Goal: Task Accomplishment & Management: Use online tool/utility

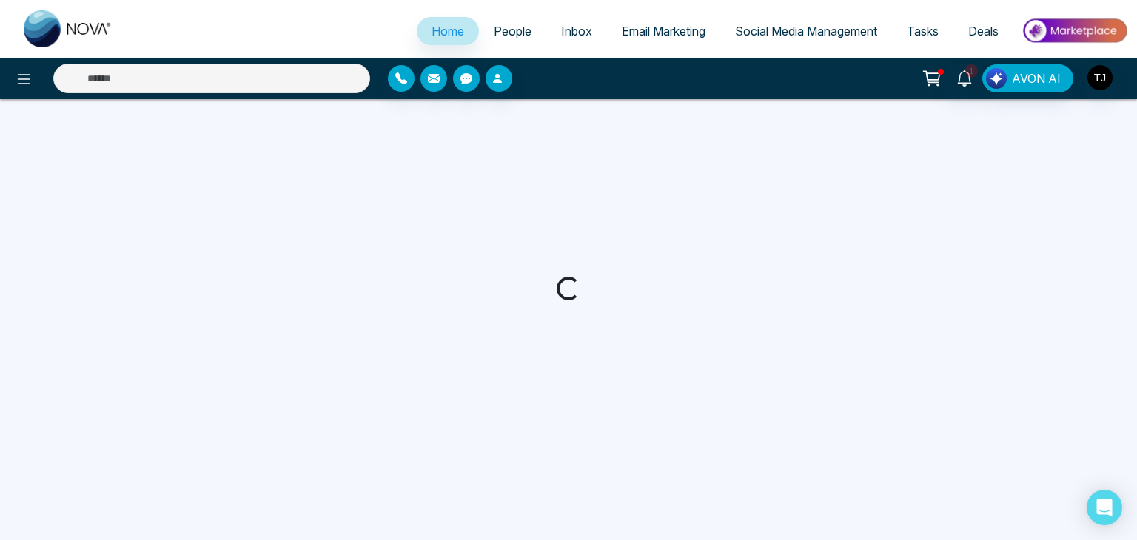
select select "*"
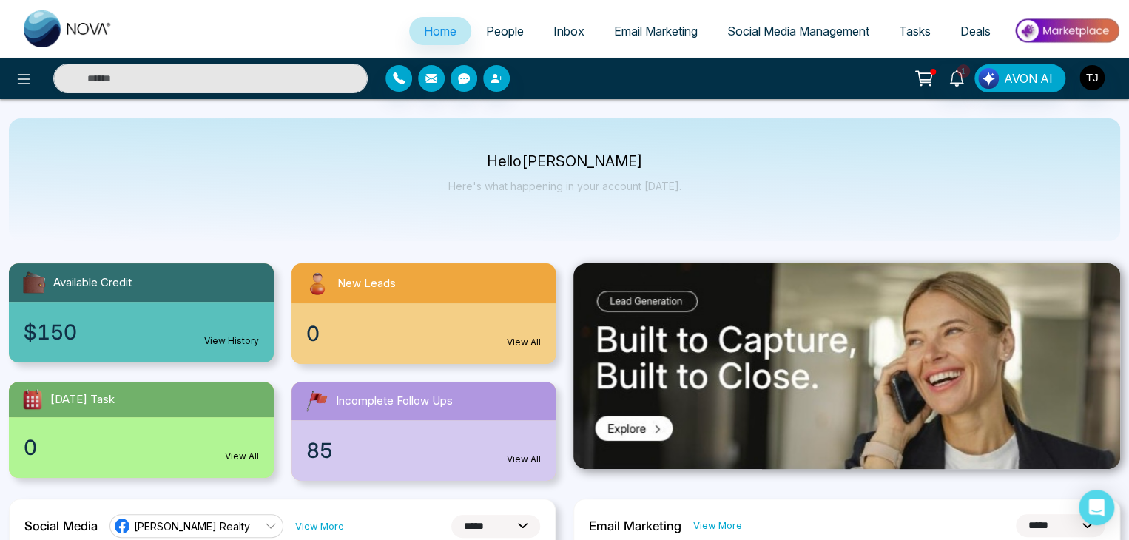
click at [688, 27] on span "Email Marketing" at bounding box center [656, 31] width 84 height 15
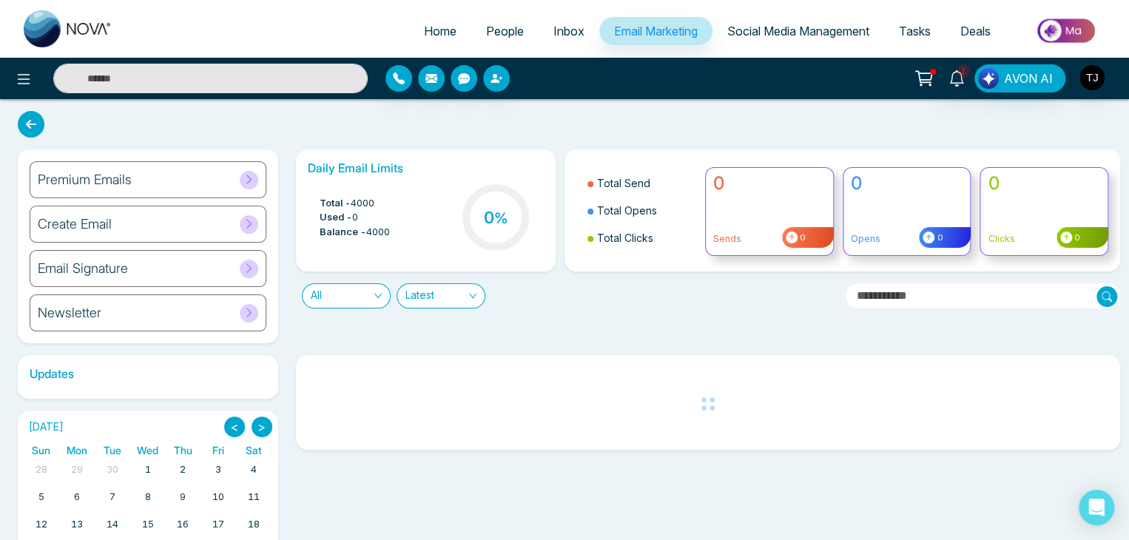
click at [178, 178] on div "Premium Emails" at bounding box center [148, 179] width 237 height 37
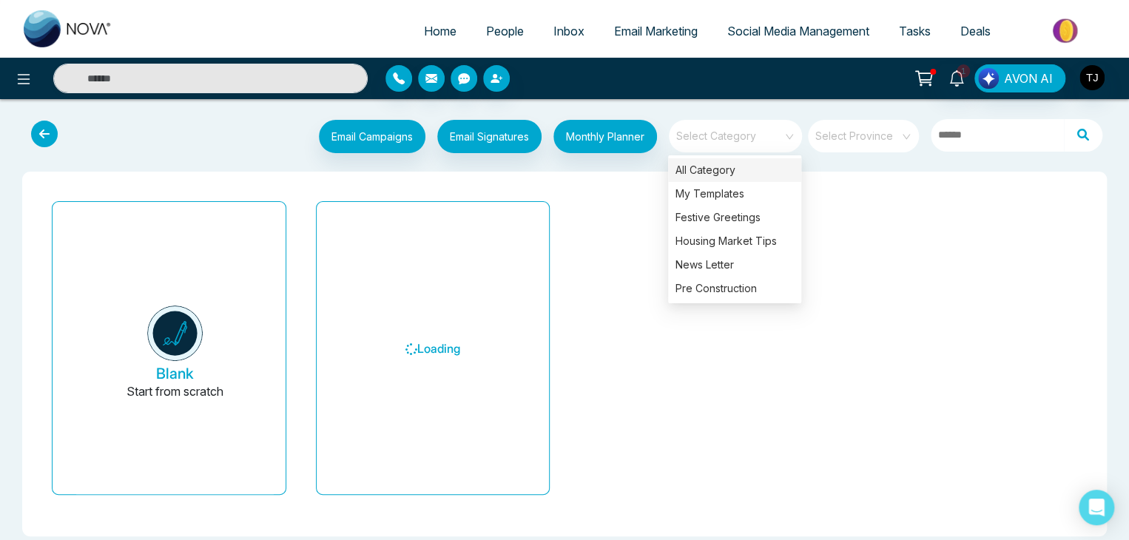
click at [790, 128] on div "Select Category" at bounding box center [735, 136] width 133 height 33
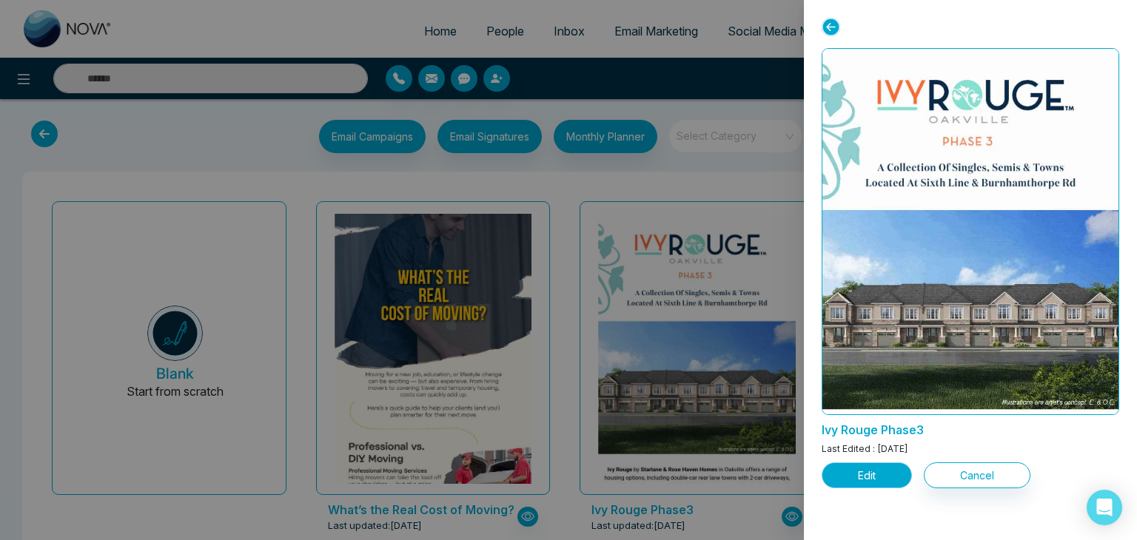
click at [888, 469] on button "Edit" at bounding box center [867, 476] width 90 height 26
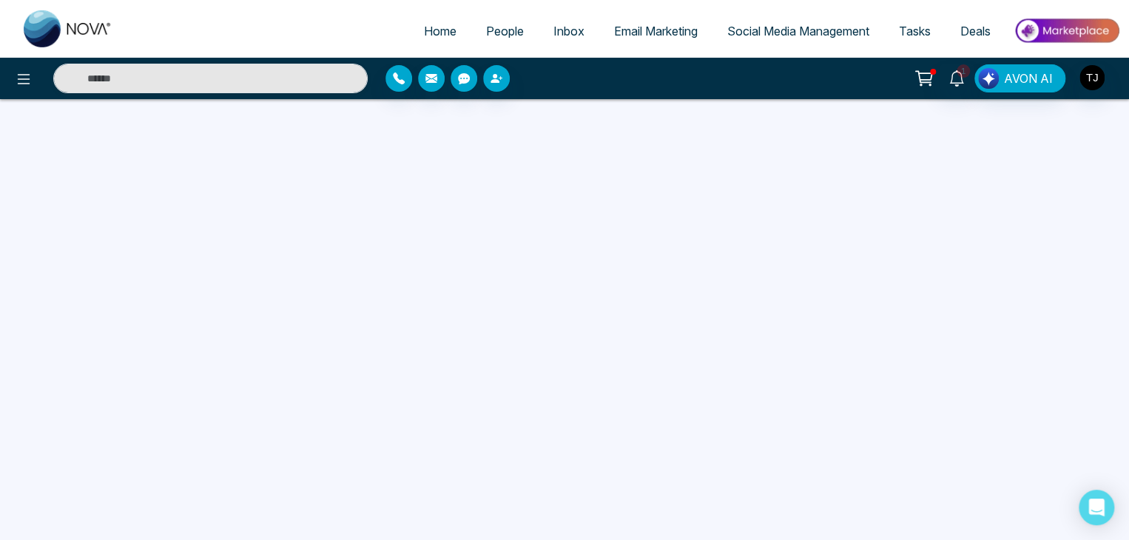
click at [645, 17] on link "Email Marketing" at bounding box center [655, 31] width 113 height 28
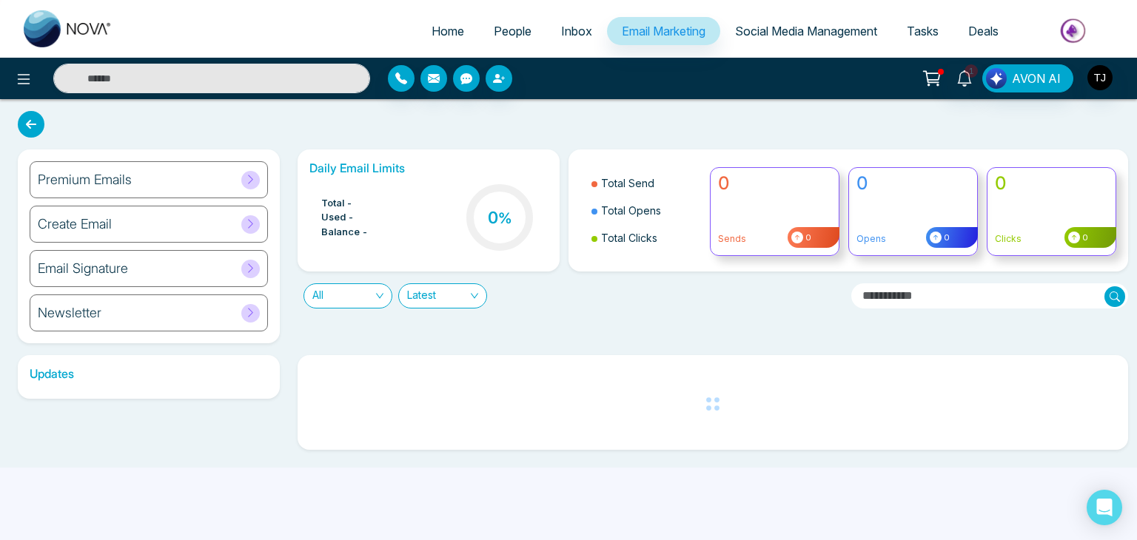
click at [232, 175] on div "Premium Emails" at bounding box center [149, 179] width 238 height 37
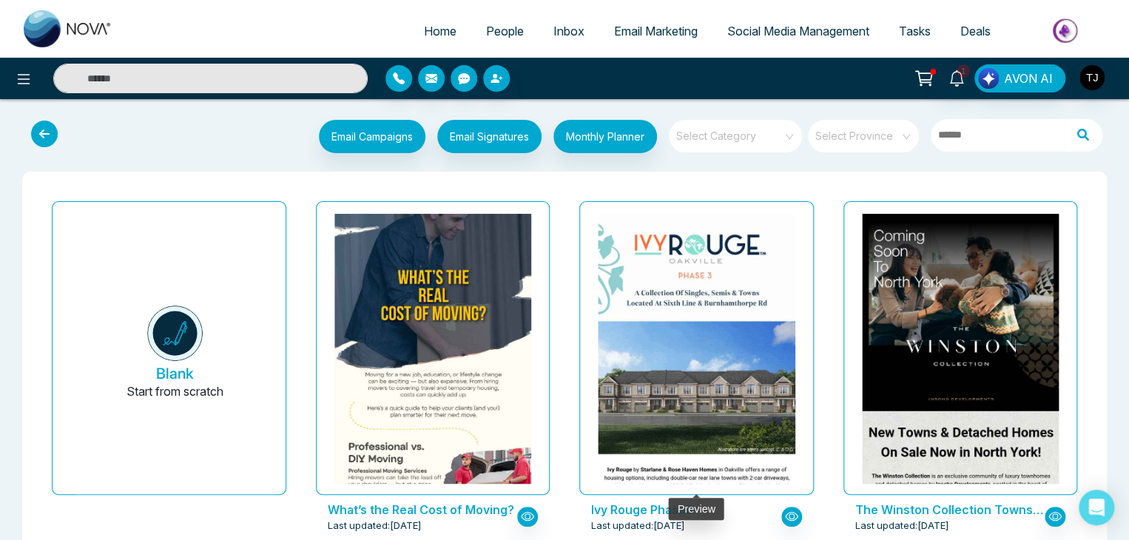
click at [588, 286] on div at bounding box center [696, 348] width 235 height 294
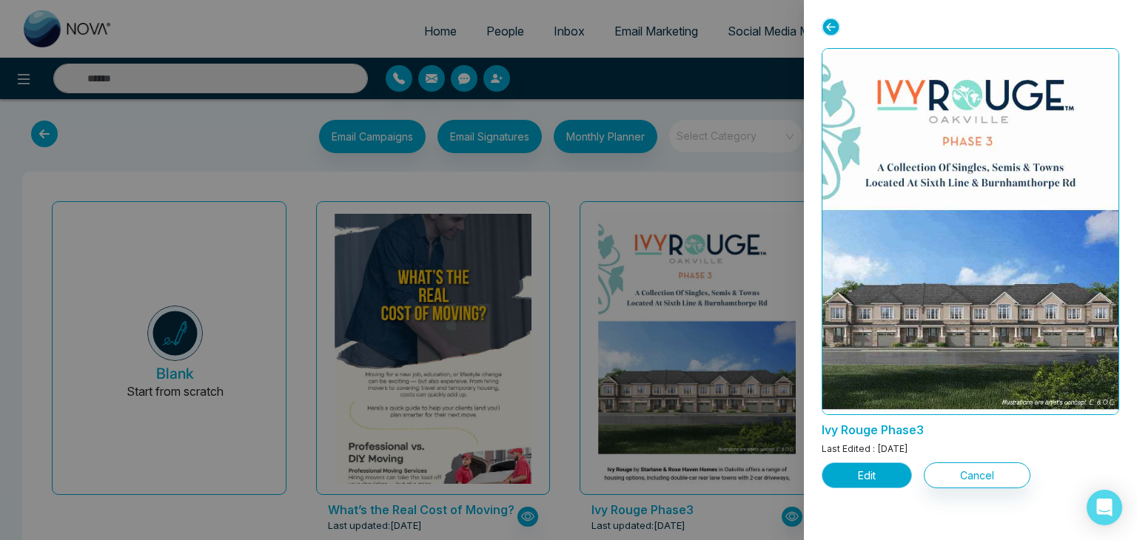
click at [867, 468] on button "Edit" at bounding box center [867, 476] width 90 height 26
click at [876, 481] on button "Edit" at bounding box center [867, 476] width 90 height 26
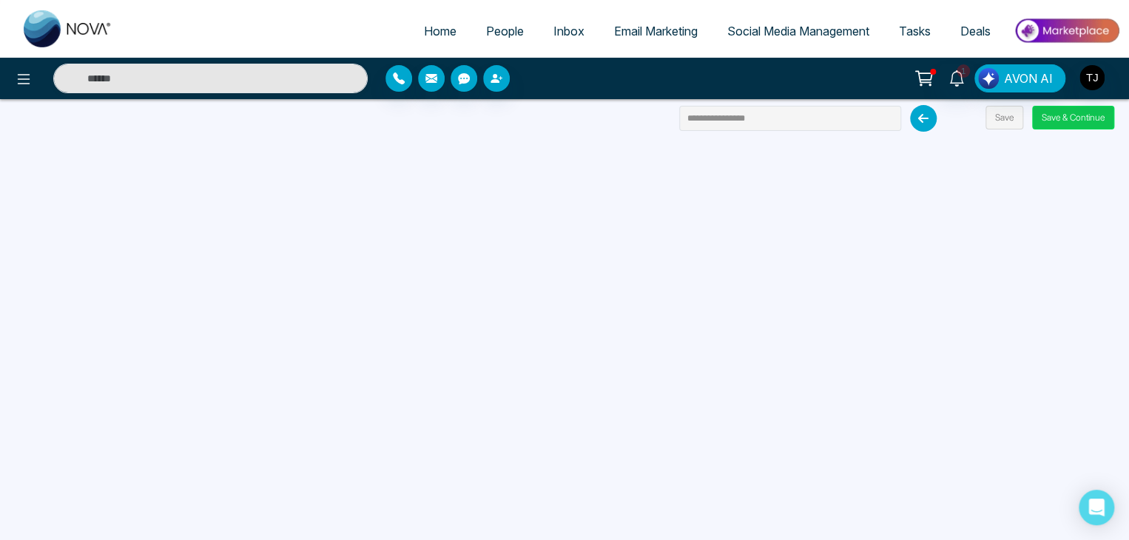
click at [1081, 112] on button "Save & Continue" at bounding box center [1073, 118] width 82 height 24
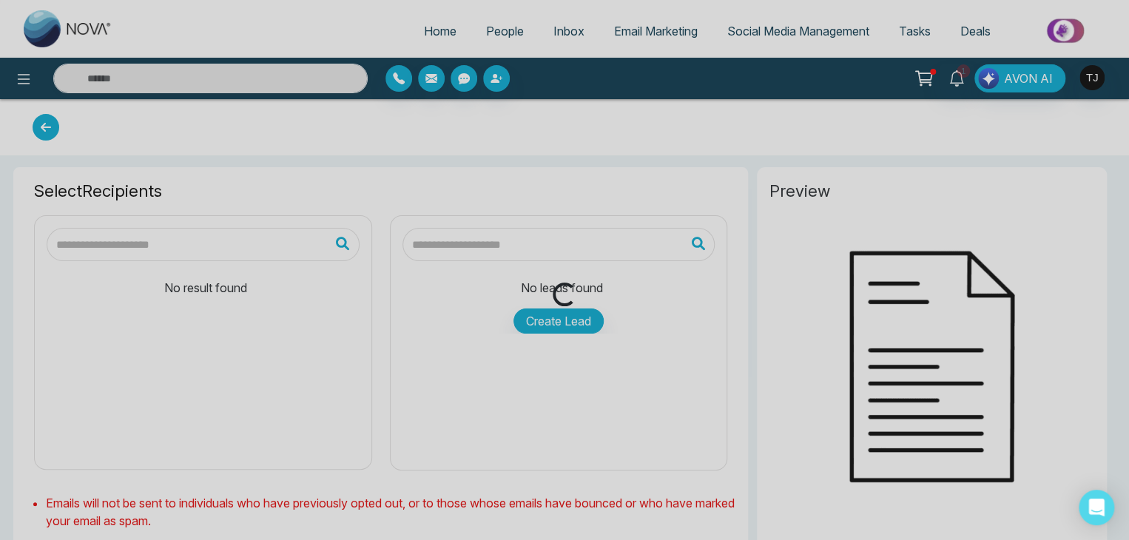
type input "**********"
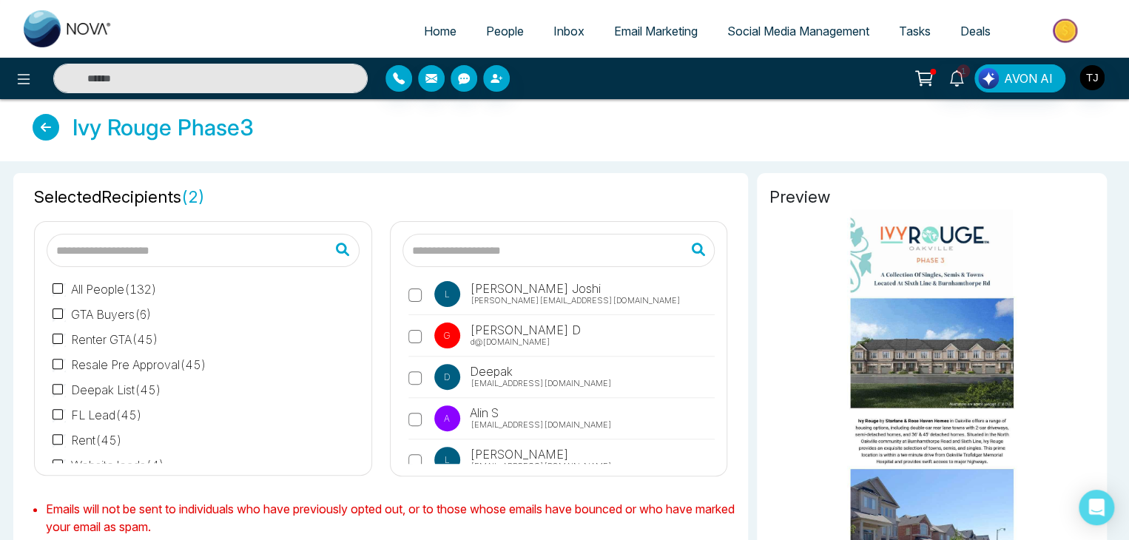
scroll to position [275, 0]
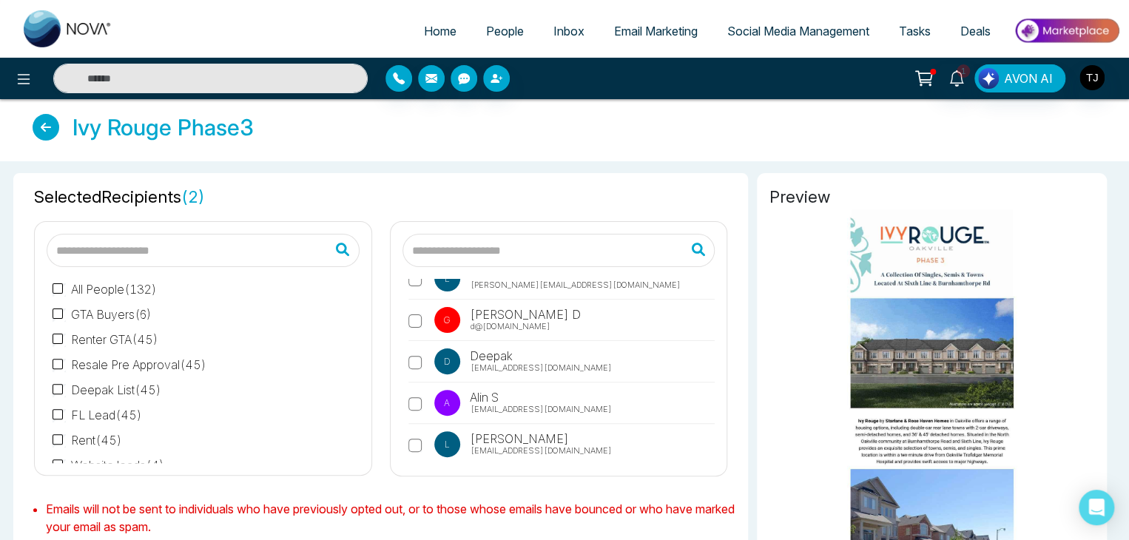
click at [414, 392] on label "A Alin S alin@mmnovatech.com" at bounding box center [562, 407] width 307 height 34
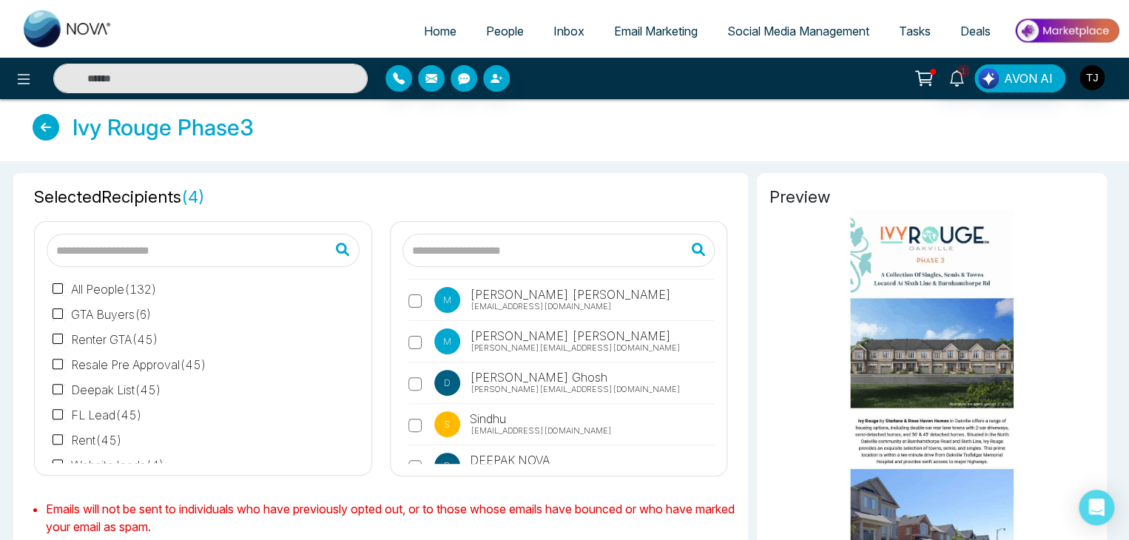
click at [412, 370] on label "D Debargha Ghosh debargha@novacrm.ca" at bounding box center [562, 387] width 307 height 34
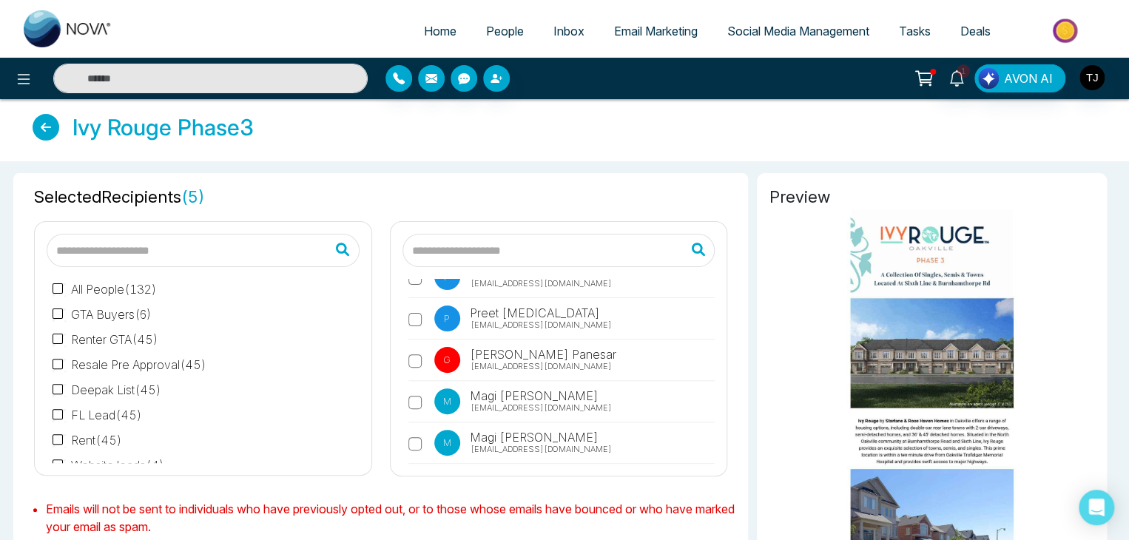
scroll to position [1687, 0]
click at [414, 429] on label "M Magi Mannepalli magi@novacrm.ca" at bounding box center [562, 446] width 307 height 34
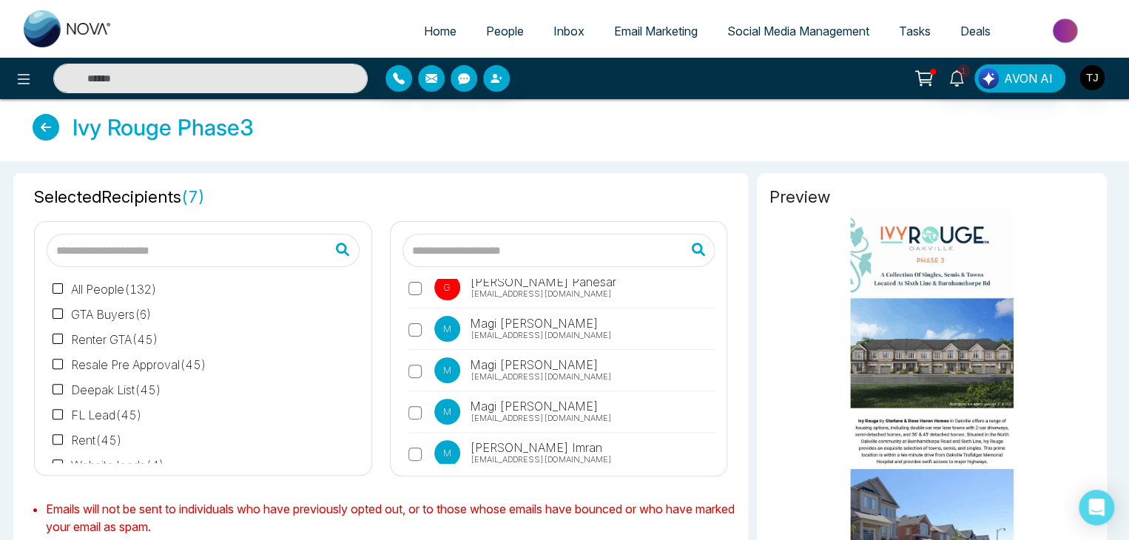
scroll to position [1760, 0]
click at [420, 397] on label "M Magi Mannepalli magi@mmnovatech.com" at bounding box center [562, 414] width 307 height 34
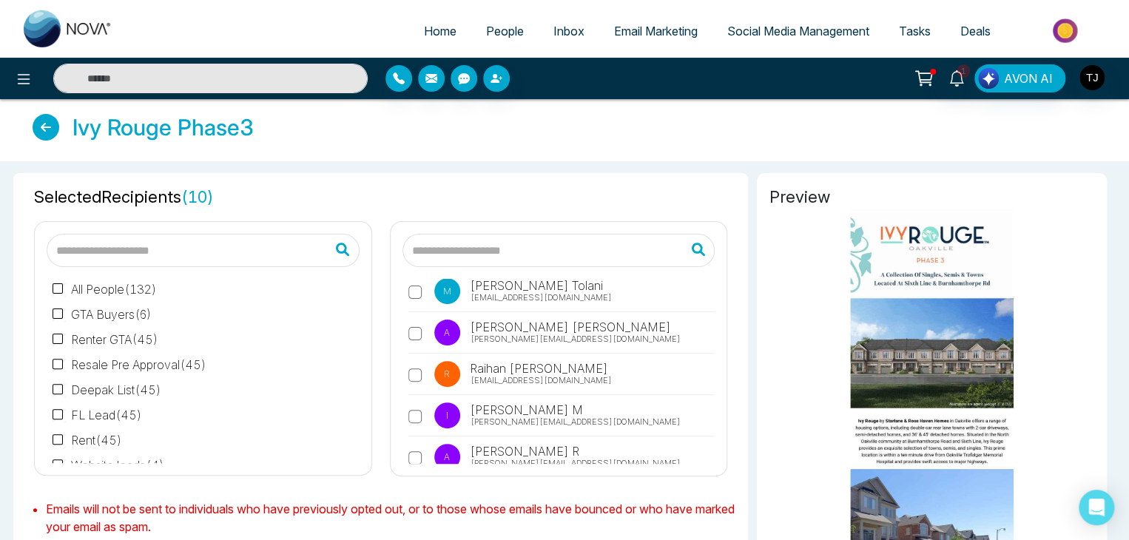
scroll to position [4180, 0]
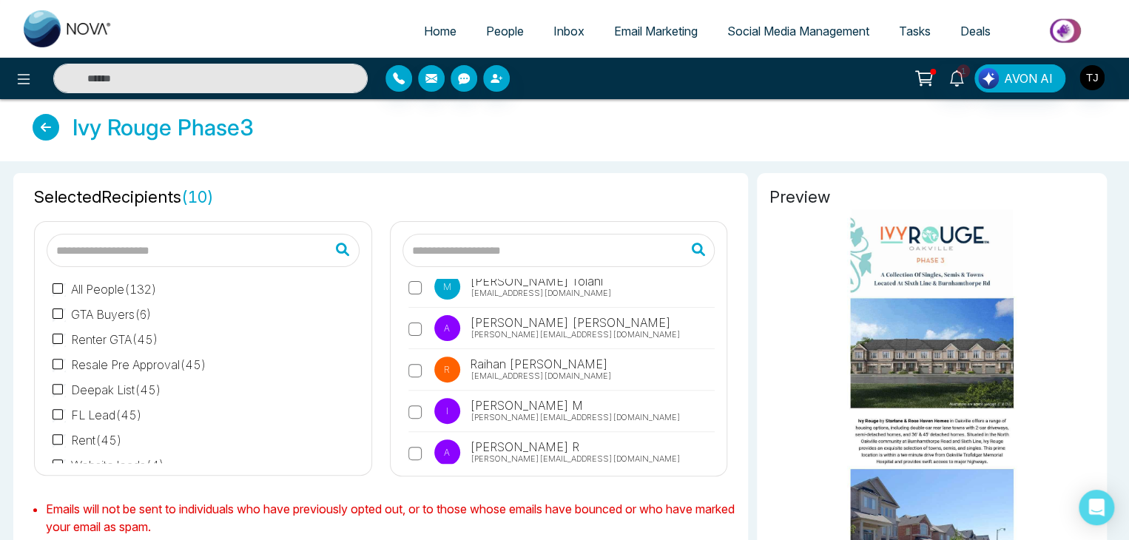
click at [415, 398] on label "I Ishmeet M ishmeet@mmnovatech.com" at bounding box center [562, 415] width 307 height 34
click at [415, 398] on label "R Riyansh Tandon riyansh@mmnovatech.com" at bounding box center [562, 415] width 307 height 34
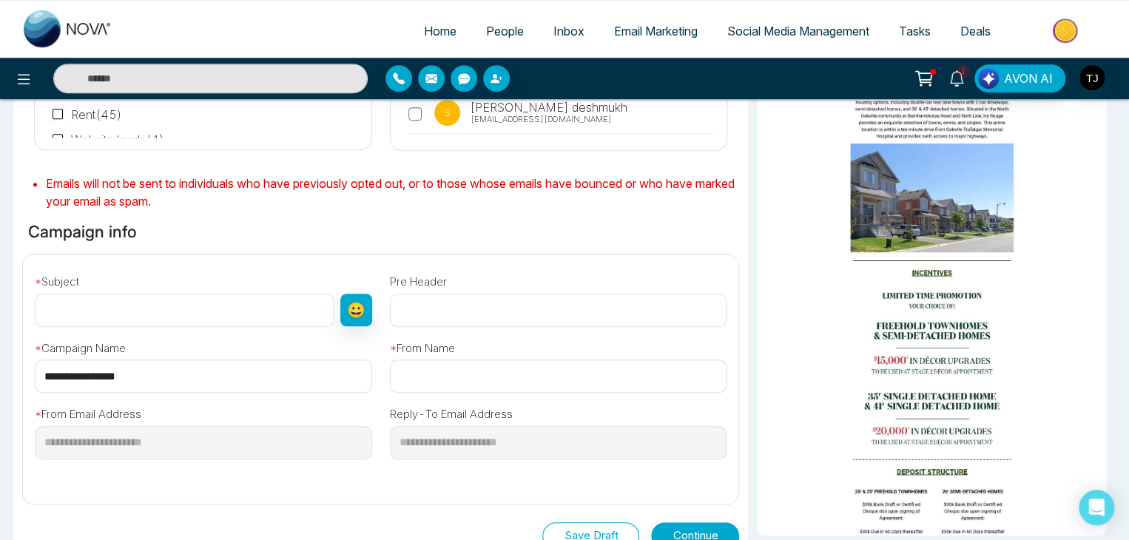
scroll to position [327, 0]
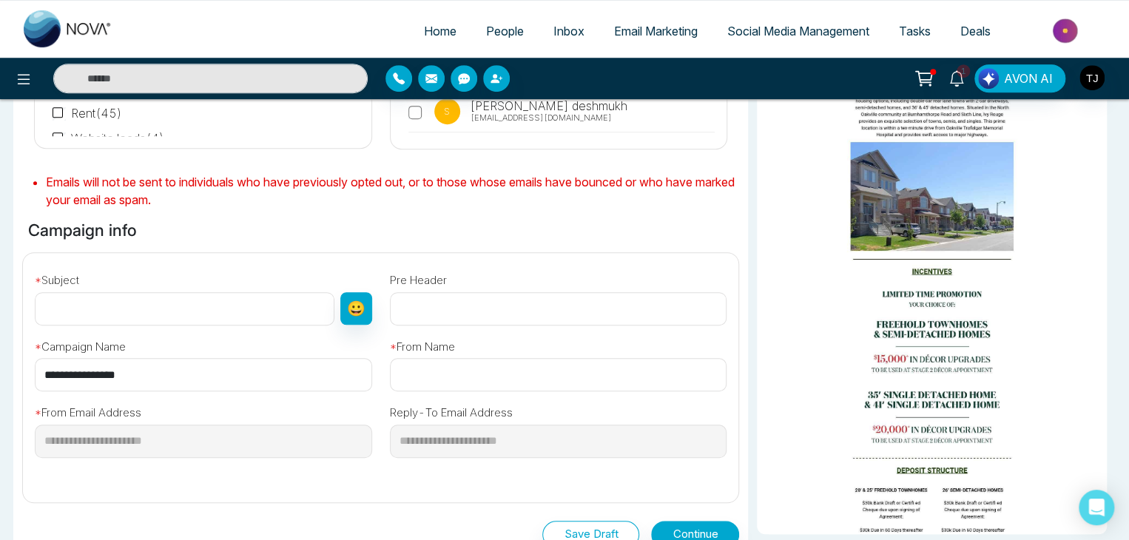
click at [304, 361] on input "**********" at bounding box center [203, 374] width 337 height 33
click at [279, 312] on input "text" at bounding box center [185, 308] width 300 height 33
paste input "**********"
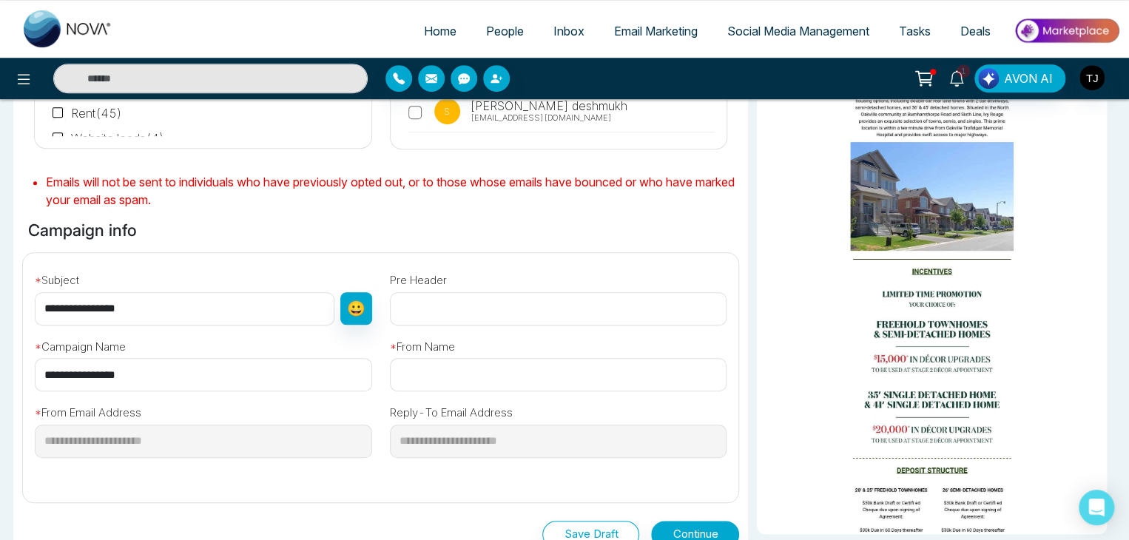
type input "**********"
paste input "**********"
click at [448, 377] on input "text" at bounding box center [558, 374] width 337 height 33
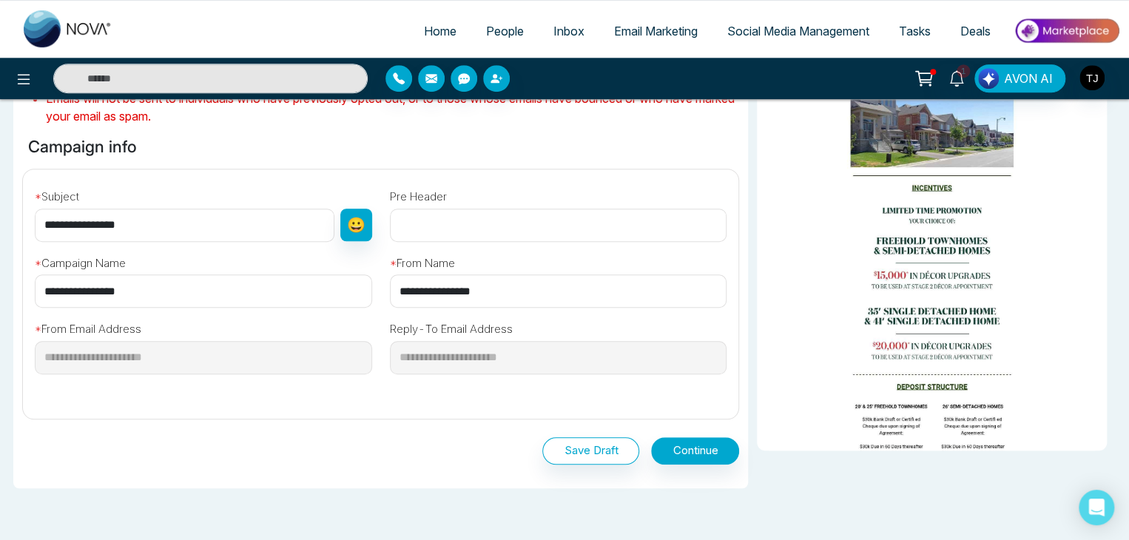
scroll to position [411, 0]
type input "**********"
click at [683, 448] on button "Continue" at bounding box center [695, 450] width 88 height 27
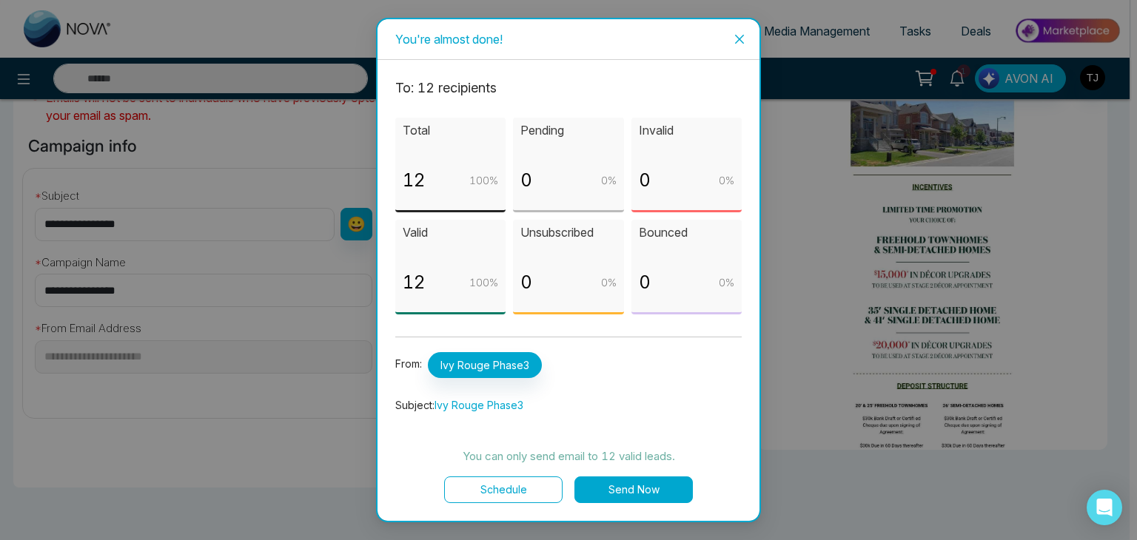
click at [654, 485] on button "Send Now" at bounding box center [633, 490] width 118 height 27
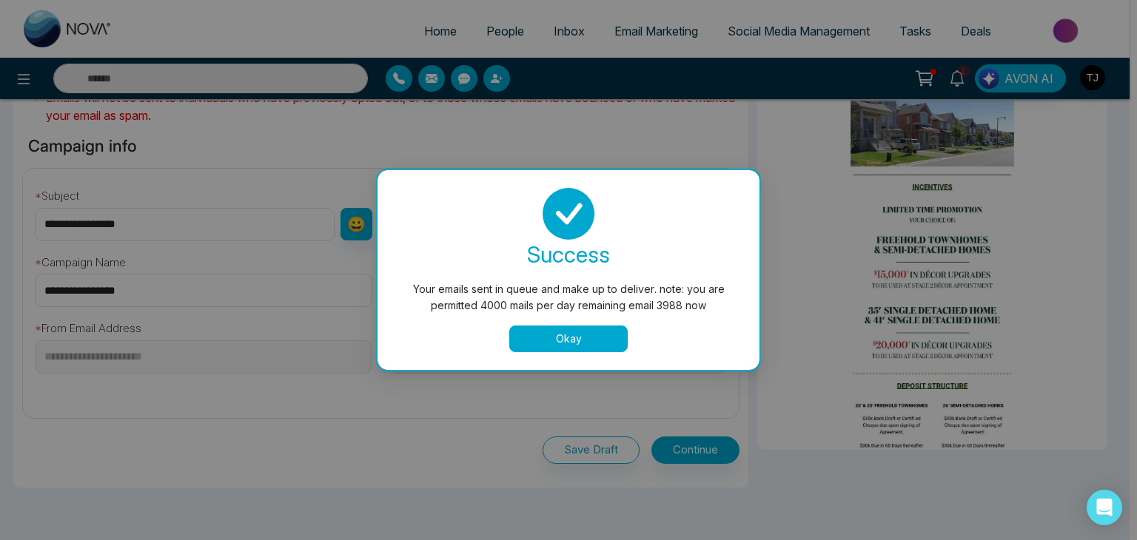
click at [598, 340] on button "Okay" at bounding box center [568, 339] width 118 height 27
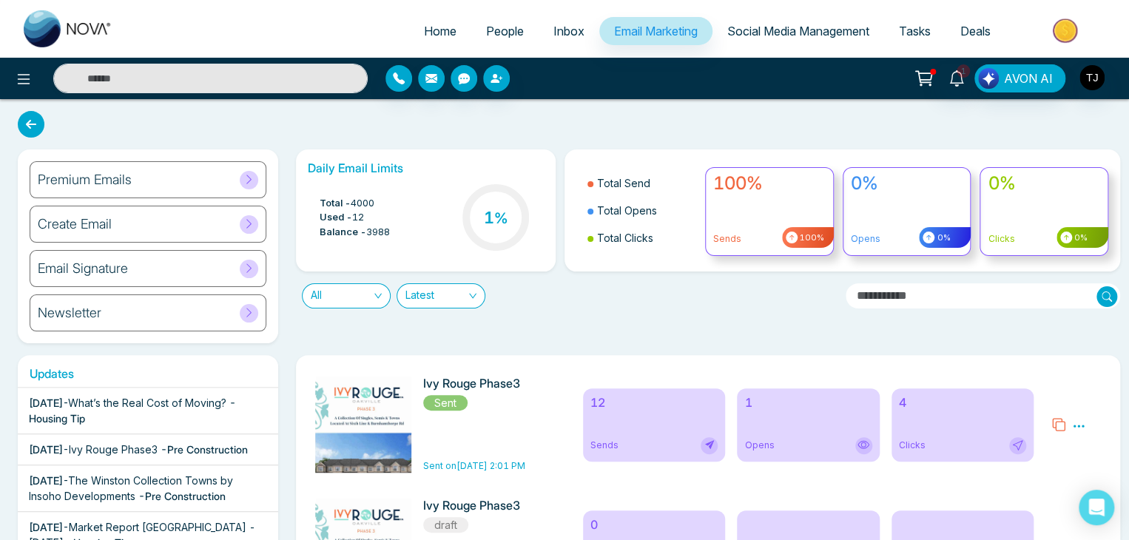
scroll to position [56, 0]
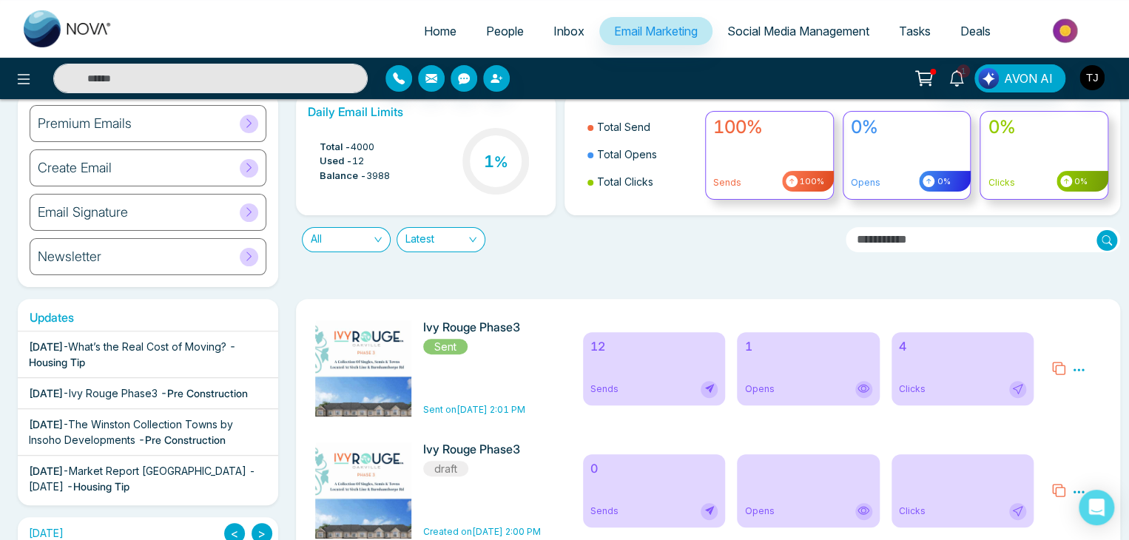
click at [433, 23] on link "Home" at bounding box center [440, 31] width 62 height 28
select select "*"
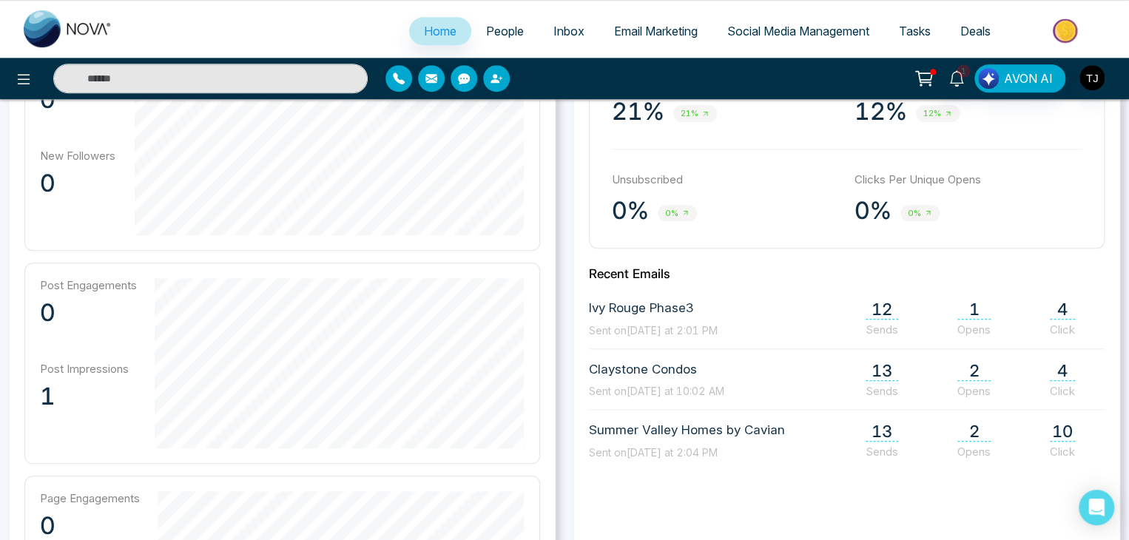
scroll to position [517, 0]
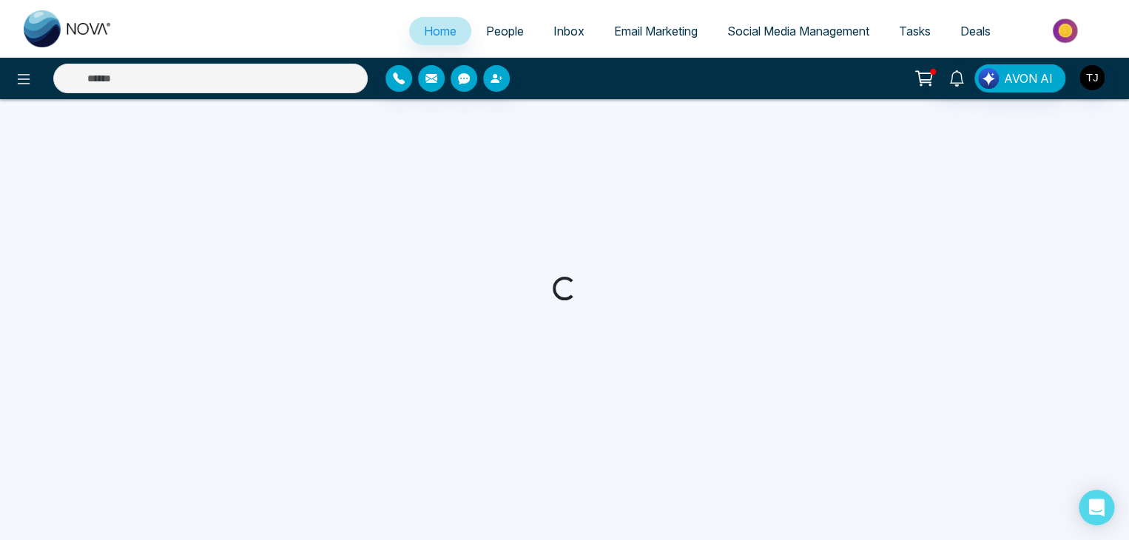
select select "*"
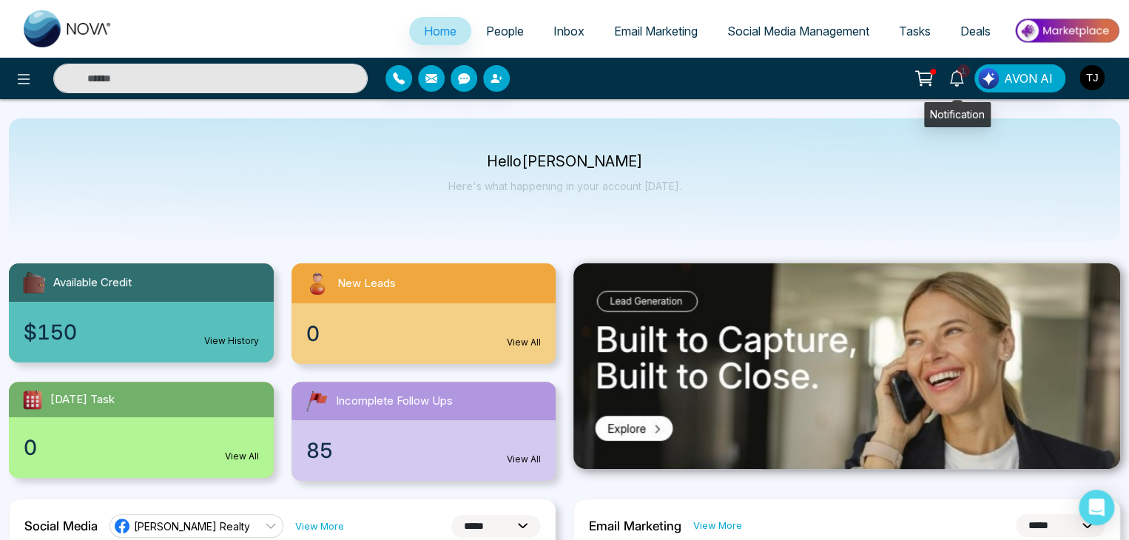
click at [958, 81] on icon at bounding box center [957, 78] width 16 height 16
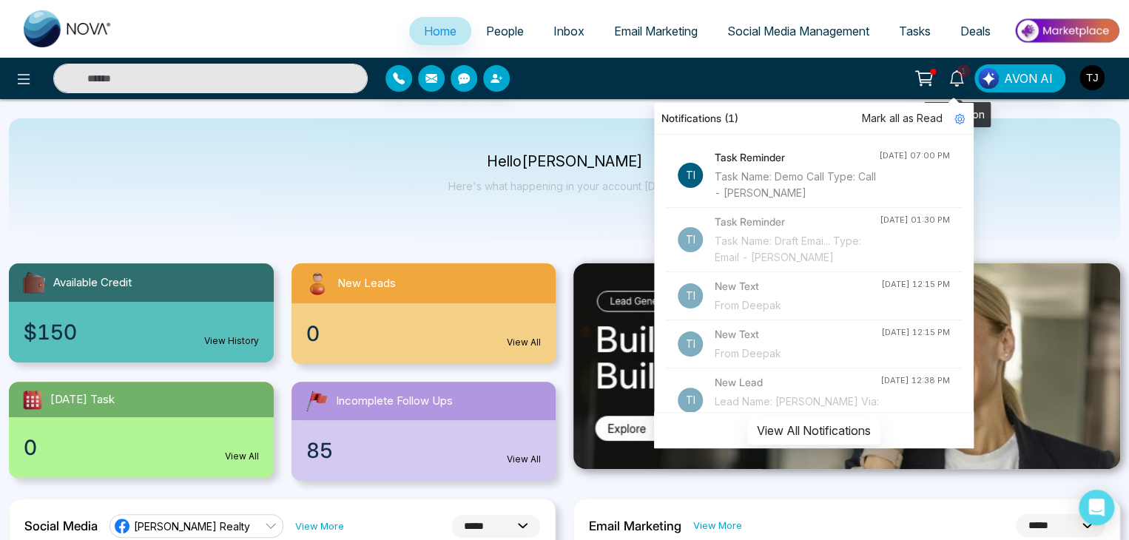
click at [958, 81] on icon at bounding box center [957, 78] width 16 height 16
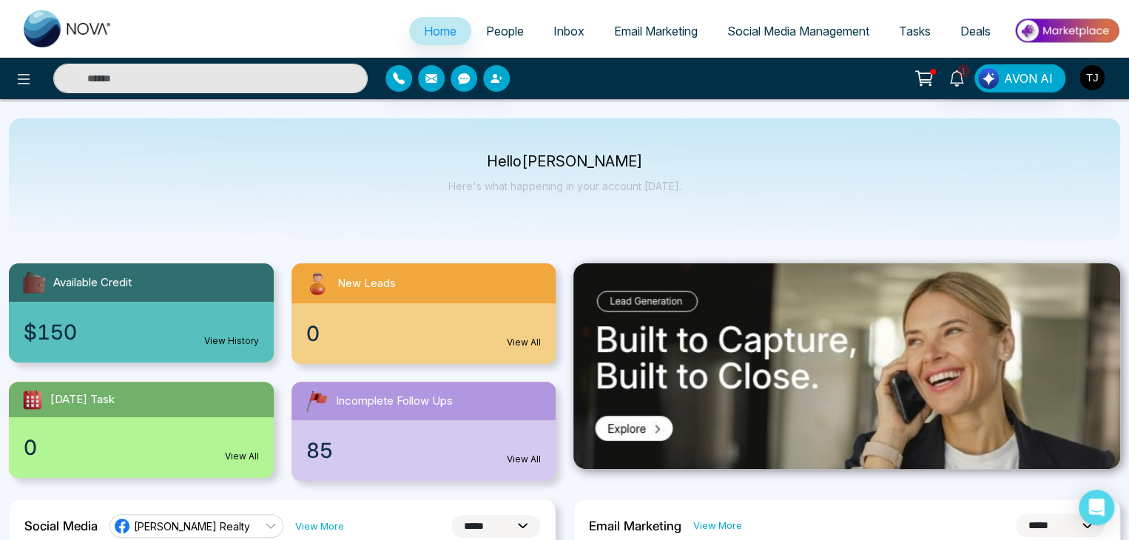
click at [510, 24] on span "People" at bounding box center [505, 31] width 38 height 15
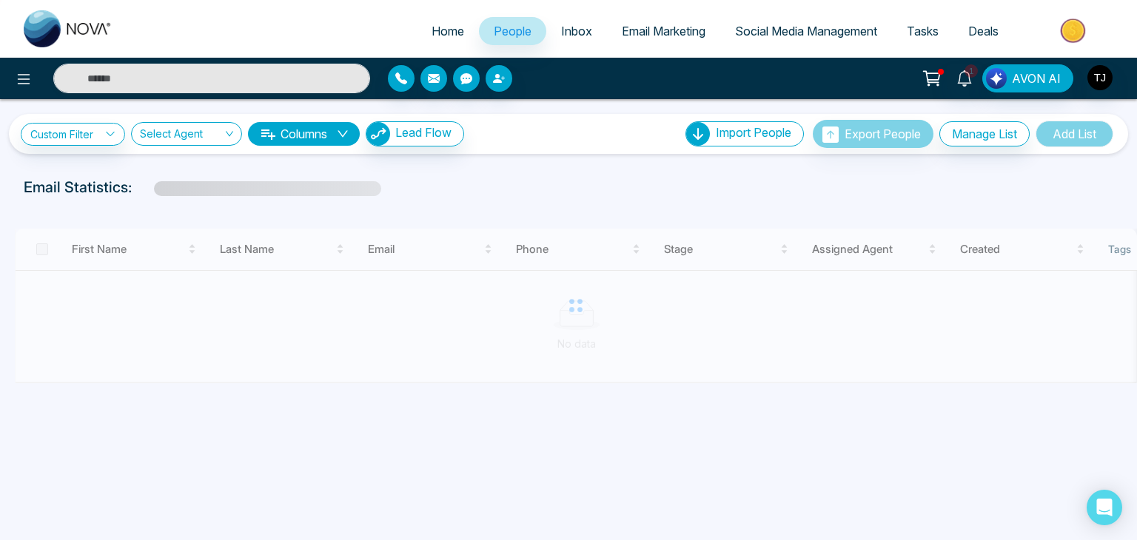
click at [565, 30] on span "Inbox" at bounding box center [576, 31] width 31 height 15
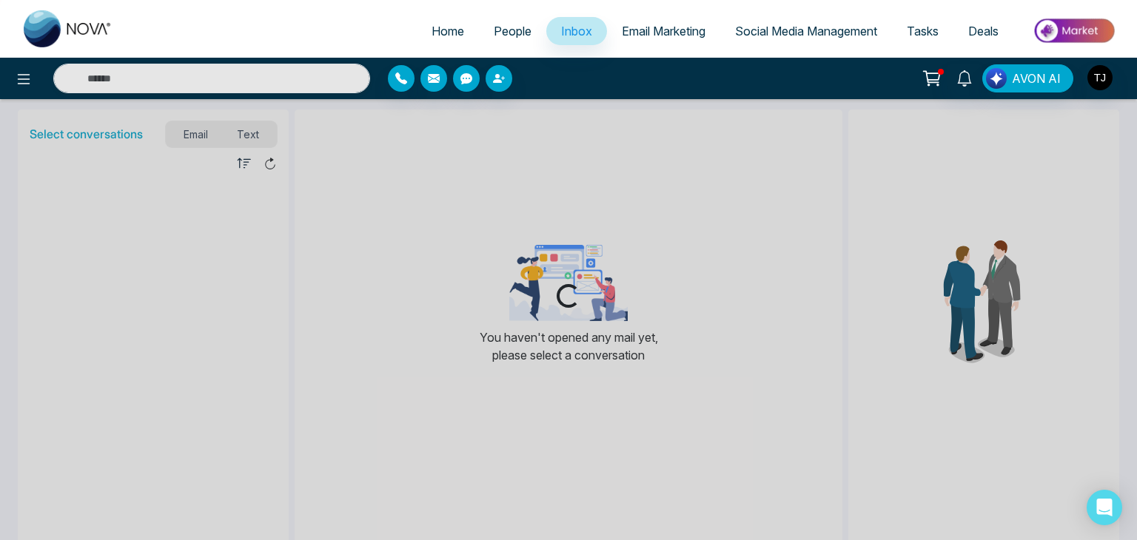
click at [665, 36] on span "Email Marketing" at bounding box center [664, 31] width 84 height 15
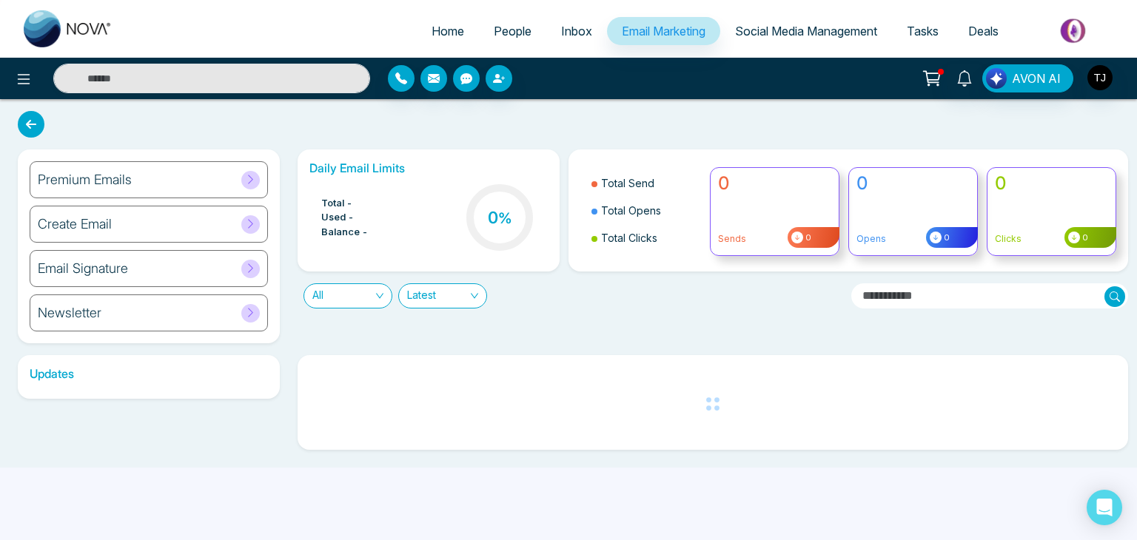
click at [784, 40] on link "Social Media Management" at bounding box center [806, 31] width 172 height 28
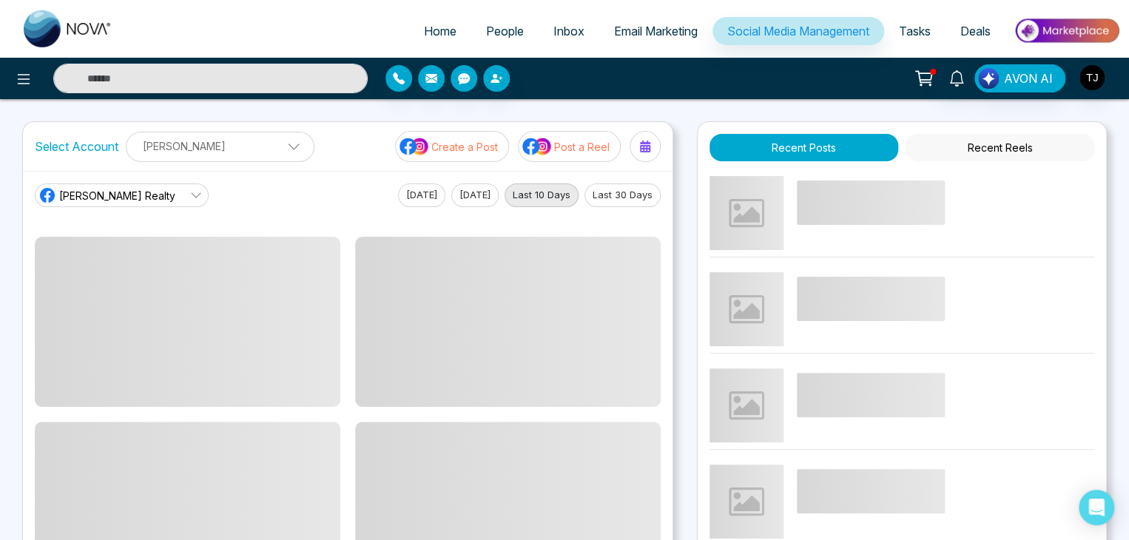
click at [937, 31] on link "Tasks" at bounding box center [914, 31] width 61 height 28
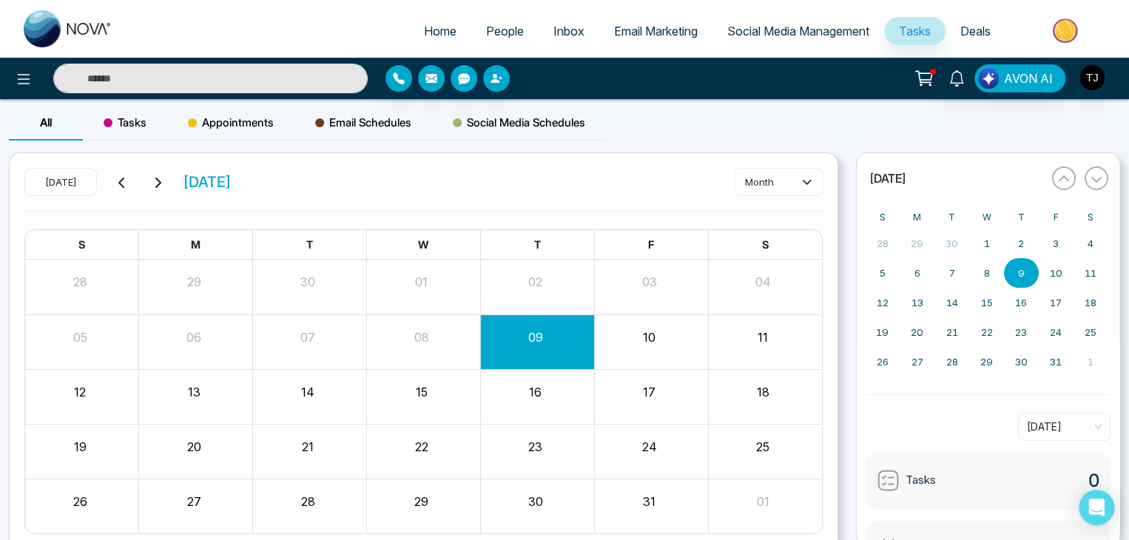
click at [992, 36] on link "Deals" at bounding box center [976, 31] width 60 height 28
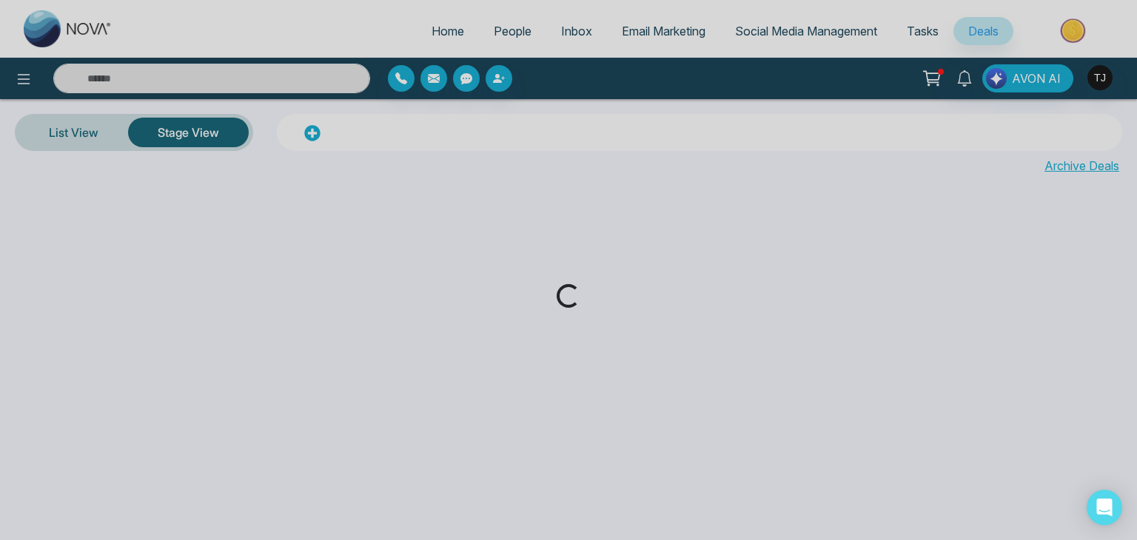
click at [428, 24] on div "Loading..." at bounding box center [568, 270] width 1137 height 540
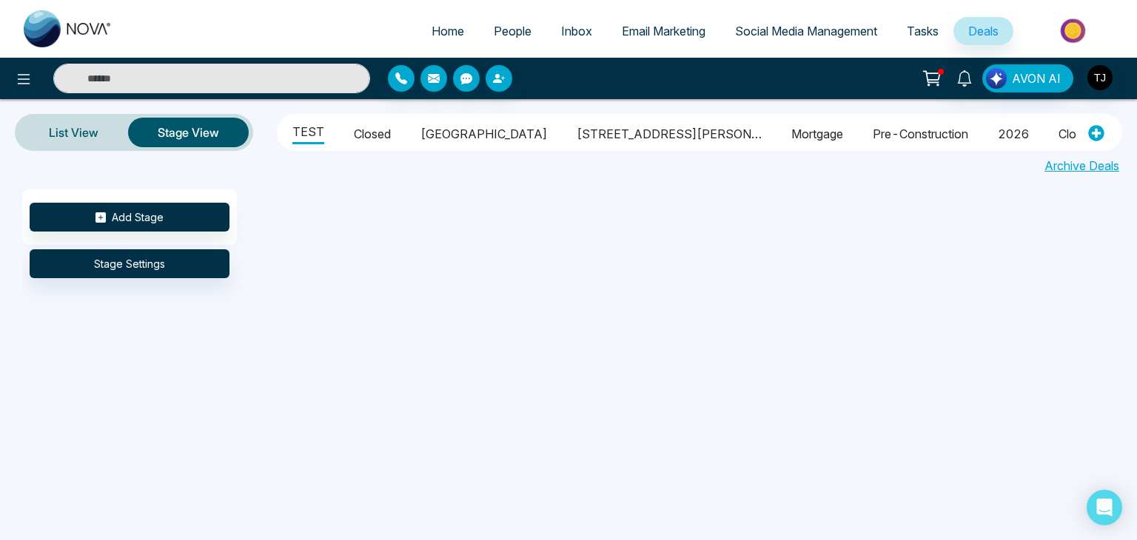
click at [431, 24] on span "Home" at bounding box center [447, 31] width 33 height 15
select select "*"
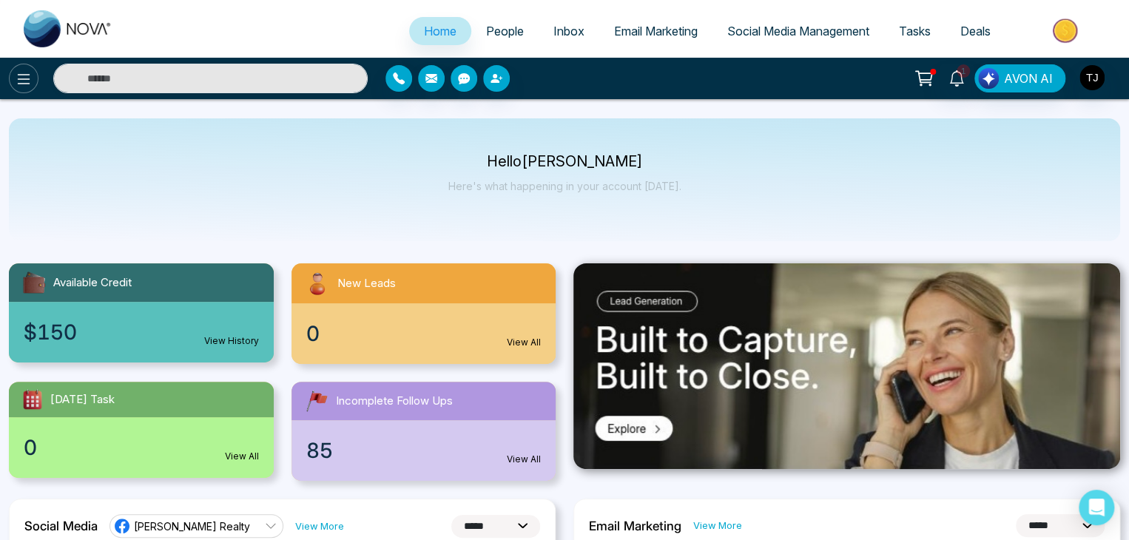
click at [22, 72] on icon at bounding box center [24, 79] width 18 height 18
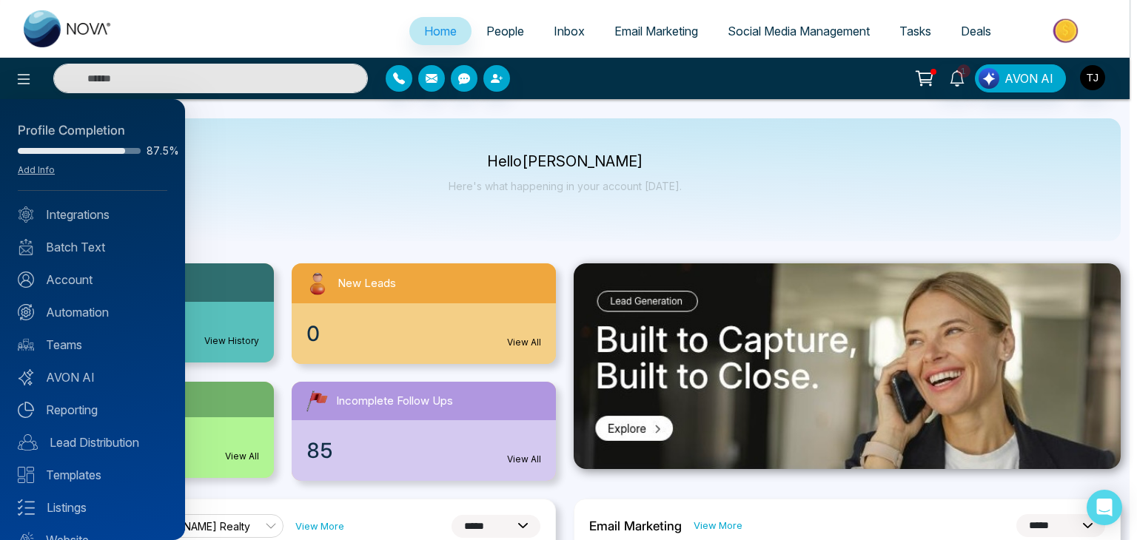
click at [346, 202] on div at bounding box center [568, 270] width 1137 height 540
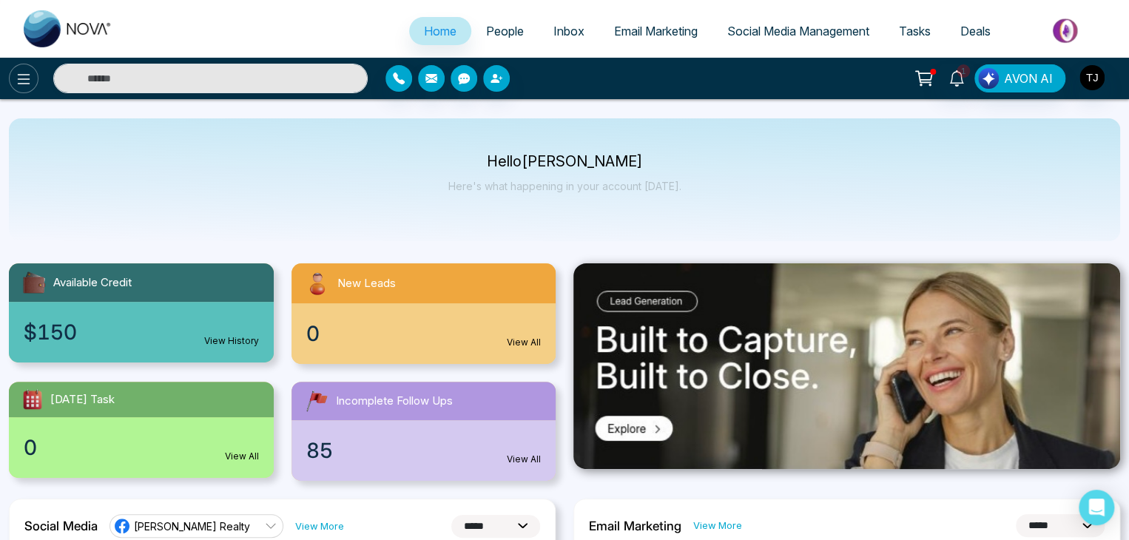
click at [24, 71] on icon at bounding box center [24, 79] width 18 height 18
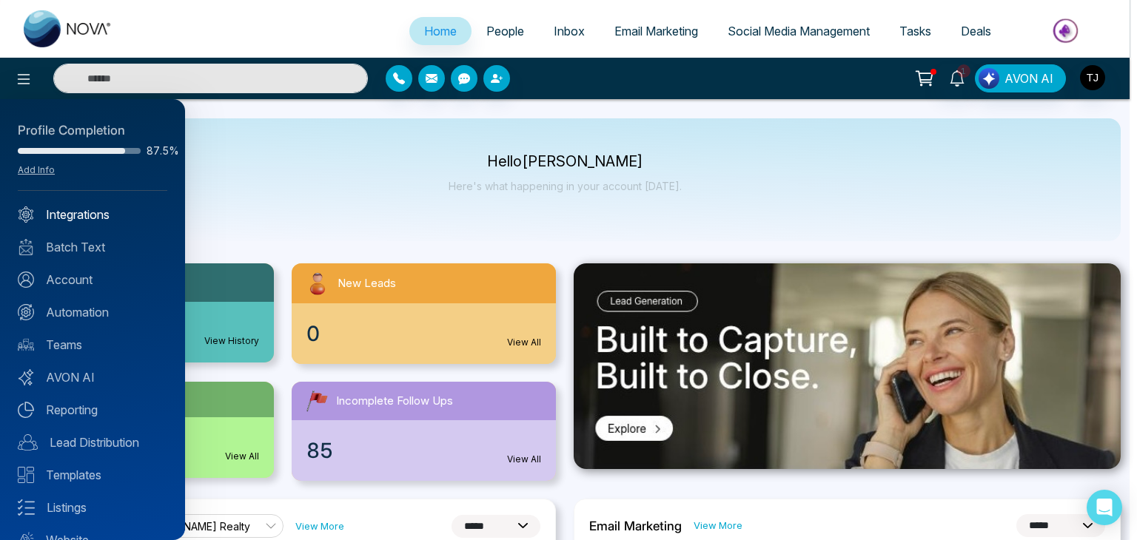
click at [138, 209] on link "Integrations" at bounding box center [92, 215] width 149 height 18
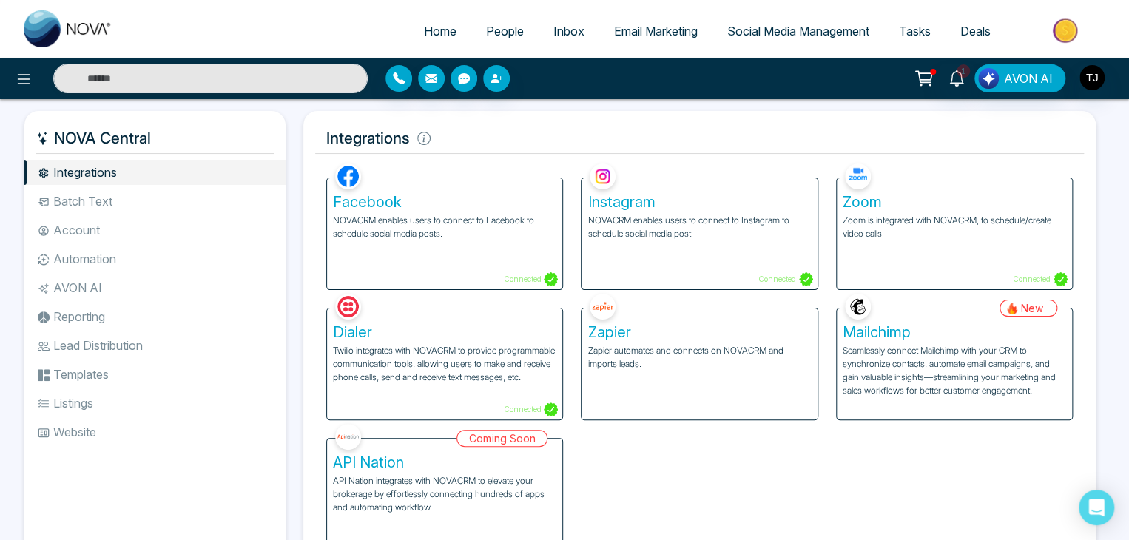
click at [159, 206] on li "Batch Text" at bounding box center [154, 201] width 261 height 25
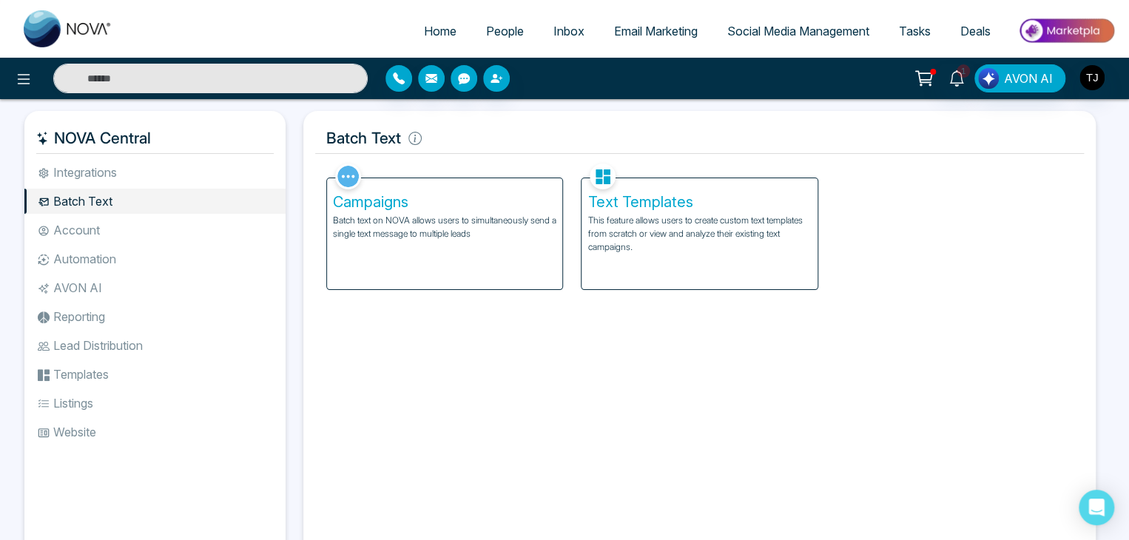
click at [161, 226] on li "Account" at bounding box center [154, 230] width 261 height 25
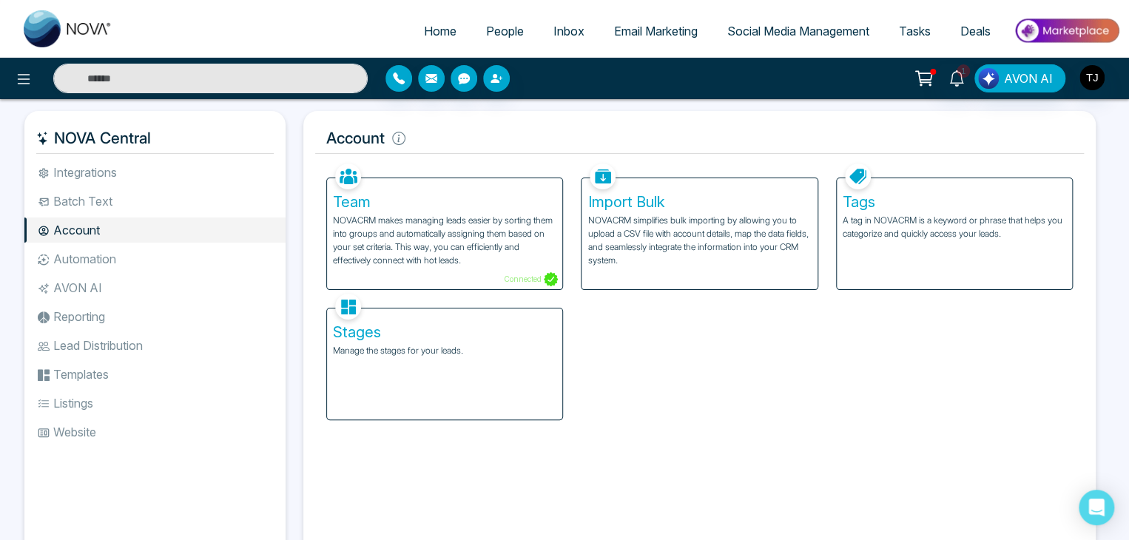
click at [167, 250] on li "Automation" at bounding box center [154, 258] width 261 height 25
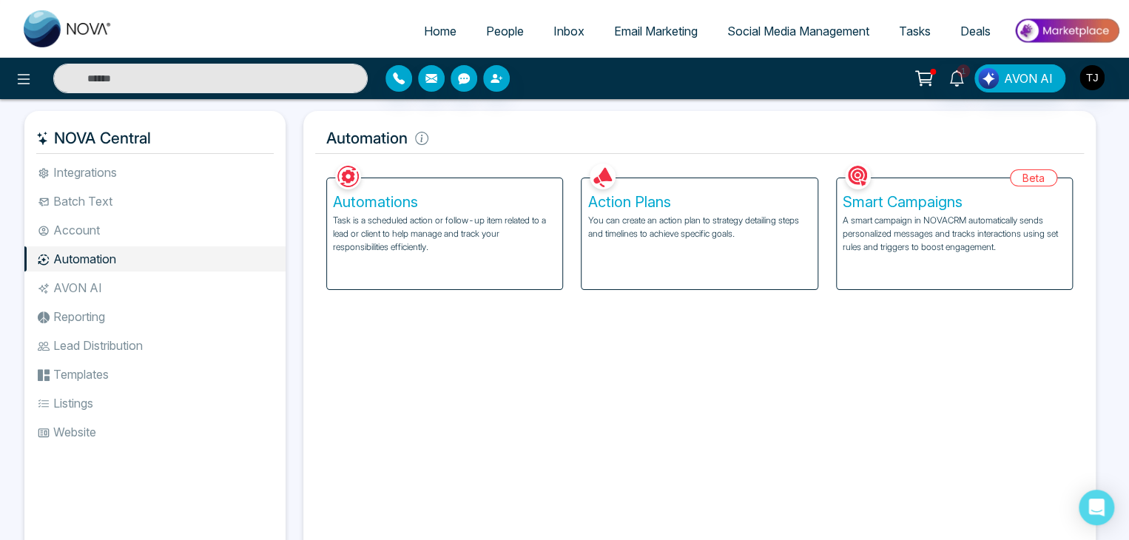
click at [178, 289] on li "AVON AI" at bounding box center [154, 287] width 261 height 25
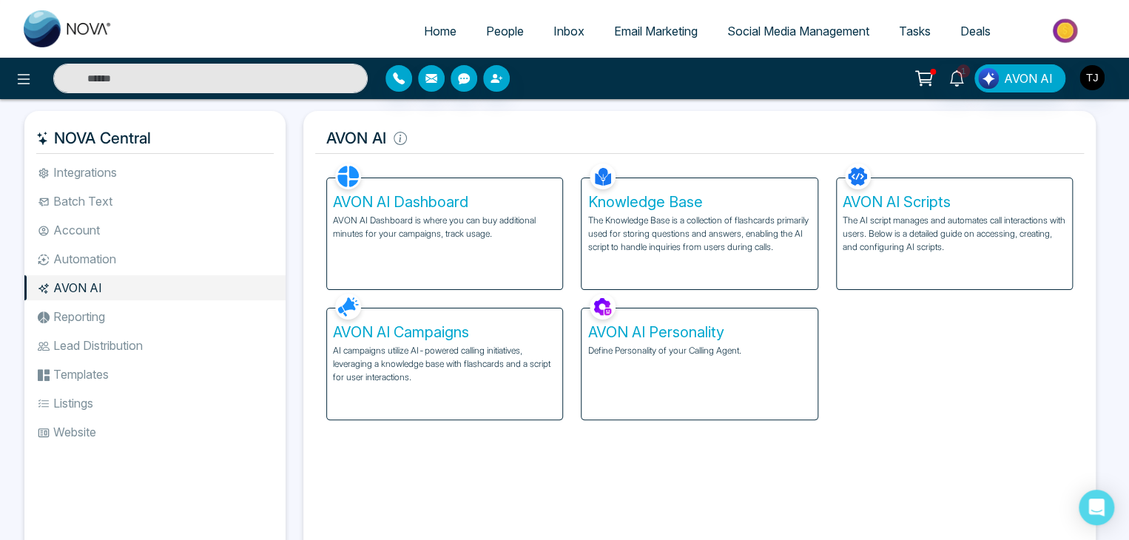
click at [181, 320] on li "Reporting" at bounding box center [154, 316] width 261 height 25
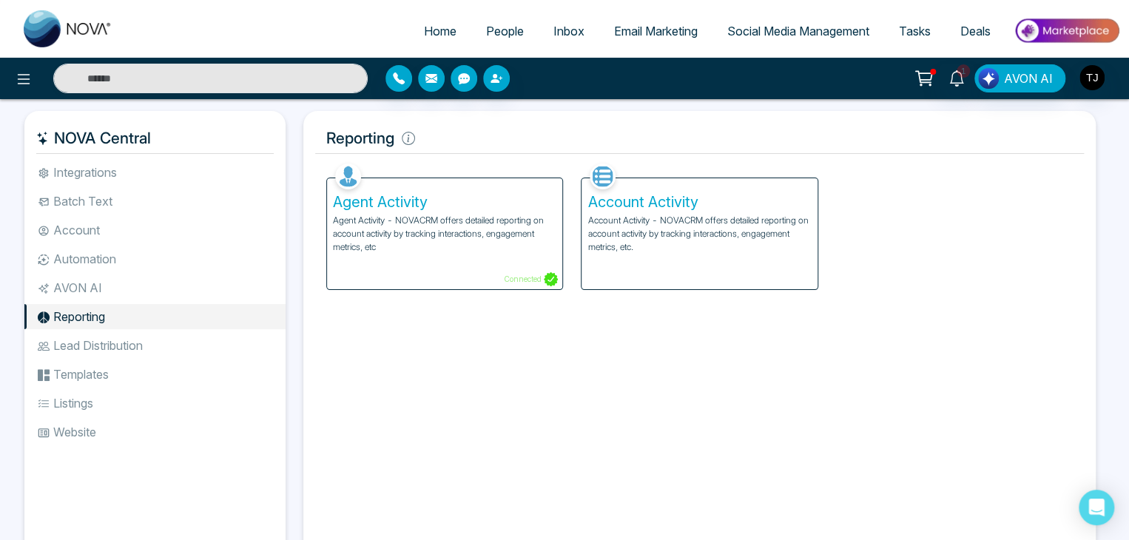
click at [184, 355] on li "Lead Distribution" at bounding box center [154, 345] width 261 height 25
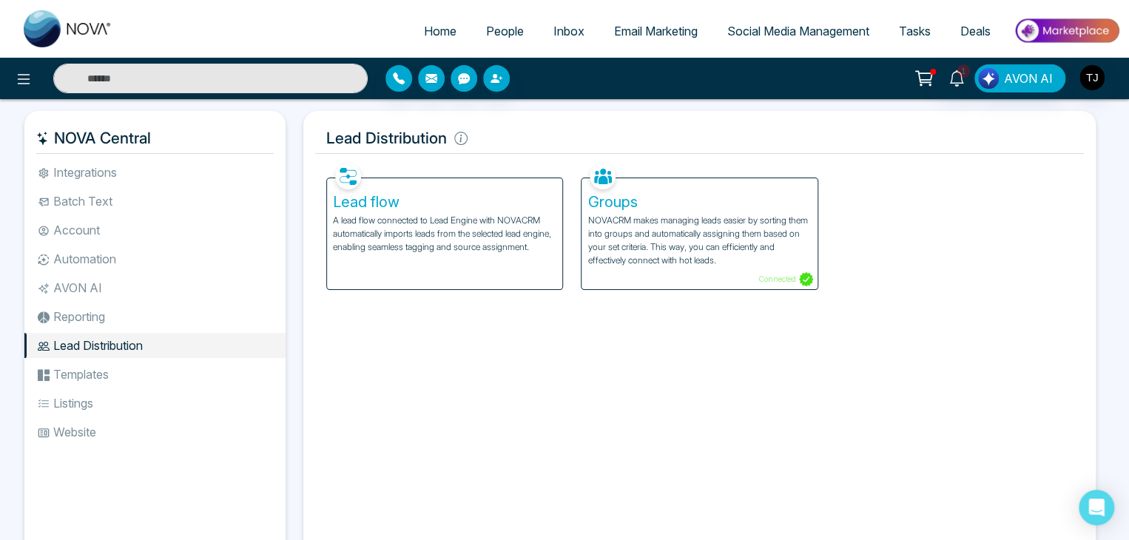
click at [187, 372] on li "Templates" at bounding box center [154, 374] width 261 height 25
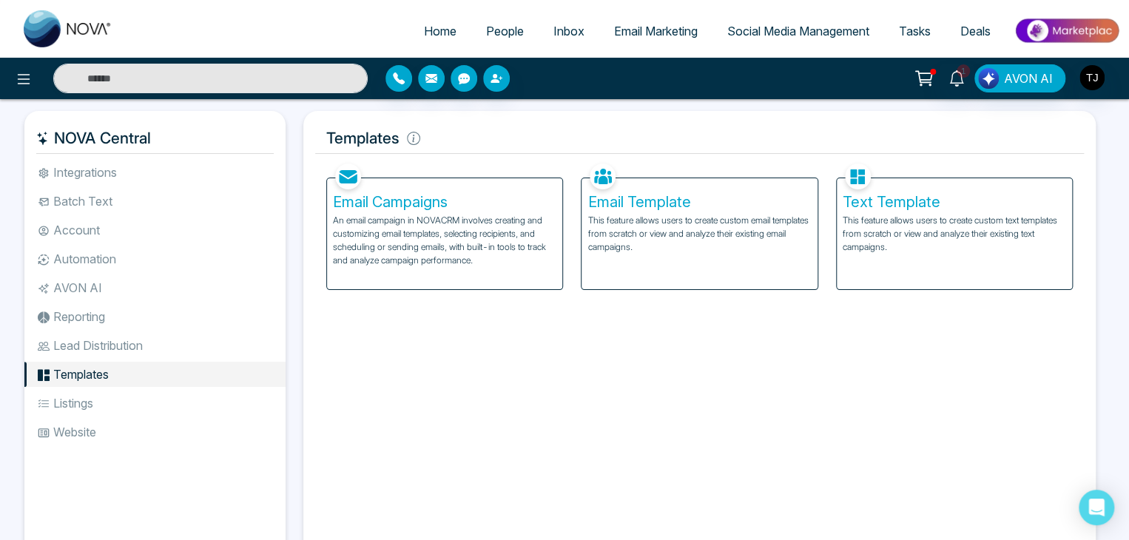
click at [186, 405] on li "Listings" at bounding box center [154, 403] width 261 height 25
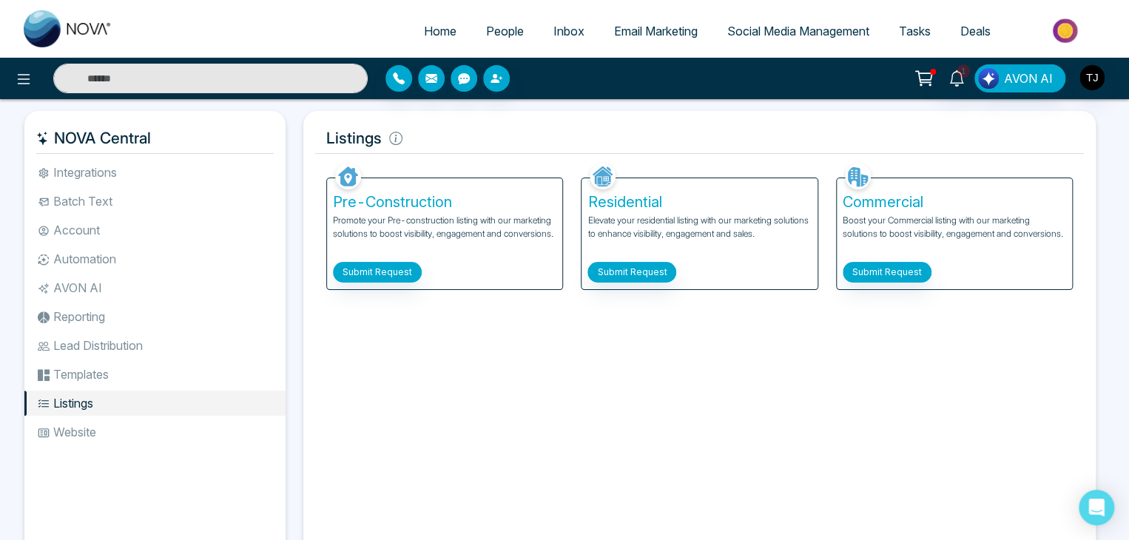
click at [186, 436] on li "Website" at bounding box center [154, 432] width 261 height 25
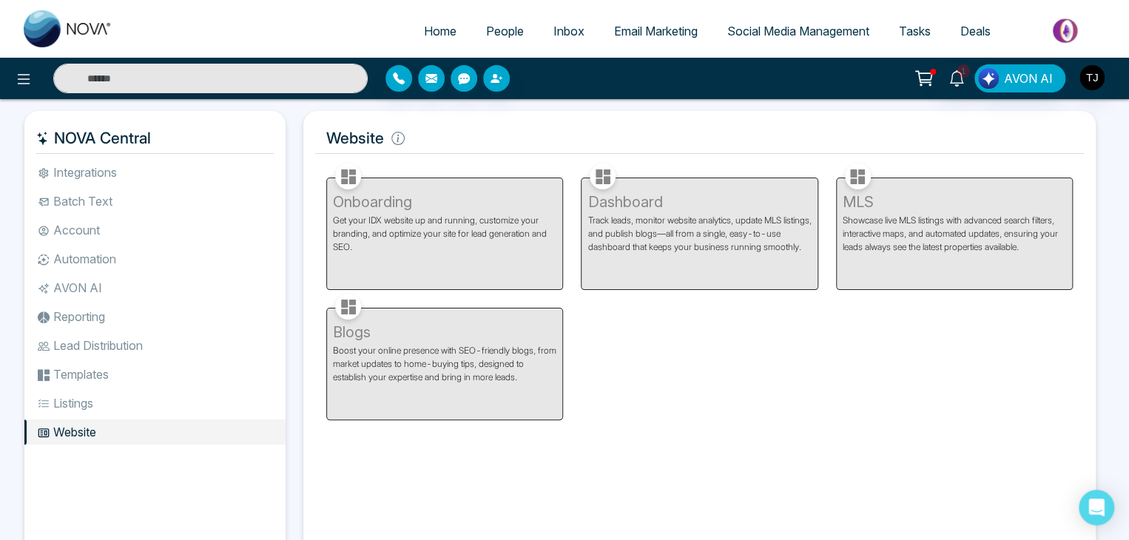
click at [194, 397] on li "Listings" at bounding box center [154, 403] width 261 height 25
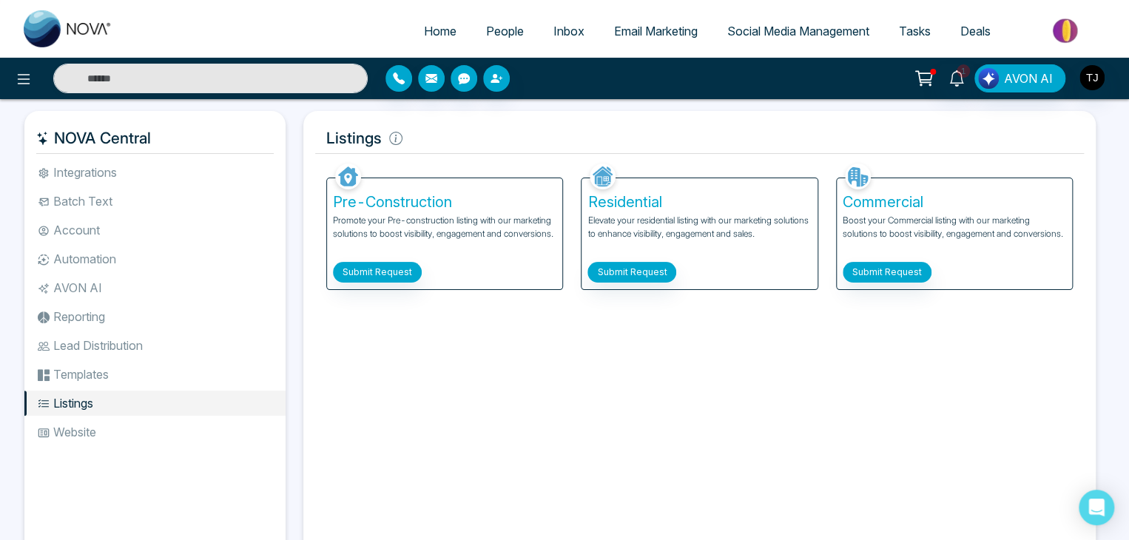
click at [198, 377] on li "Templates" at bounding box center [154, 374] width 261 height 25
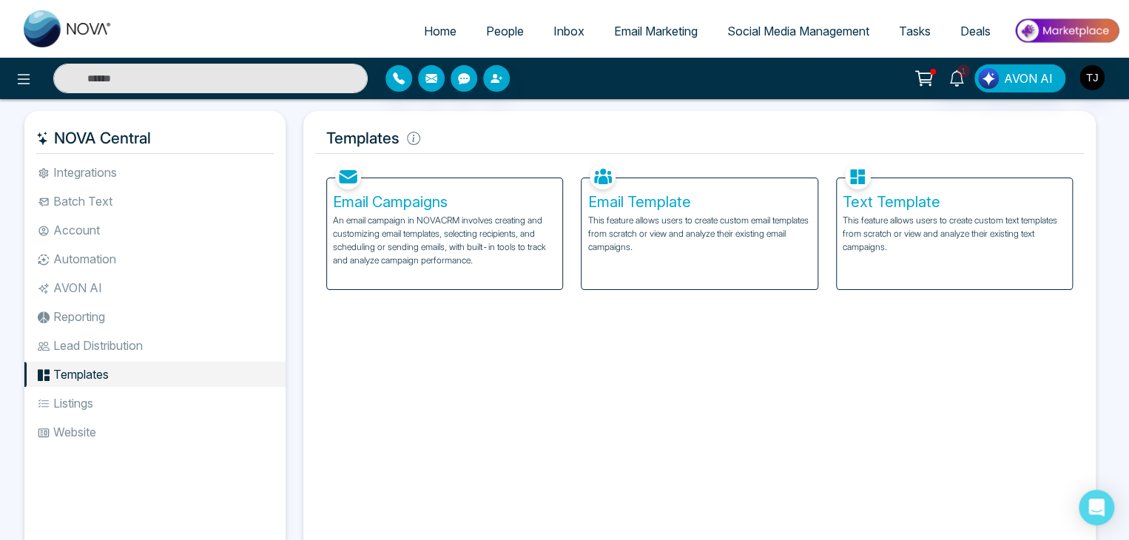
click at [208, 352] on li "Lead Distribution" at bounding box center [154, 345] width 261 height 25
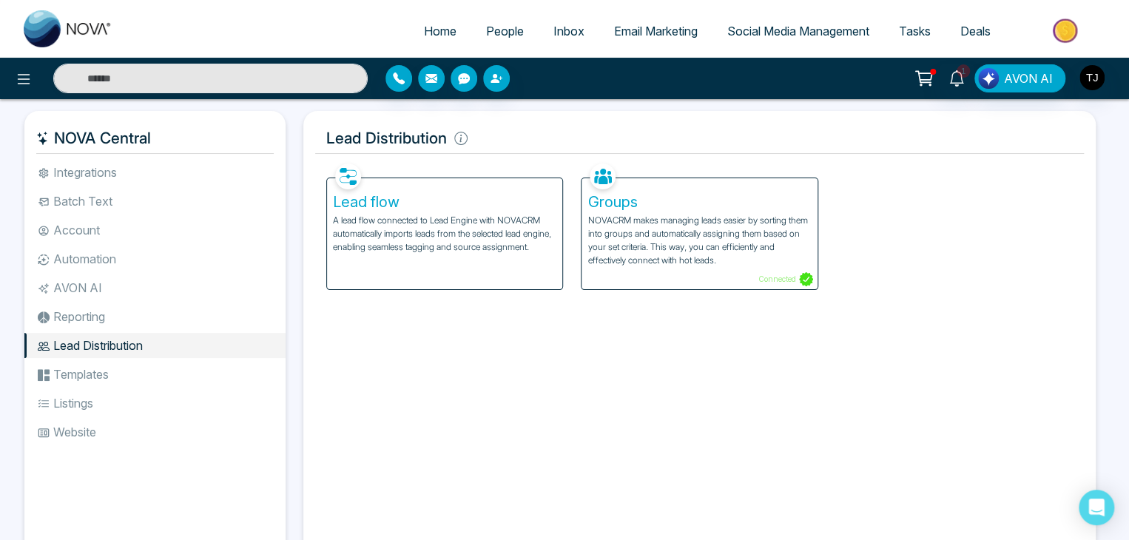
click at [223, 317] on li "Reporting" at bounding box center [154, 316] width 261 height 25
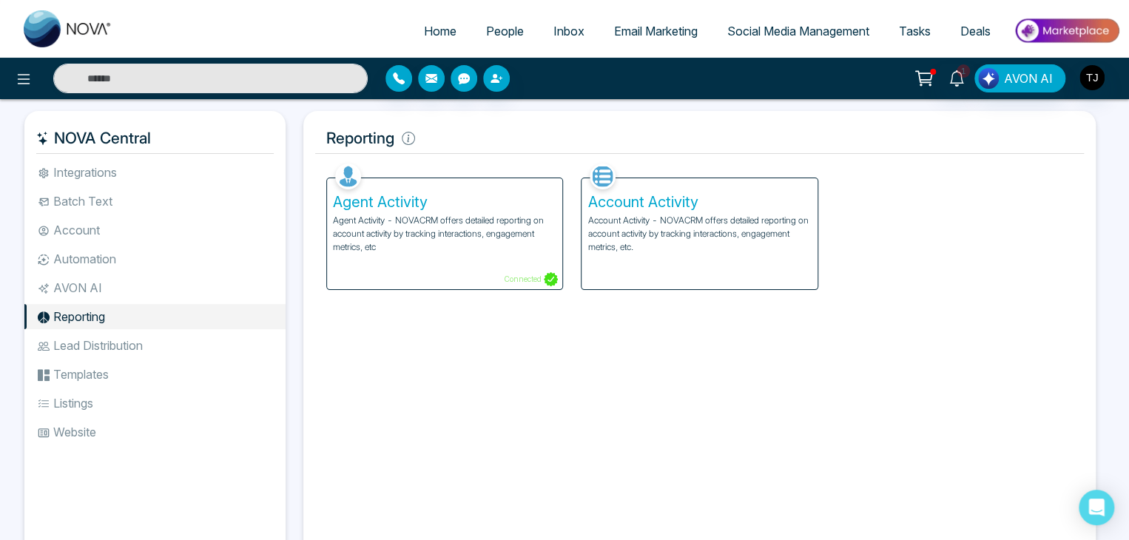
click at [226, 289] on li "AVON AI" at bounding box center [154, 287] width 261 height 25
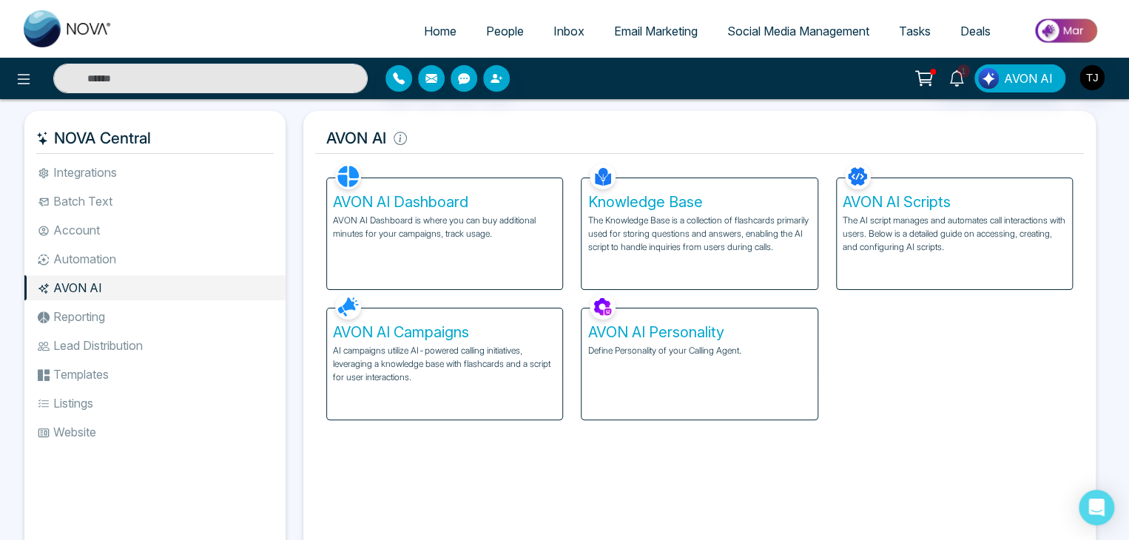
click at [227, 258] on li "Automation" at bounding box center [154, 258] width 261 height 25
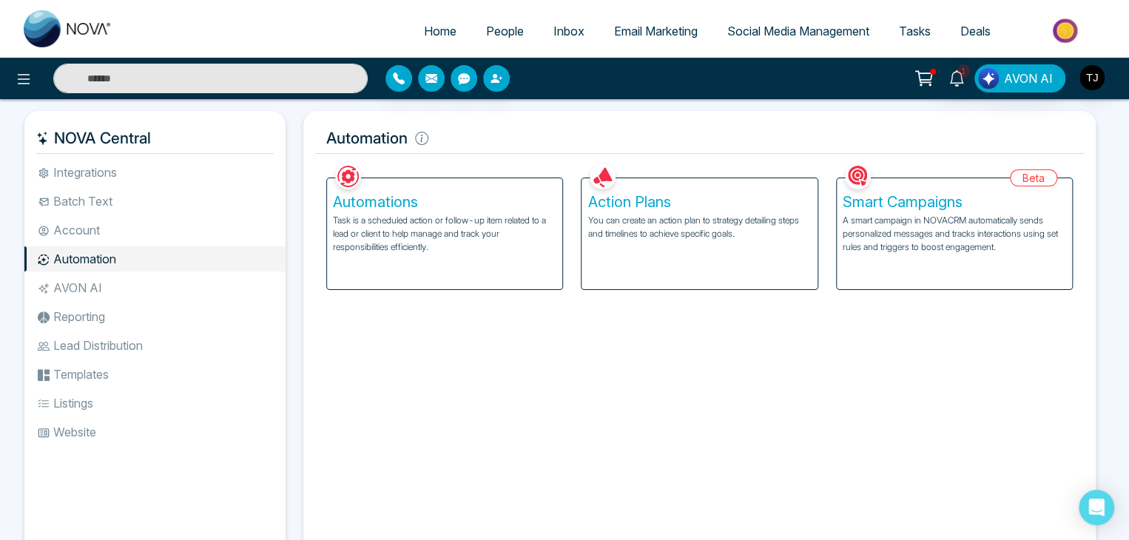
click at [234, 231] on li "Account" at bounding box center [154, 230] width 261 height 25
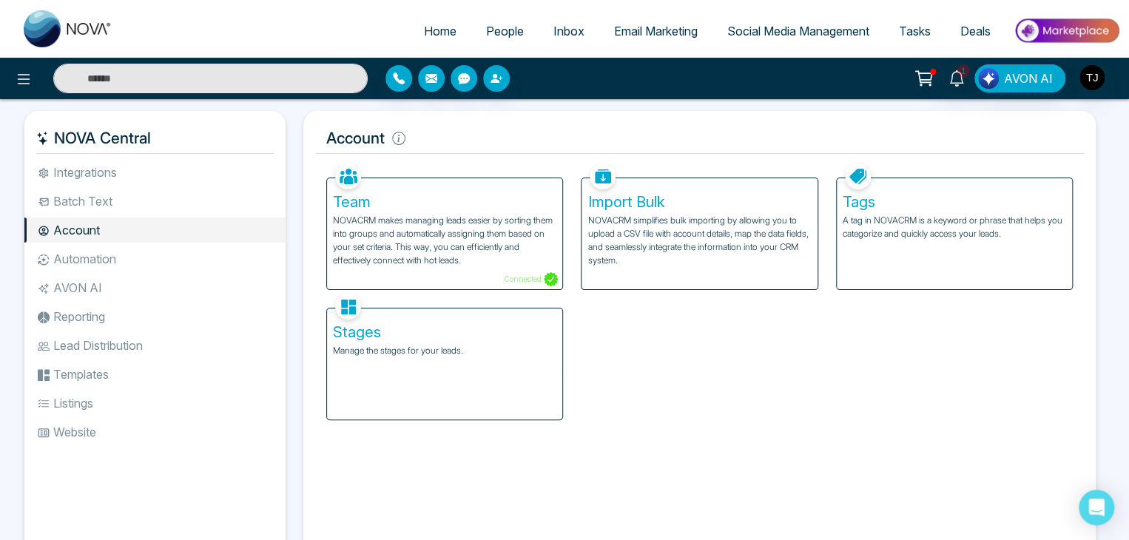
click at [237, 207] on li "Batch Text" at bounding box center [154, 201] width 261 height 25
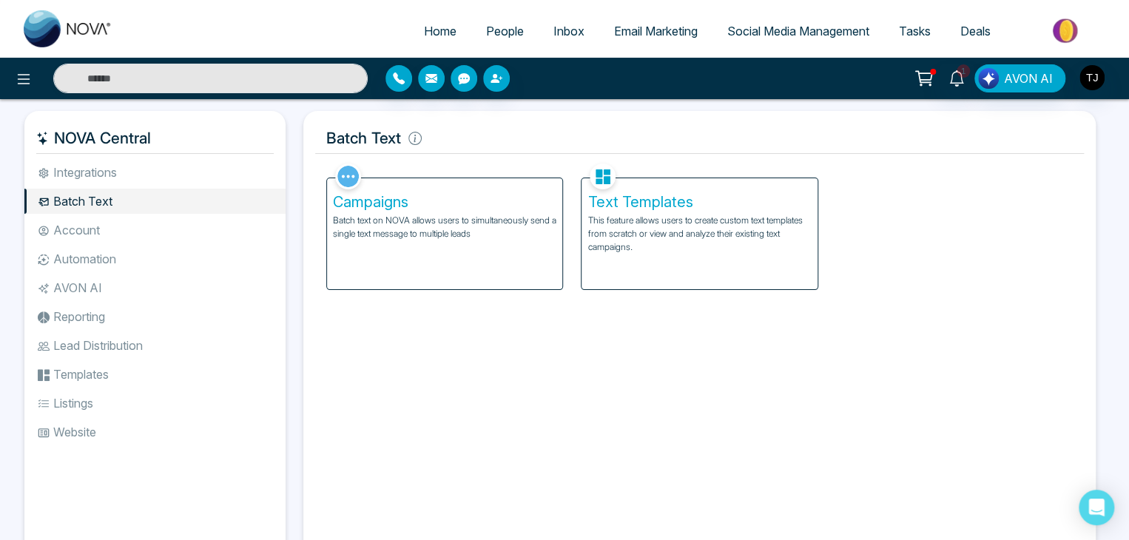
click at [247, 169] on li "Integrations" at bounding box center [154, 172] width 261 height 25
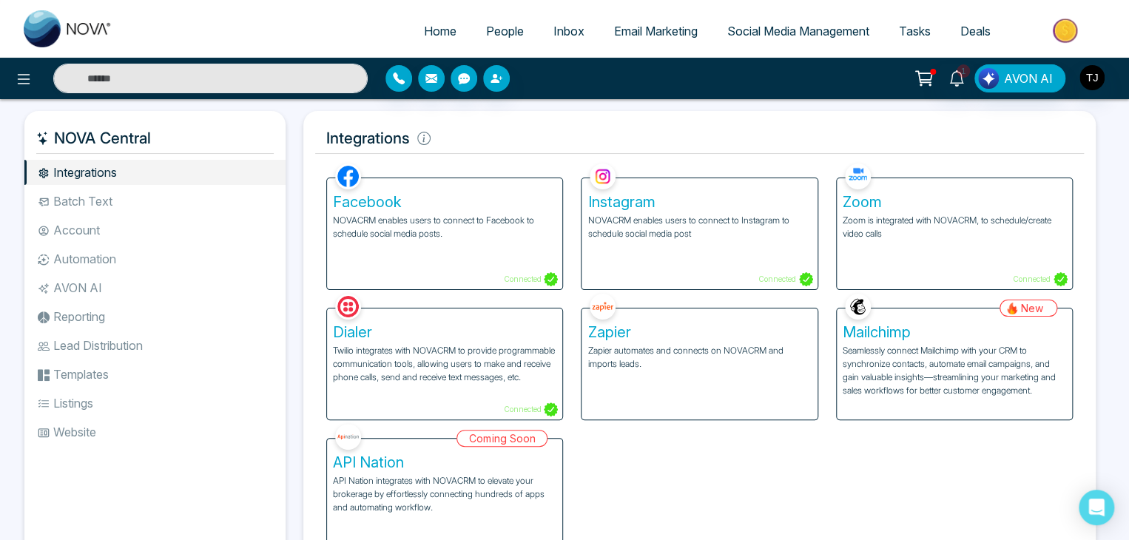
click at [416, 10] on div "Home People Inbox Email Marketing Social Media Management Tasks Deals" at bounding box center [564, 29] width 1129 height 58
click at [438, 33] on span "Home" at bounding box center [440, 31] width 33 height 15
select select "*"
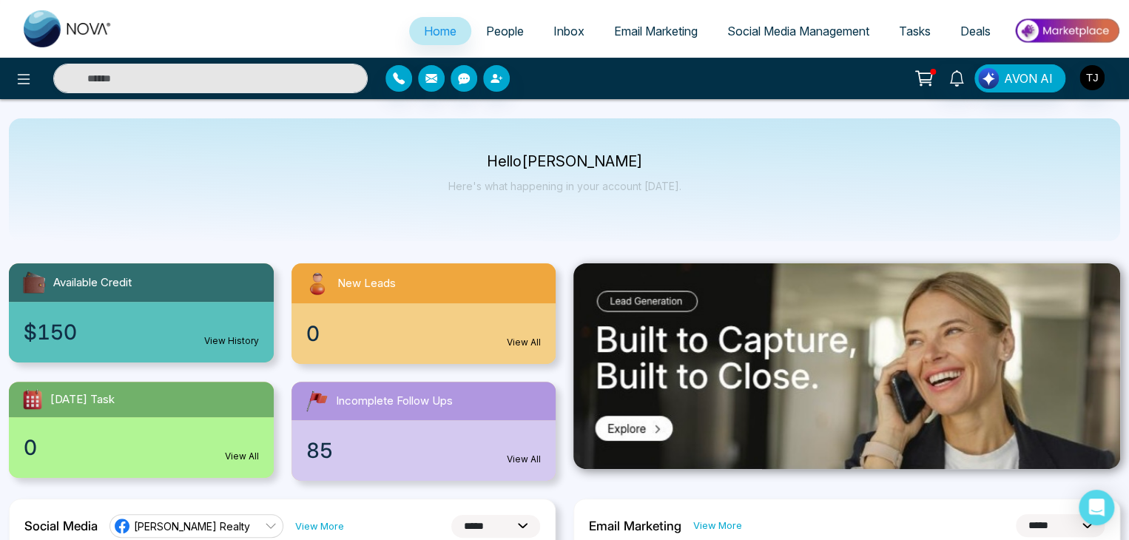
click at [501, 36] on span "People" at bounding box center [505, 31] width 38 height 15
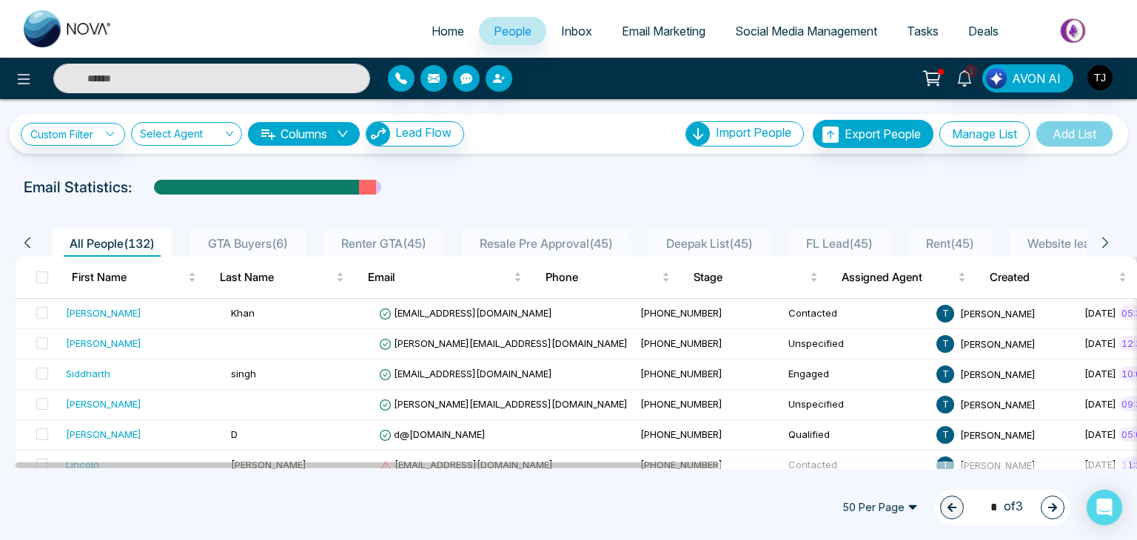
click at [572, 25] on span "Inbox" at bounding box center [576, 31] width 31 height 15
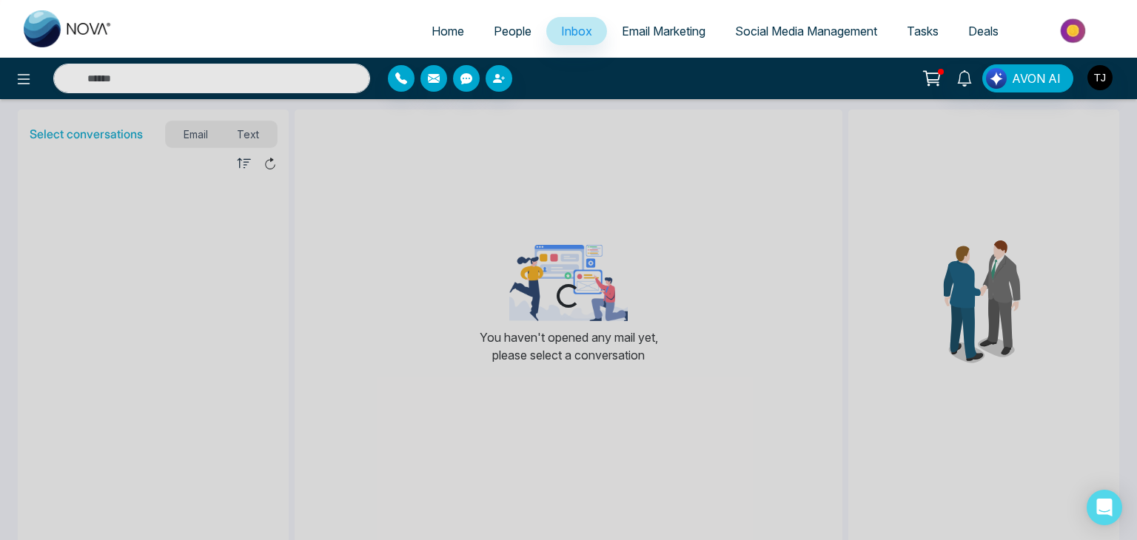
click at [634, 25] on span "Email Marketing" at bounding box center [664, 31] width 84 height 15
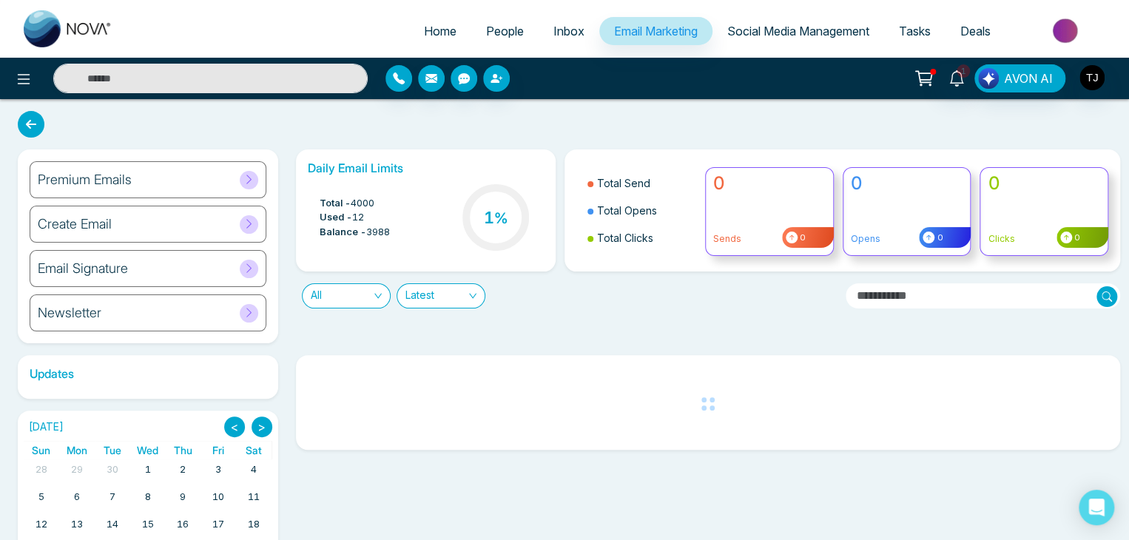
click at [742, 32] on span "Social Media Management" at bounding box center [799, 31] width 142 height 15
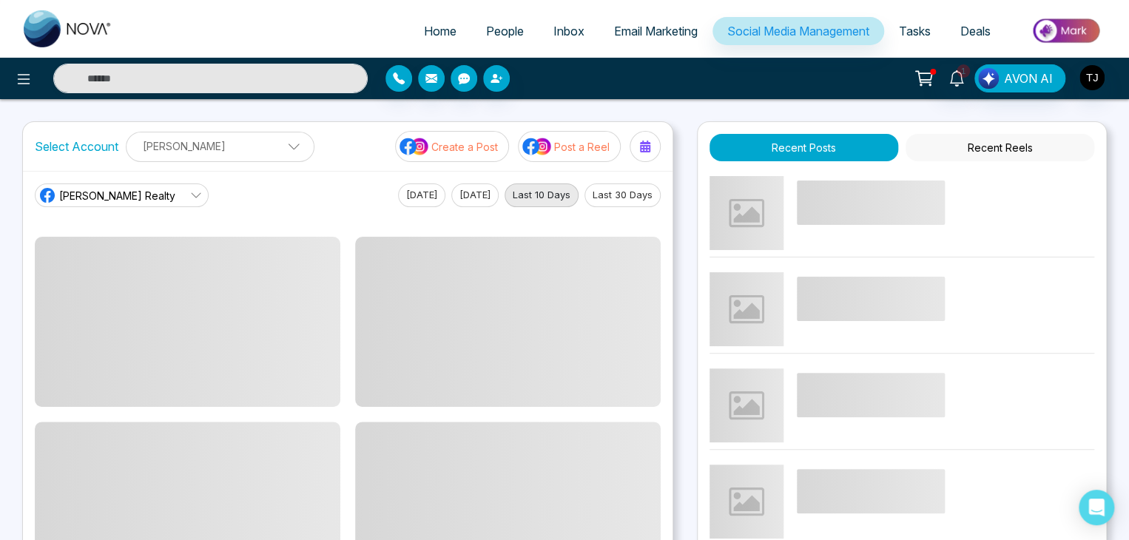
click at [913, 38] on span "Tasks" at bounding box center [915, 31] width 32 height 15
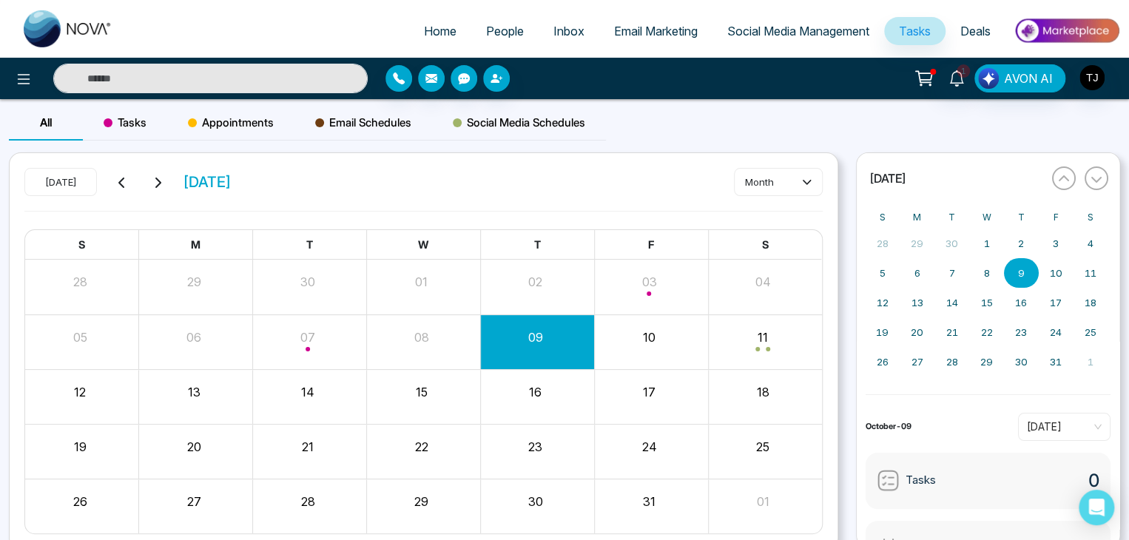
click at [1000, 28] on link "Deals" at bounding box center [976, 31] width 60 height 28
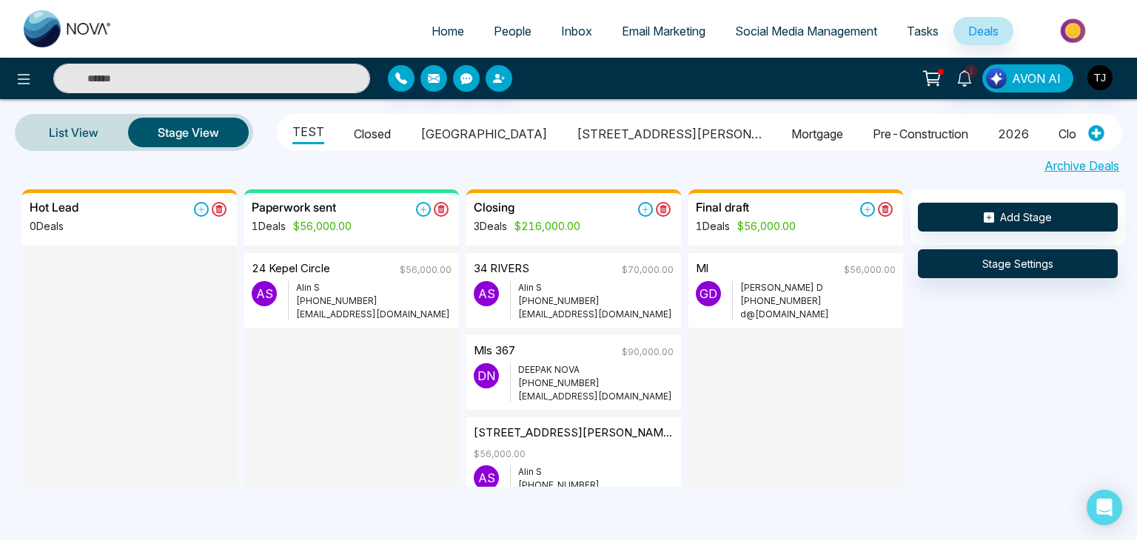
click at [434, 19] on link "Home" at bounding box center [448, 31] width 62 height 28
select select "*"
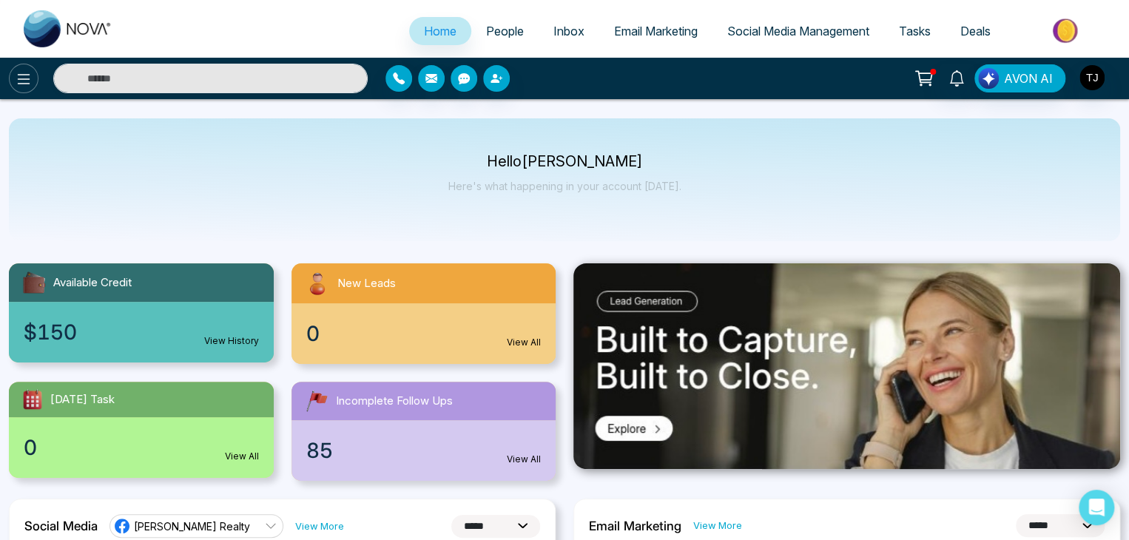
click at [29, 83] on icon at bounding box center [24, 79] width 13 height 10
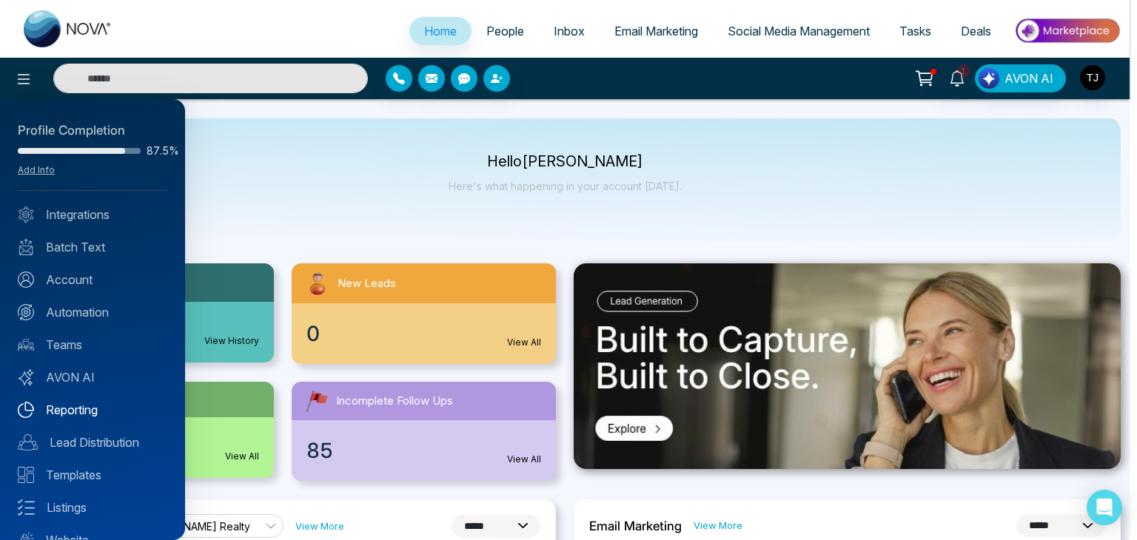
scroll to position [58, 0]
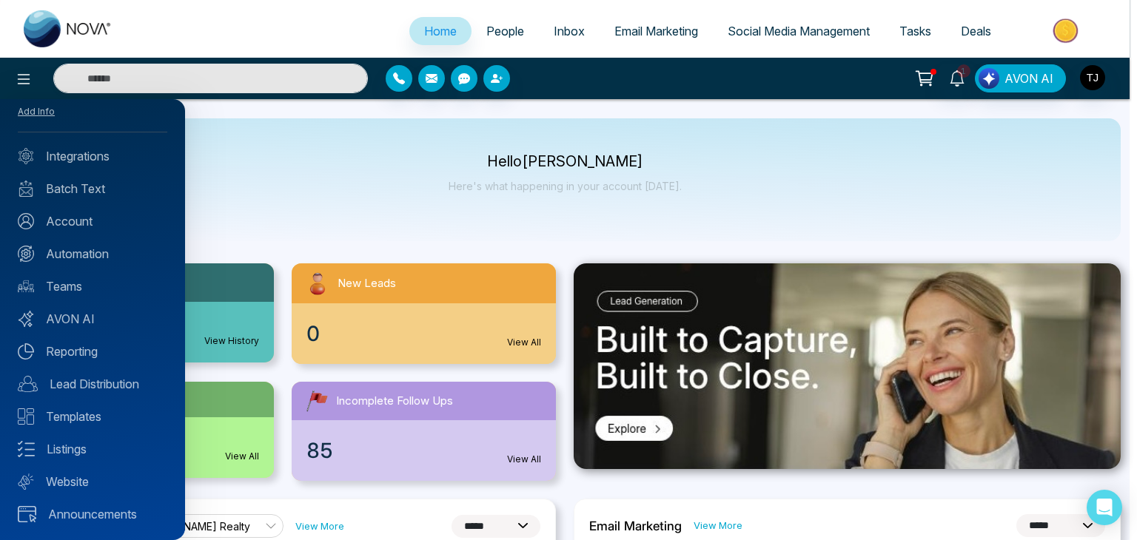
click at [56, 503] on div "Profile Completion 87.5% Add Info Integrations Batch Text Account Automation Te…" at bounding box center [92, 319] width 185 height 441
click at [133, 508] on link "Announcements" at bounding box center [92, 514] width 149 height 18
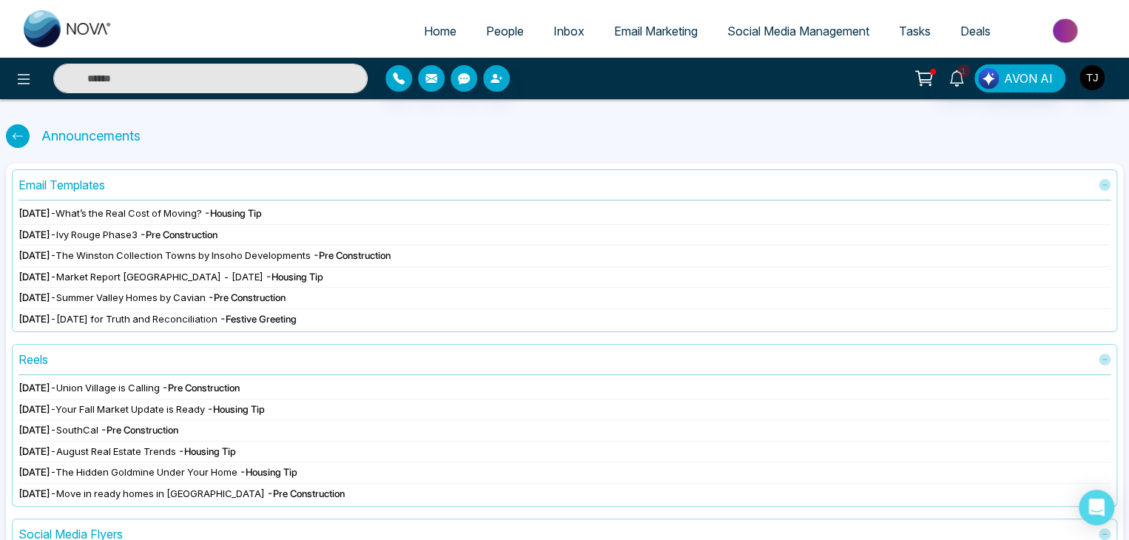
click at [18, 136] on icon at bounding box center [18, 136] width 12 height 12
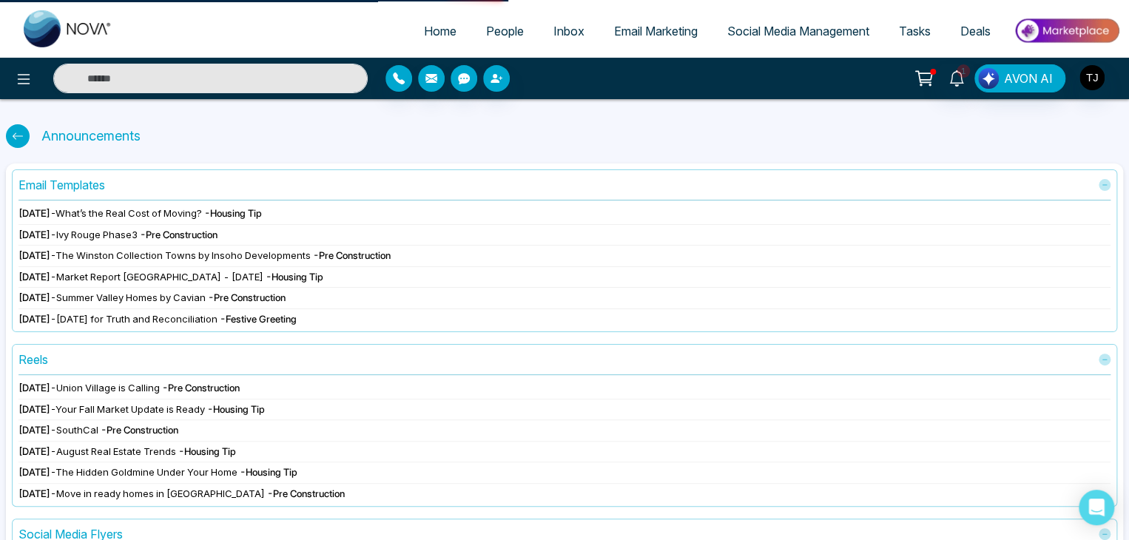
select select "*"
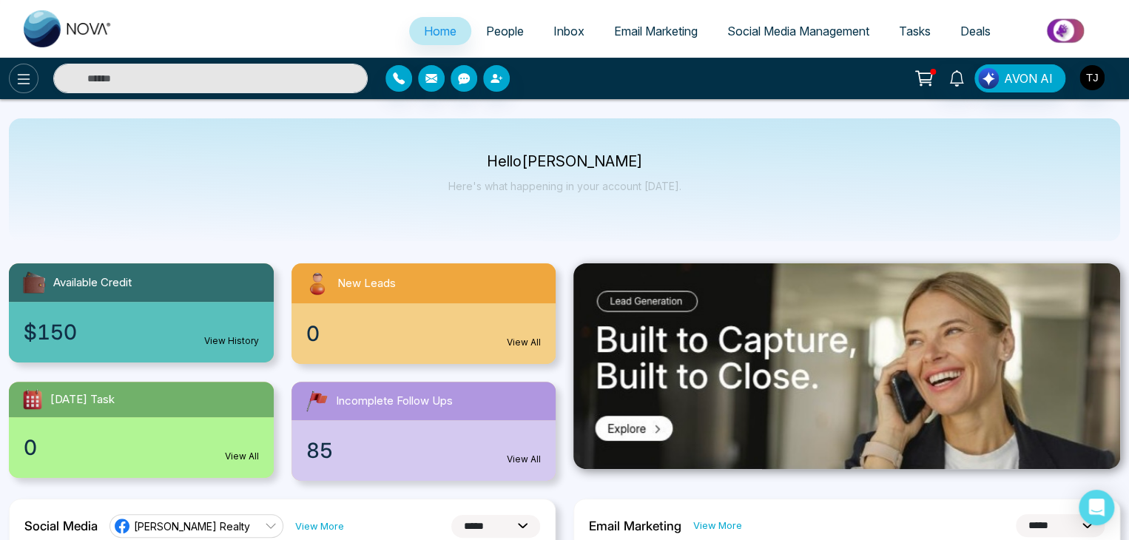
click at [21, 72] on icon at bounding box center [24, 79] width 18 height 18
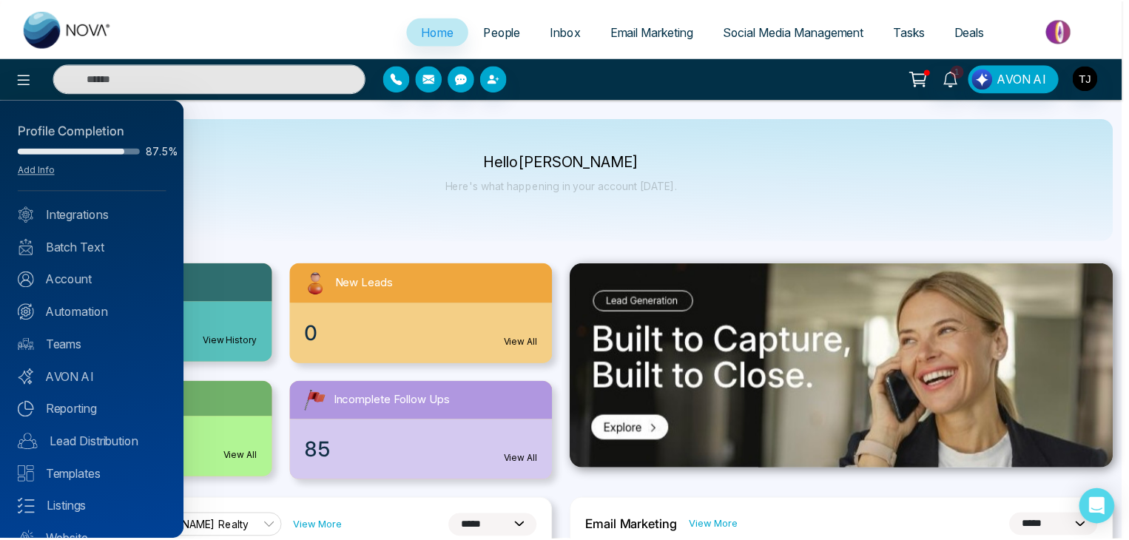
scroll to position [58, 0]
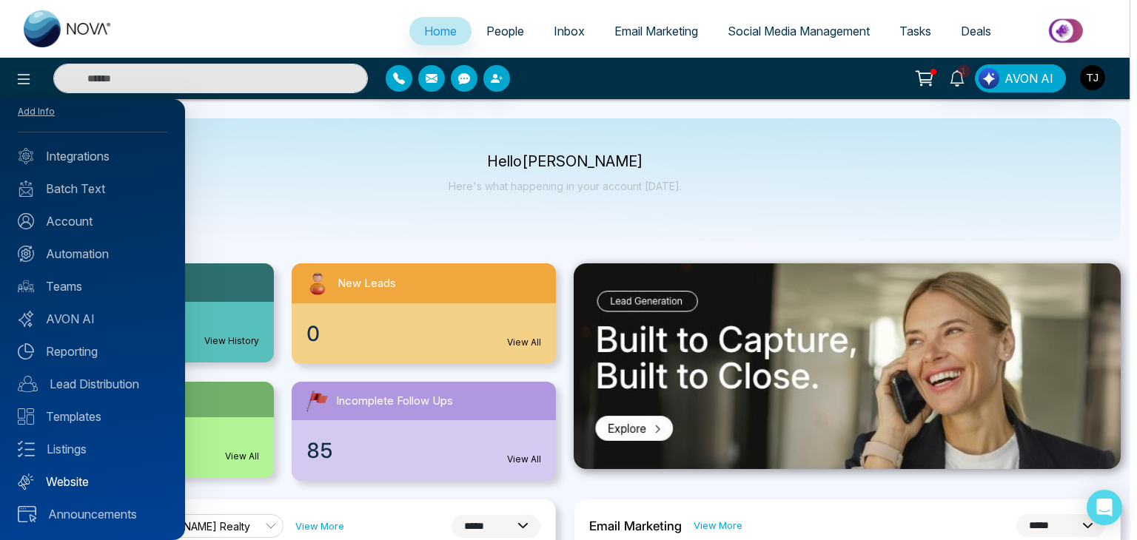
click at [67, 473] on link "Website" at bounding box center [92, 482] width 149 height 18
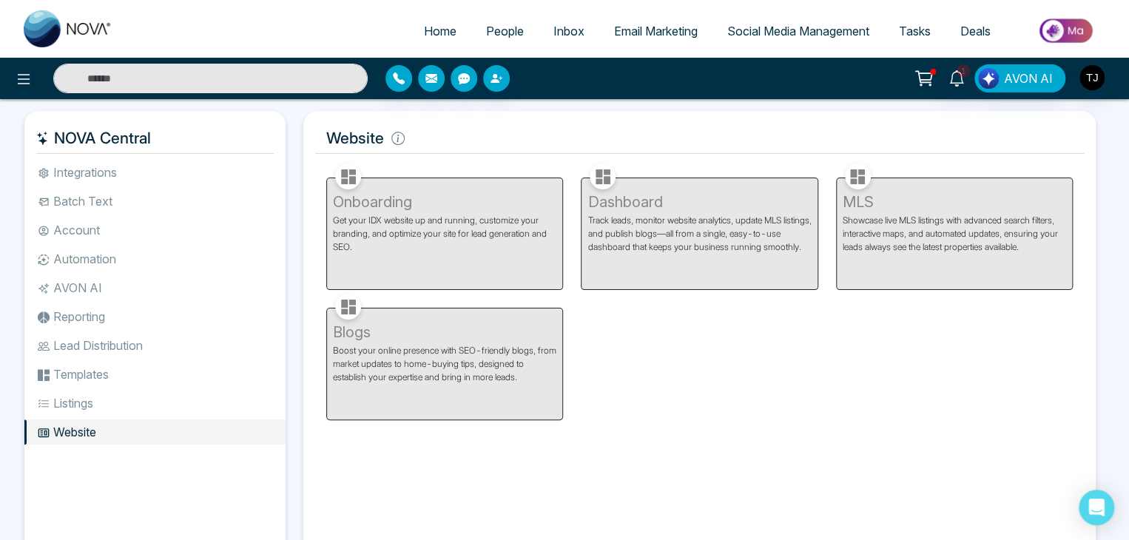
click at [106, 406] on li "Listings" at bounding box center [154, 403] width 261 height 25
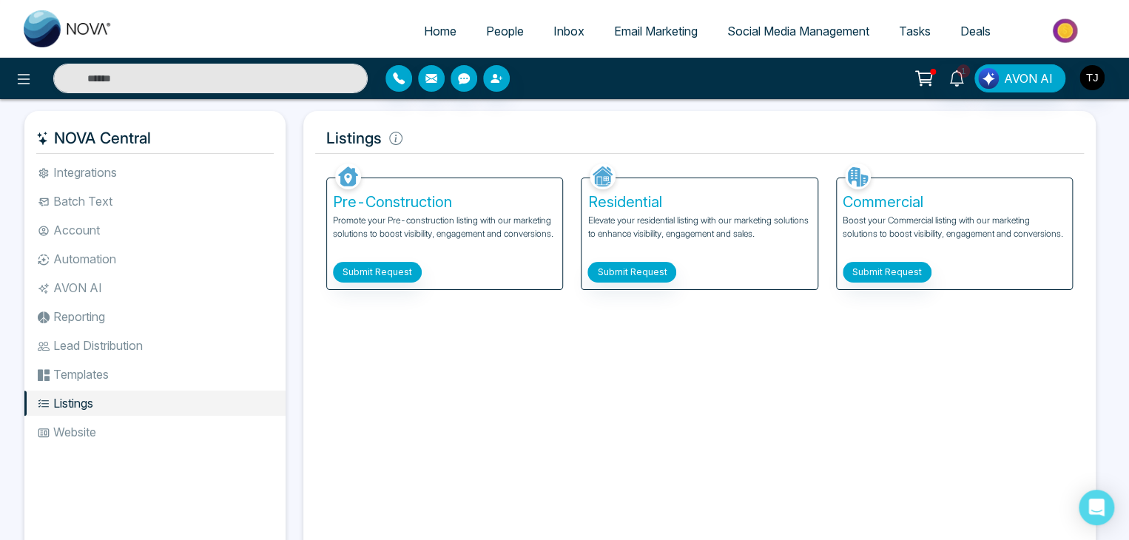
click at [124, 380] on li "Templates" at bounding box center [154, 374] width 261 height 25
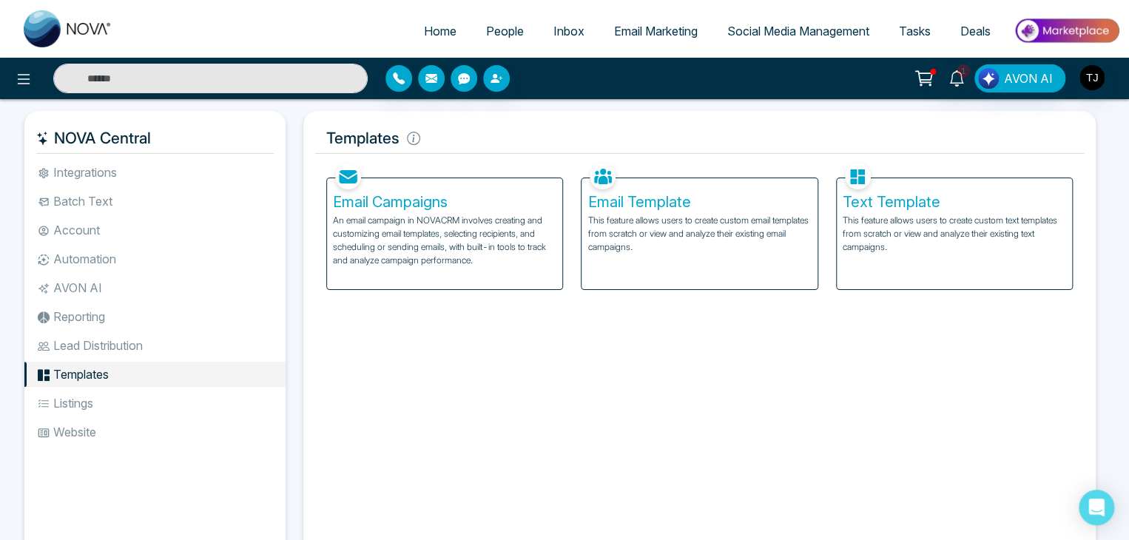
click at [128, 350] on li "Lead Distribution" at bounding box center [154, 345] width 261 height 25
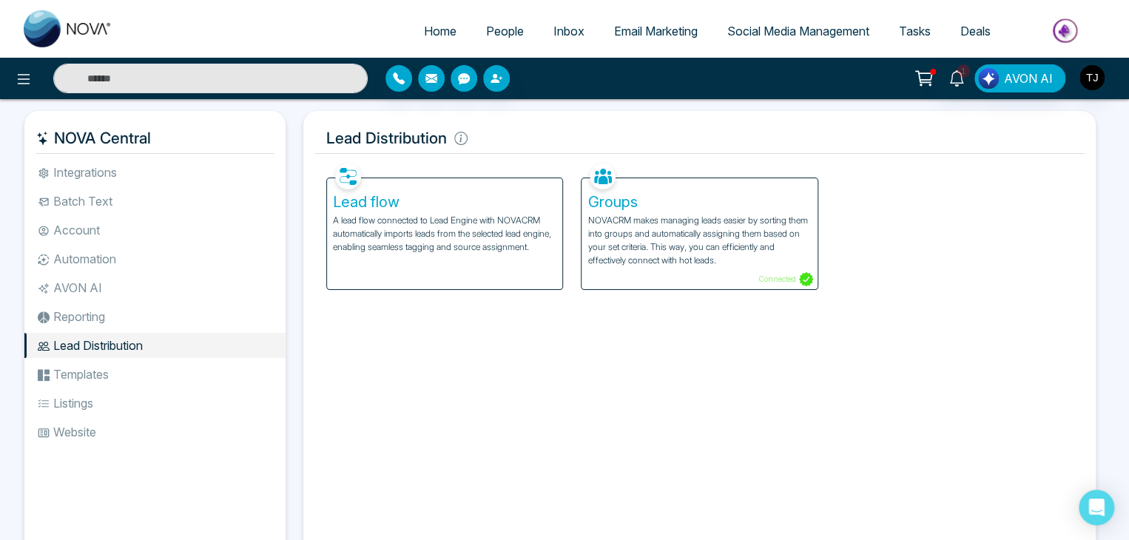
click at [150, 306] on li "Reporting" at bounding box center [154, 316] width 261 height 25
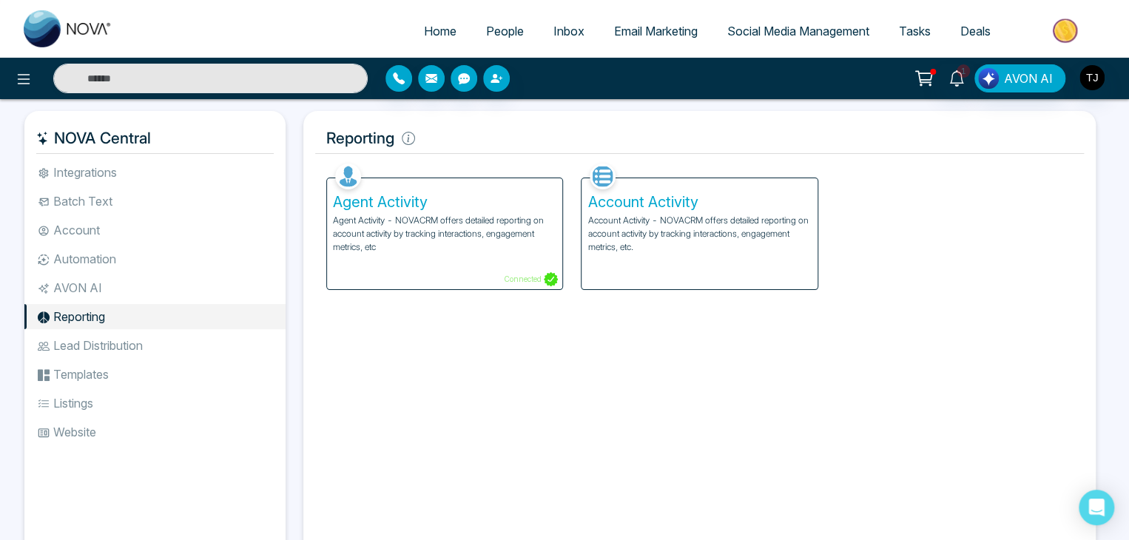
click at [157, 289] on li "AVON AI" at bounding box center [154, 287] width 261 height 25
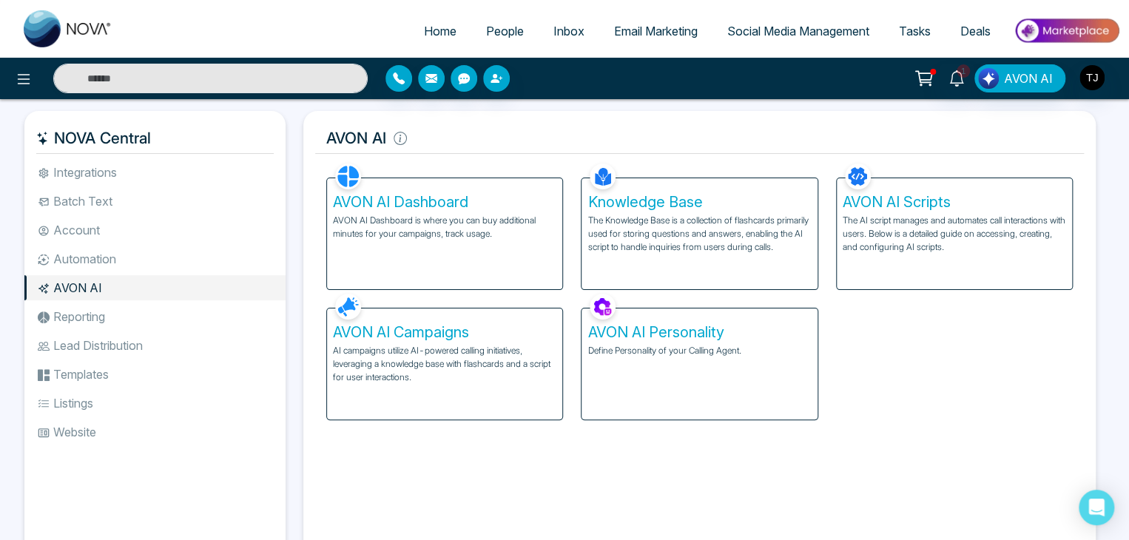
click at [172, 263] on li "Automation" at bounding box center [154, 258] width 261 height 25
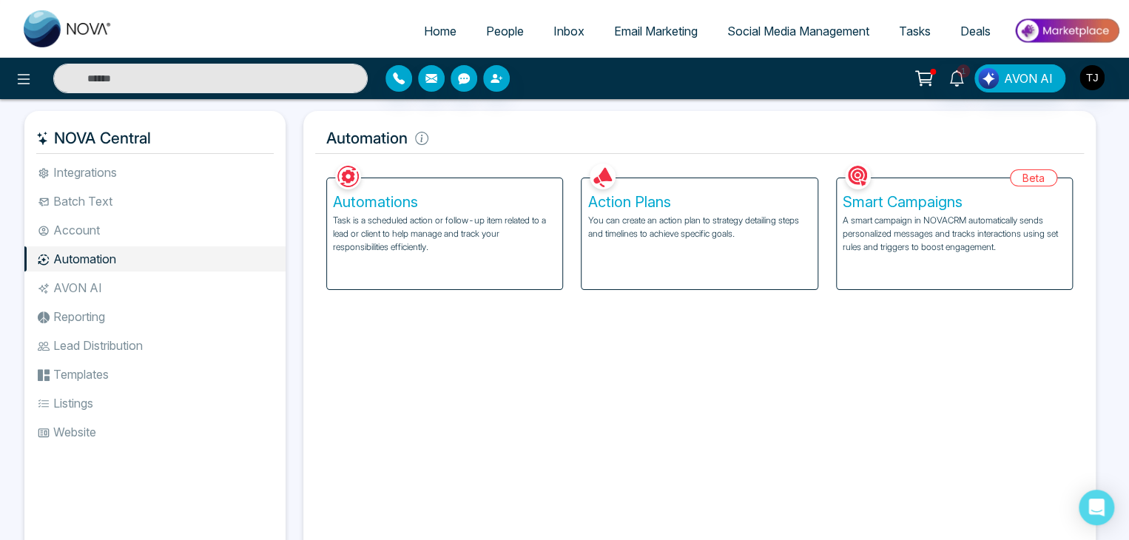
click at [187, 229] on li "Account" at bounding box center [154, 230] width 261 height 25
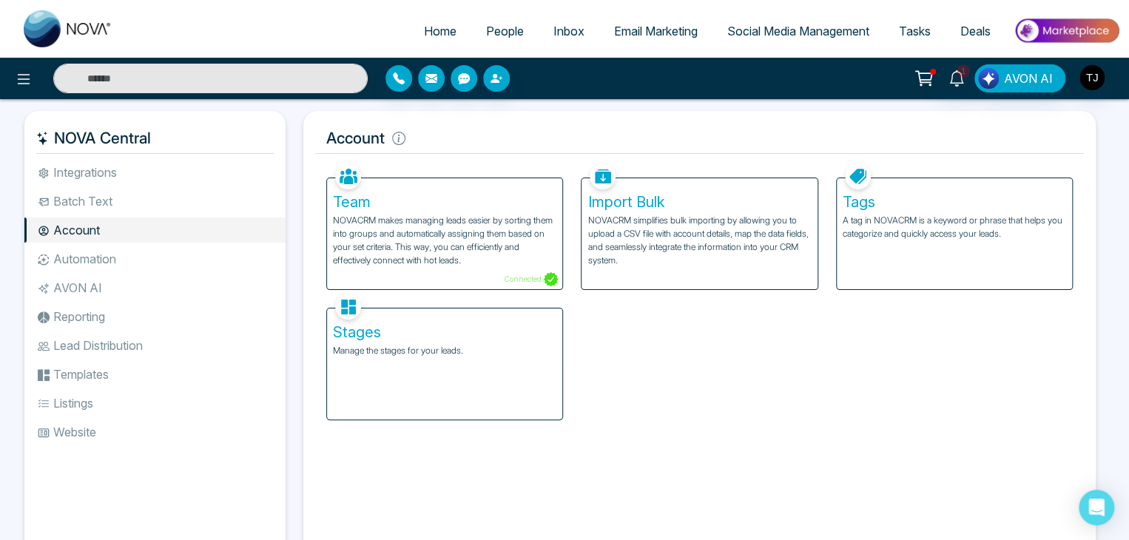
click at [198, 201] on li "Batch Text" at bounding box center [154, 201] width 261 height 25
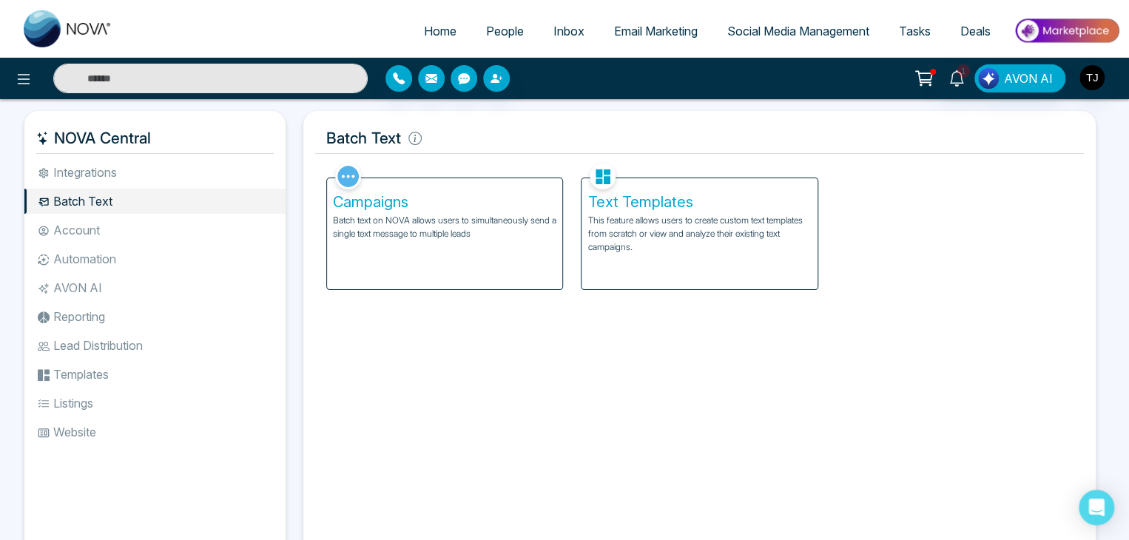
click at [209, 179] on li "Integrations" at bounding box center [154, 172] width 261 height 25
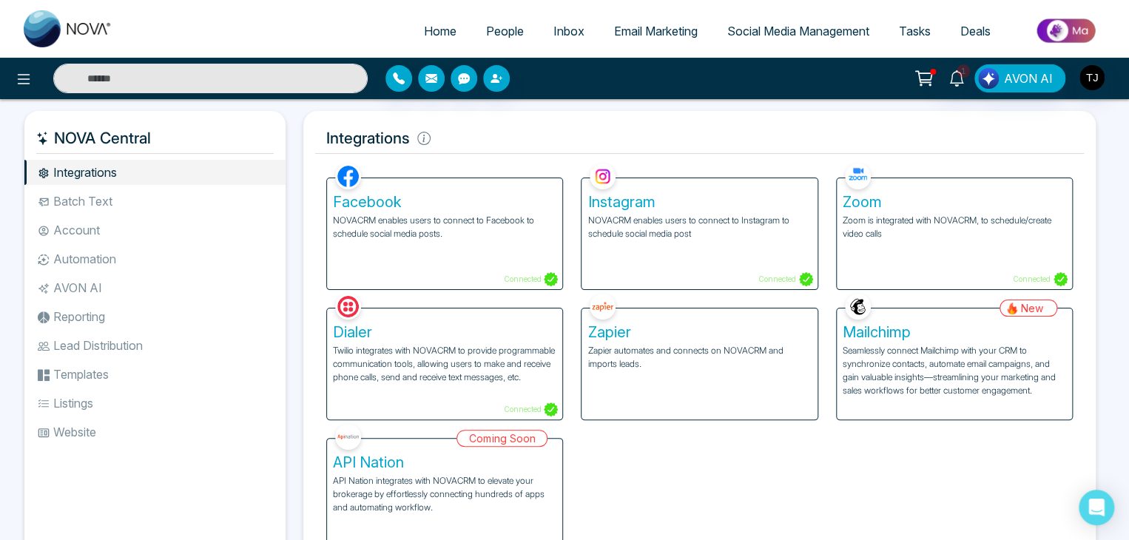
click at [418, 39] on link "Home" at bounding box center [440, 31] width 62 height 28
select select "*"
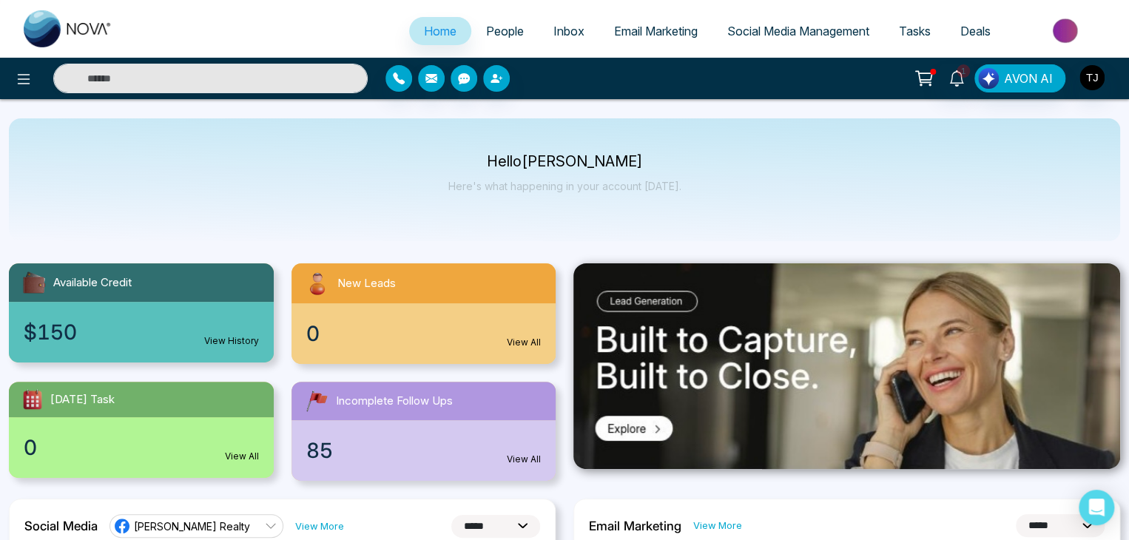
click at [769, 31] on span "Social Media Management" at bounding box center [799, 31] width 142 height 15
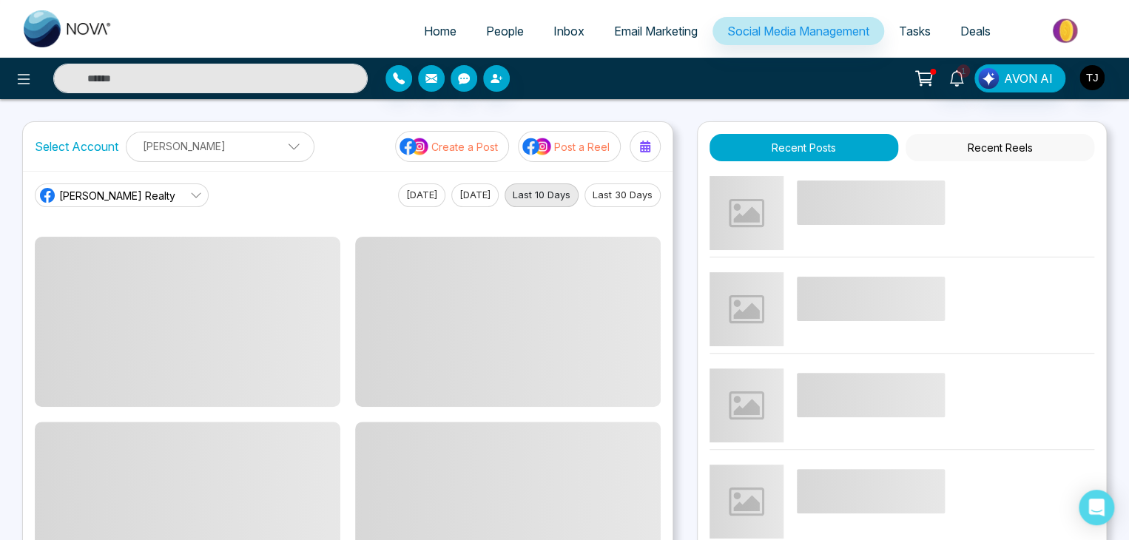
click at [554, 131] on button "Post a Reel" at bounding box center [569, 146] width 103 height 31
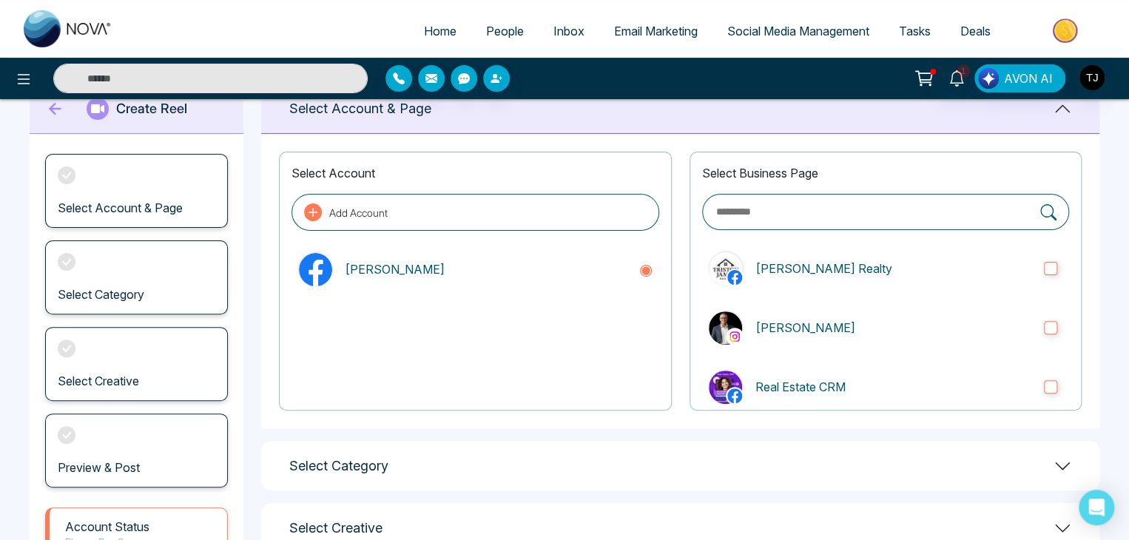
scroll to position [52, 0]
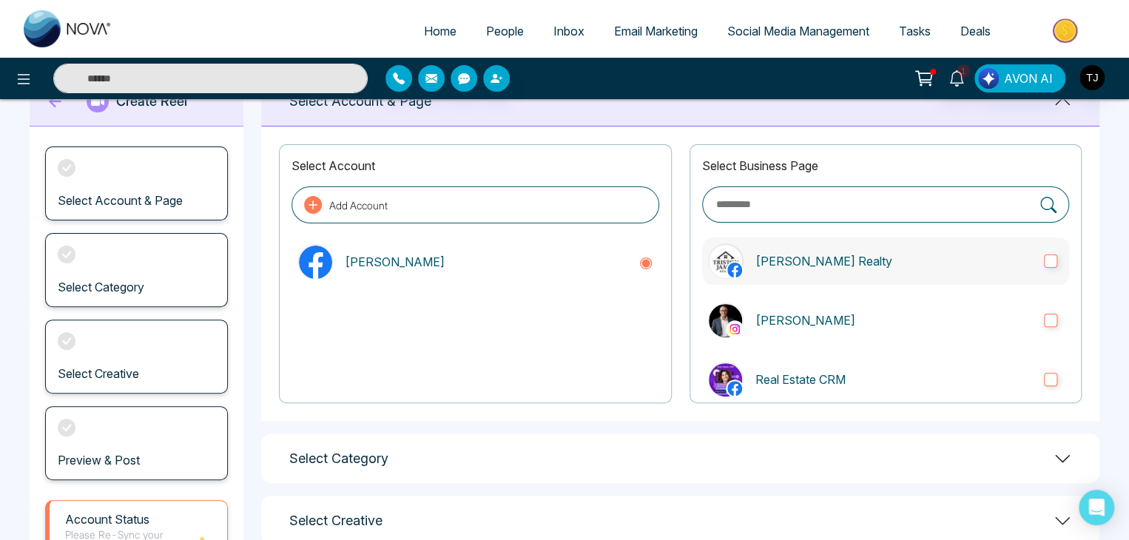
click at [815, 272] on label "[PERSON_NAME] Realty" at bounding box center [885, 261] width 367 height 47
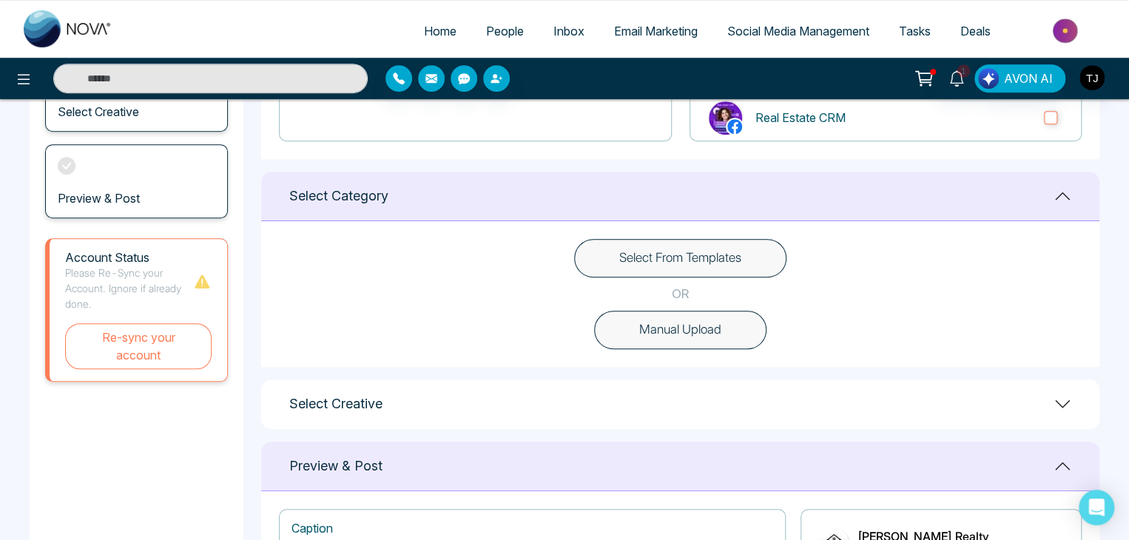
scroll to position [315, 0]
click at [645, 270] on button "Select From Templates" at bounding box center [680, 257] width 212 height 38
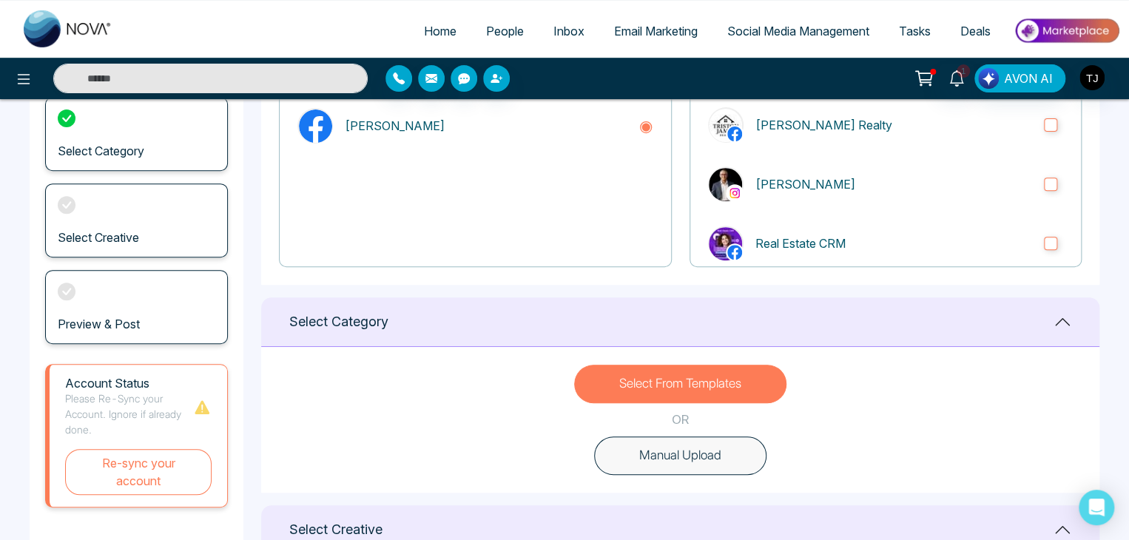
scroll to position [0, 0]
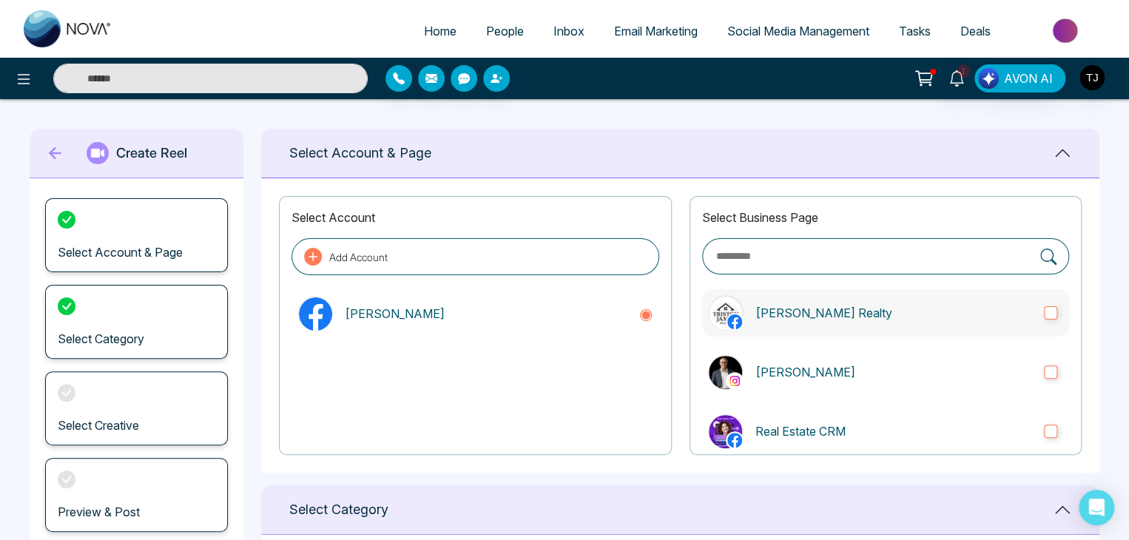
click at [842, 314] on p "[PERSON_NAME] Realty" at bounding box center [894, 313] width 277 height 18
click at [659, 30] on span "Email Marketing" at bounding box center [656, 31] width 84 height 15
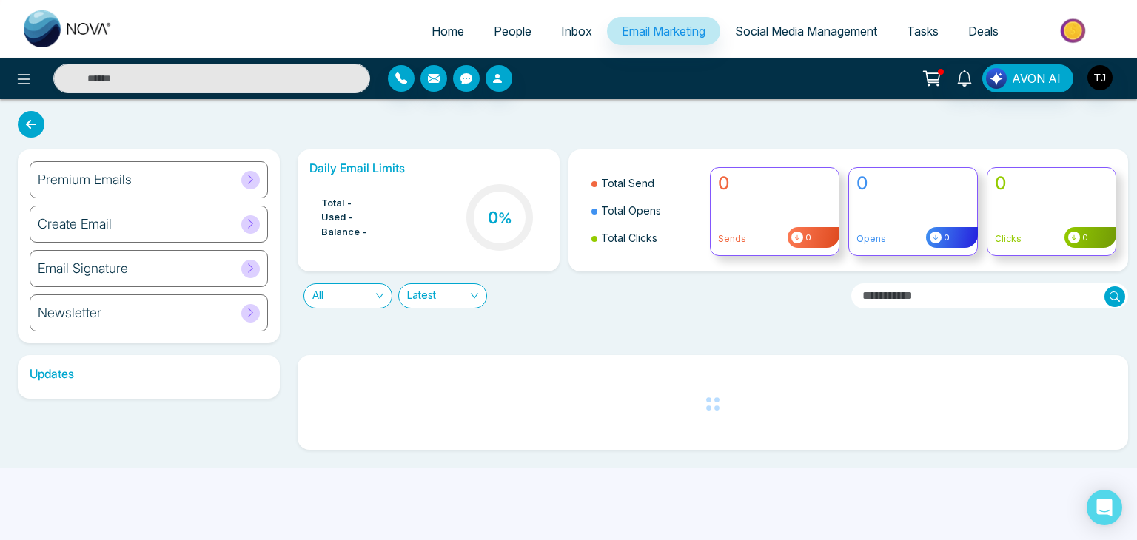
click at [772, 27] on span "Social Media Management" at bounding box center [806, 31] width 142 height 15
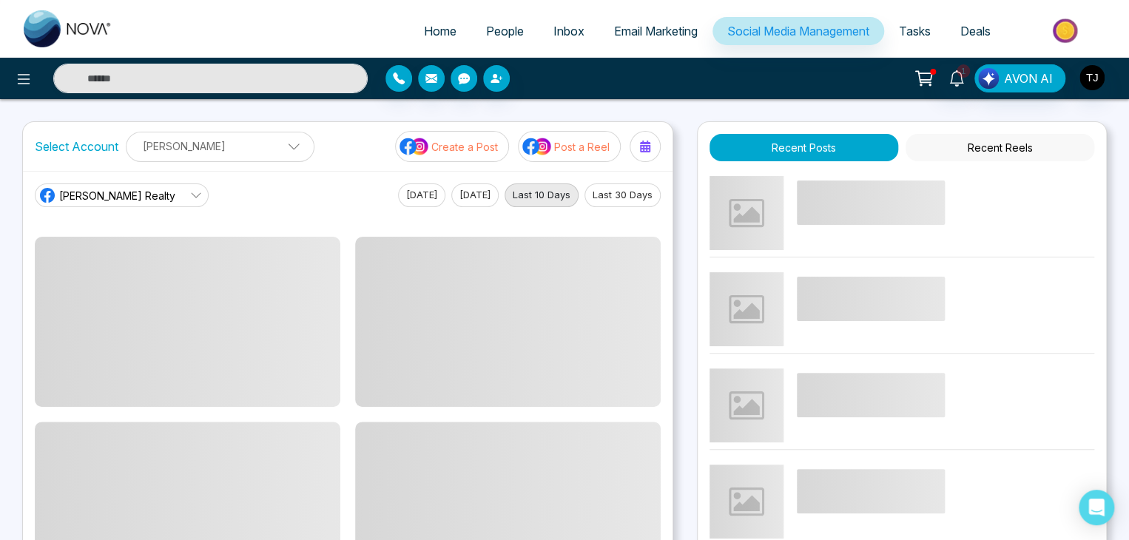
click at [464, 148] on p "Create a Post" at bounding box center [464, 147] width 67 height 16
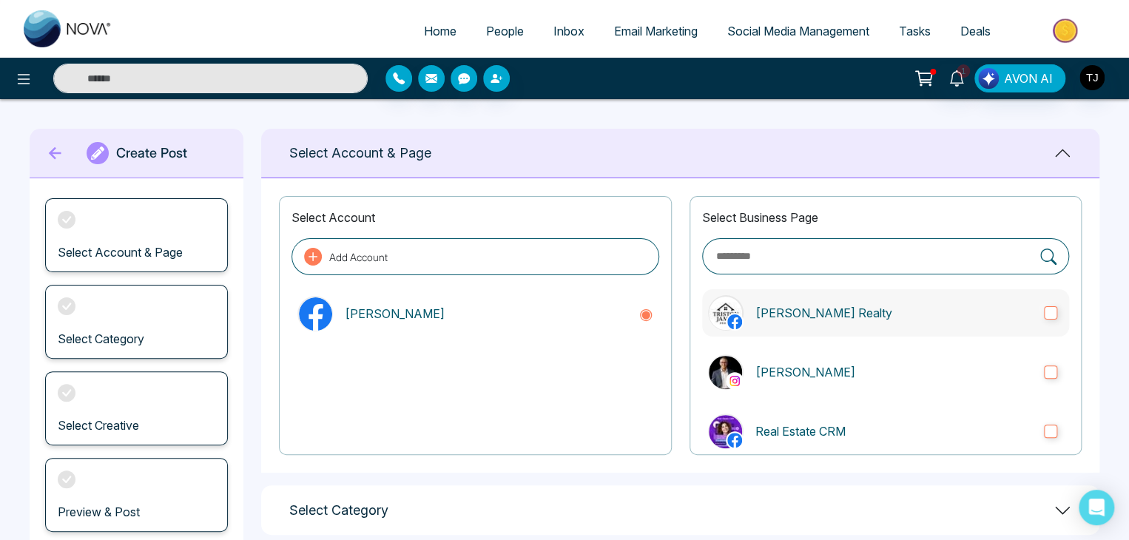
click at [834, 306] on p "[PERSON_NAME] Realty" at bounding box center [894, 313] width 277 height 18
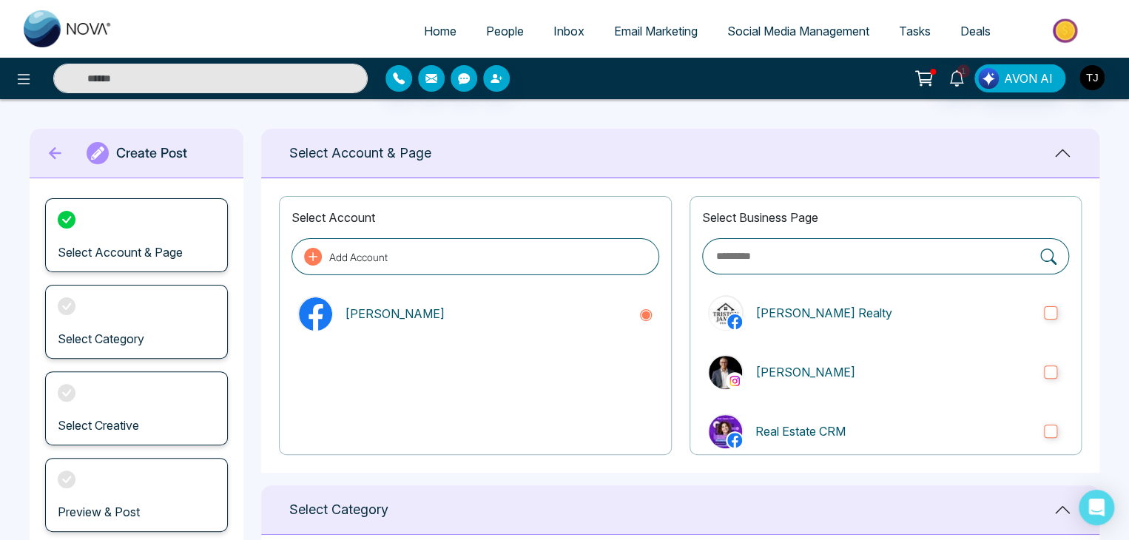
click at [58, 155] on icon at bounding box center [55, 153] width 22 height 30
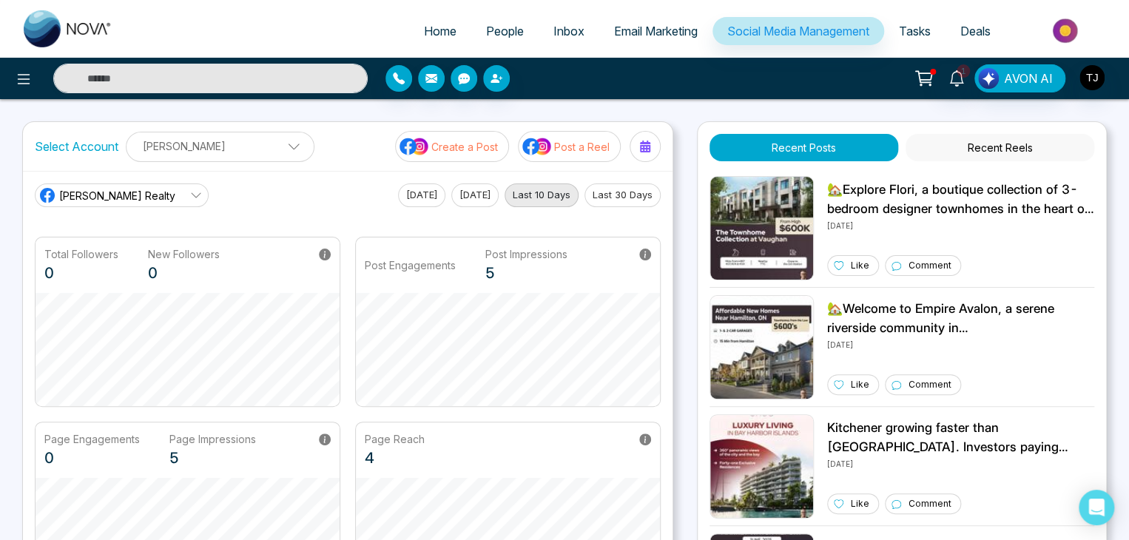
click at [571, 139] on p "Post a Reel" at bounding box center [582, 147] width 56 height 16
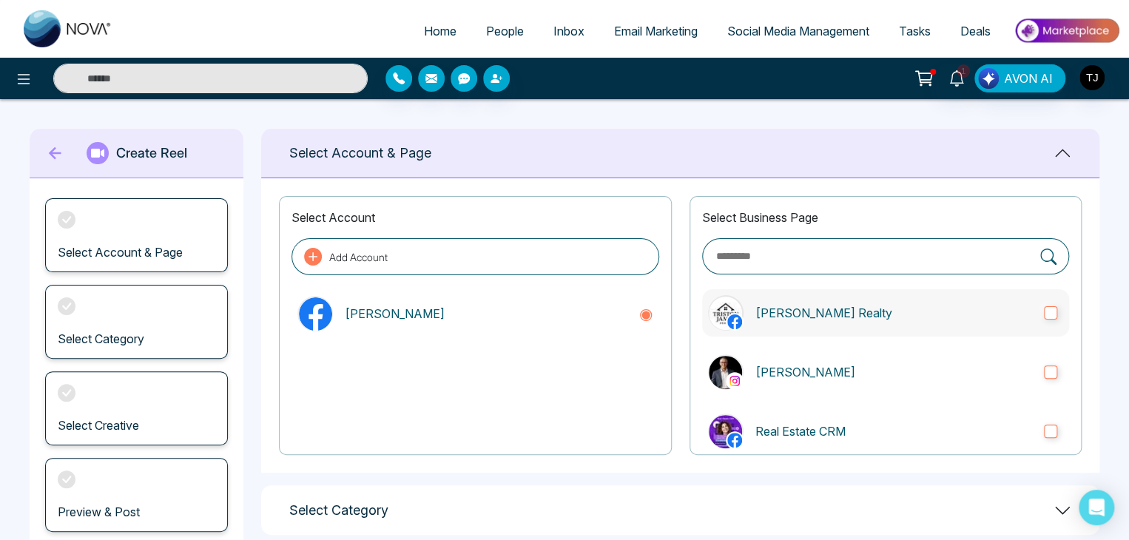
click at [757, 324] on label "[PERSON_NAME] Realty" at bounding box center [885, 312] width 367 height 47
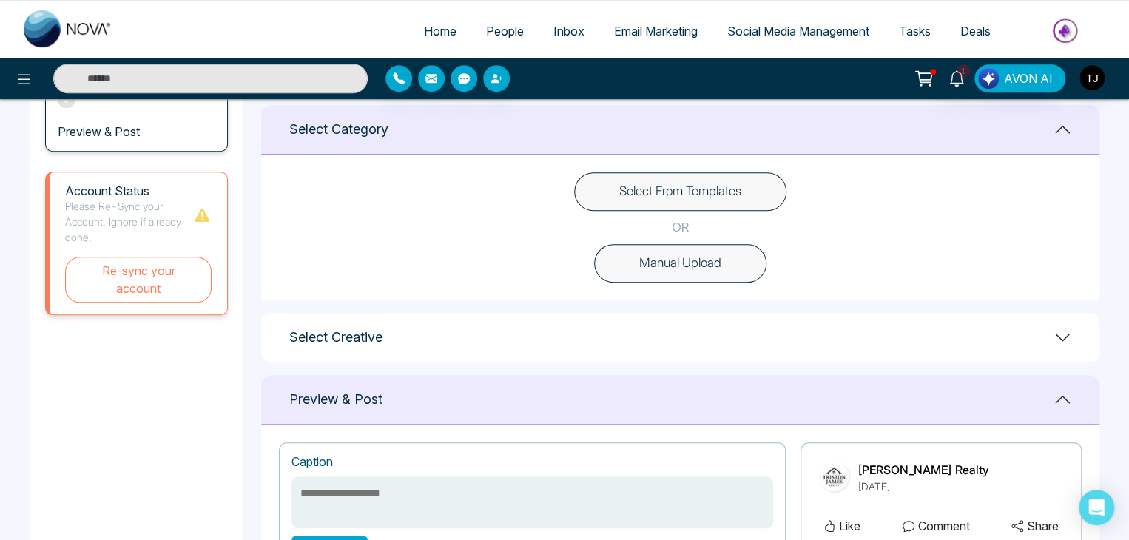
scroll to position [382, 0]
click at [694, 199] on button "Select From Templates" at bounding box center [680, 190] width 212 height 38
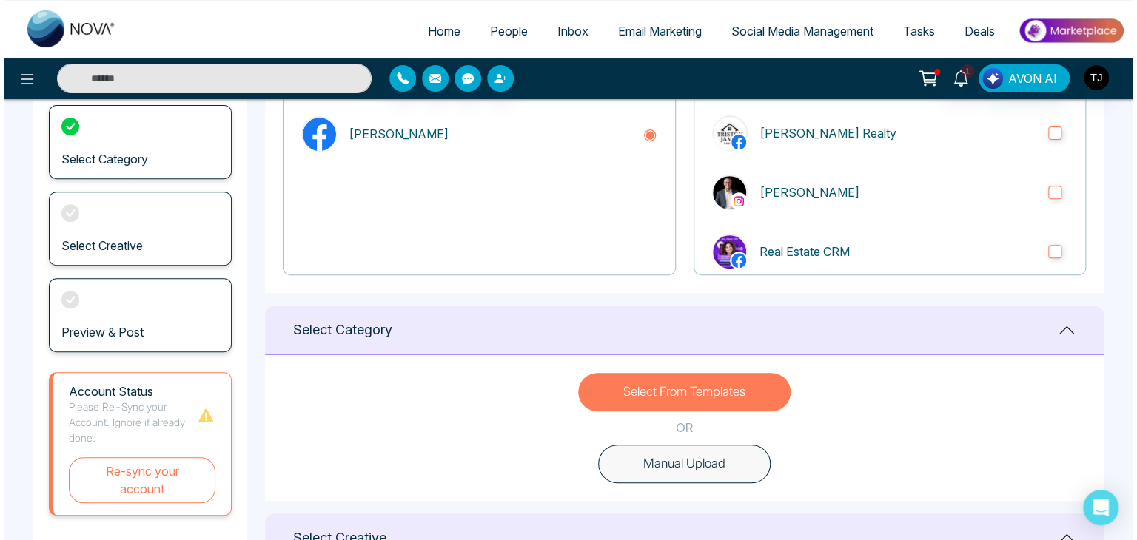
scroll to position [0, 0]
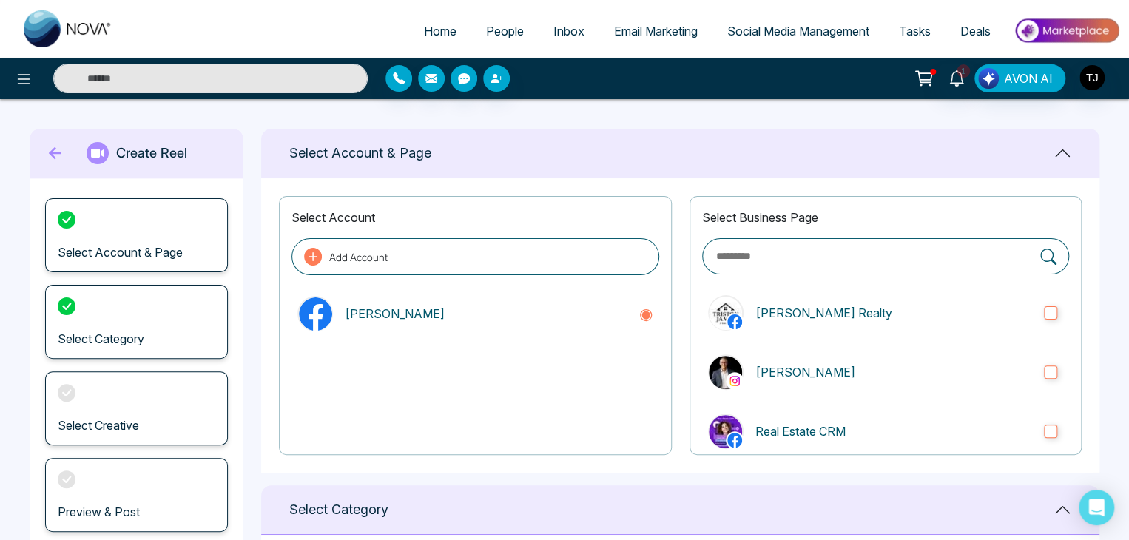
click at [453, 19] on link "Home" at bounding box center [440, 31] width 62 height 28
select select "*"
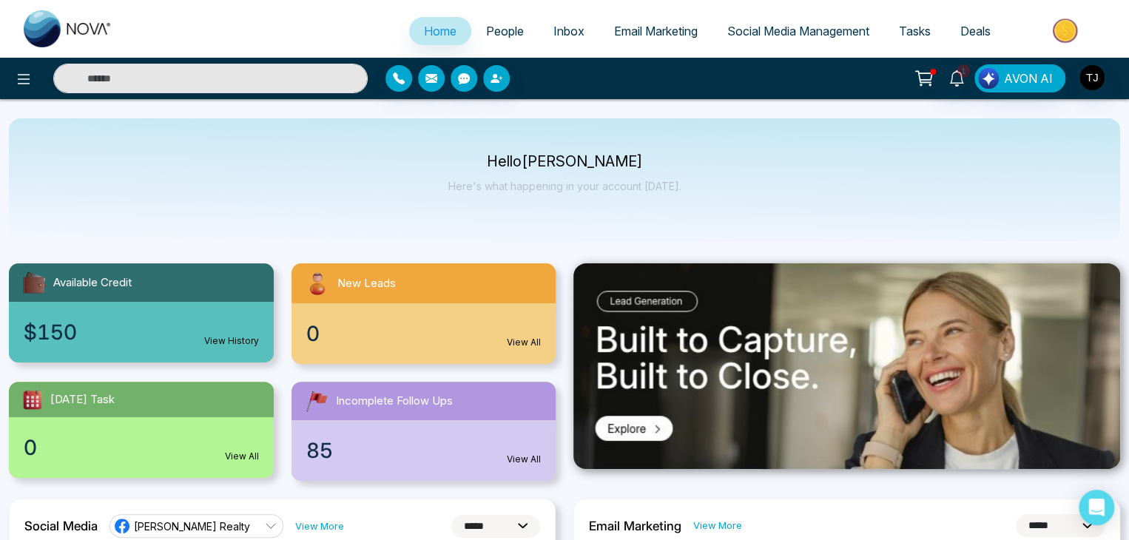
click at [501, 178] on div "Hello Tirston James Here's what happening in your account today." at bounding box center [564, 179] width 233 height 49
click at [33, 73] on button at bounding box center [24, 79] width 30 height 30
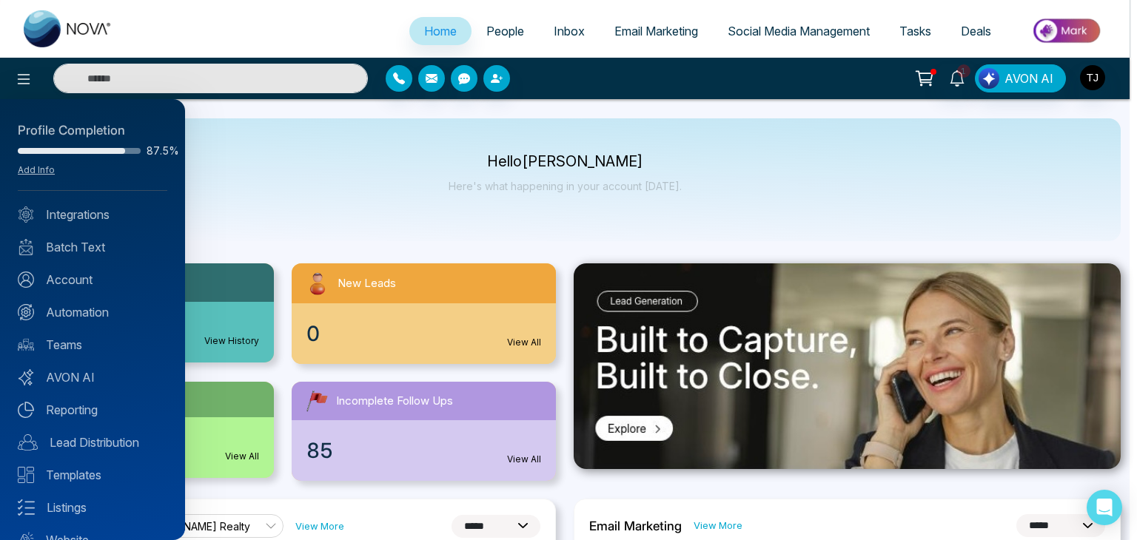
click at [365, 172] on div at bounding box center [568, 270] width 1137 height 540
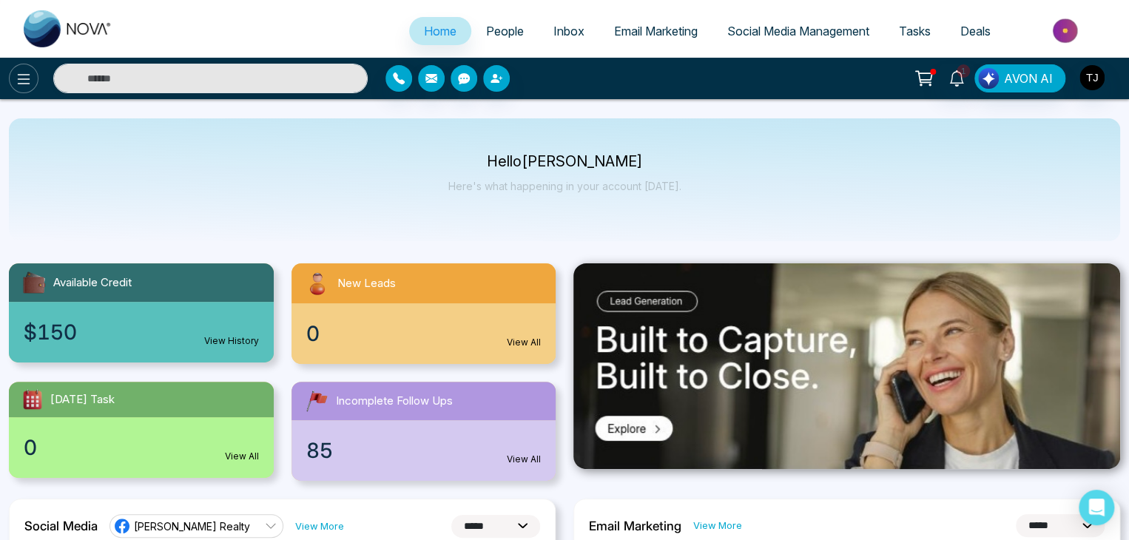
click at [33, 77] on button at bounding box center [24, 79] width 30 height 30
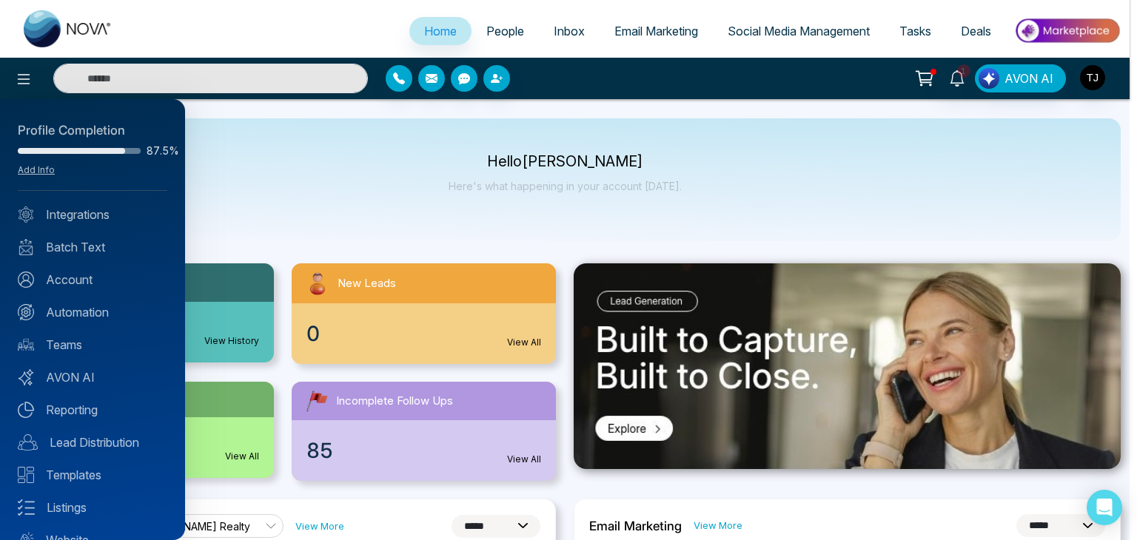
click at [440, 190] on div at bounding box center [568, 270] width 1137 height 540
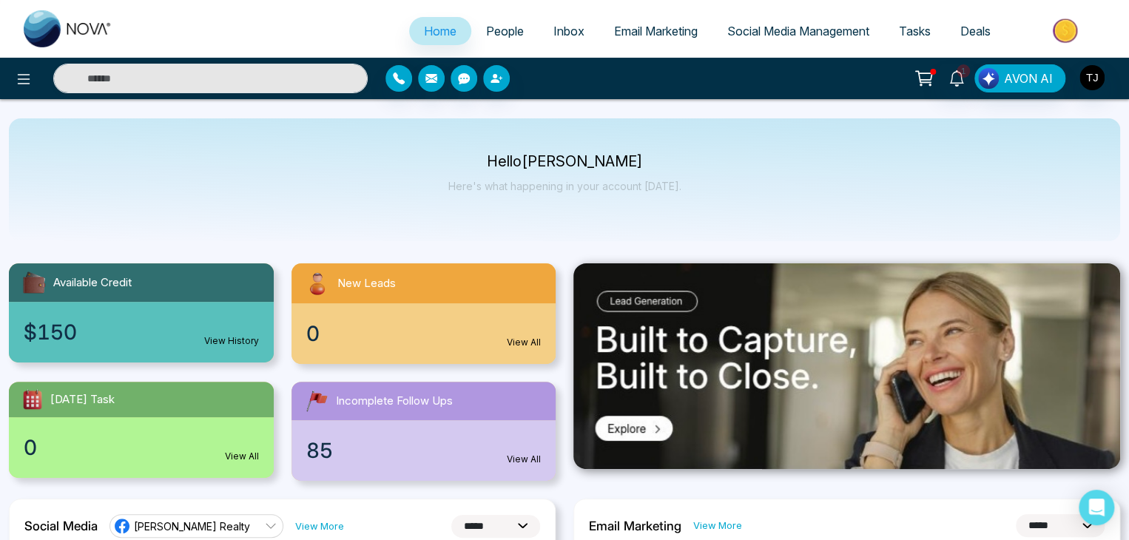
click at [802, 33] on span "Social Media Management" at bounding box center [799, 31] width 142 height 15
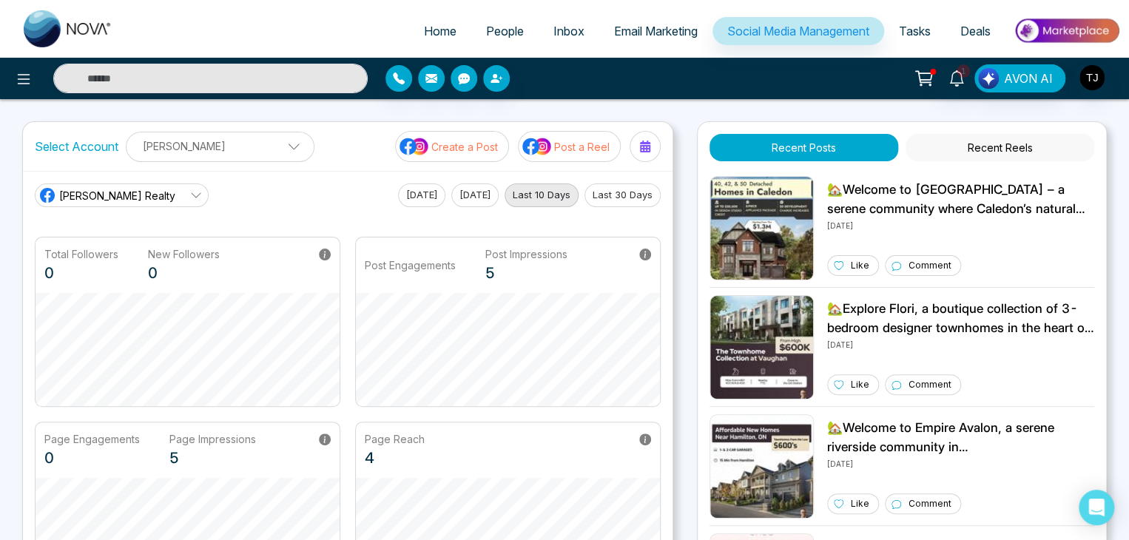
click at [450, 30] on link "Home" at bounding box center [440, 31] width 62 height 28
select select "*"
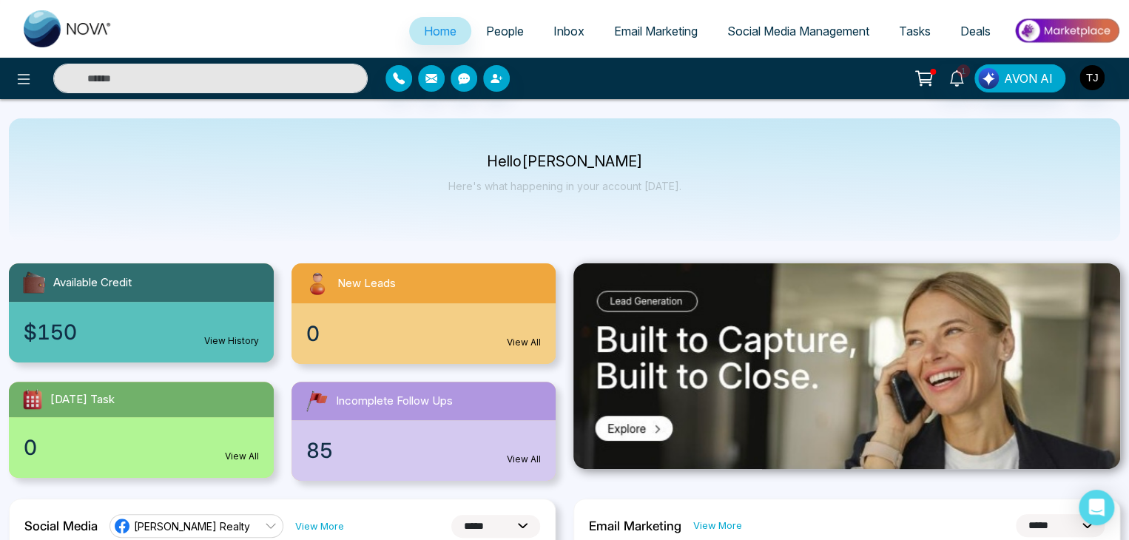
click at [411, 202] on div "Hello Tirston James Here's what happening in your account today." at bounding box center [565, 179] width 1112 height 123
click at [24, 80] on icon at bounding box center [24, 79] width 18 height 18
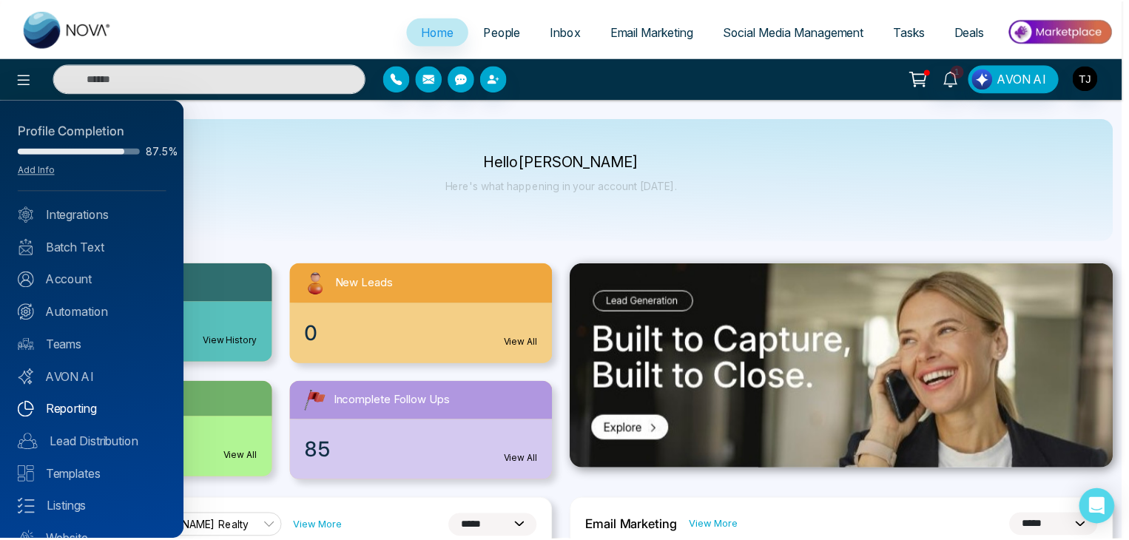
scroll to position [58, 0]
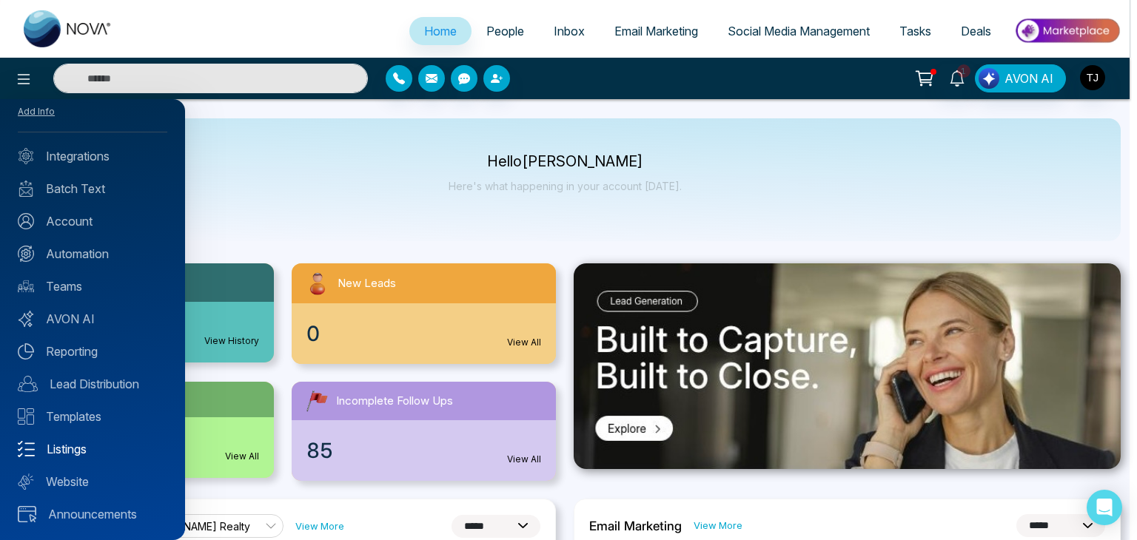
click at [82, 454] on link "Listings" at bounding box center [92, 449] width 149 height 18
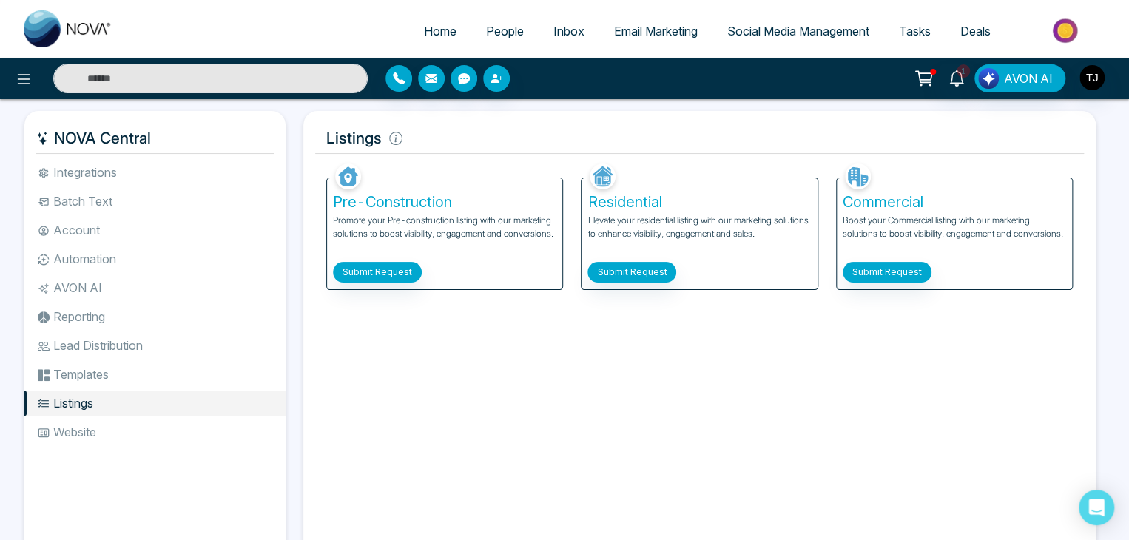
click at [400, 225] on p "Promote your Pre-construction listing with our marketing solutions to boost vis…" at bounding box center [445, 234] width 224 height 41
click at [411, 267] on button "Submit Request" at bounding box center [377, 272] width 89 height 21
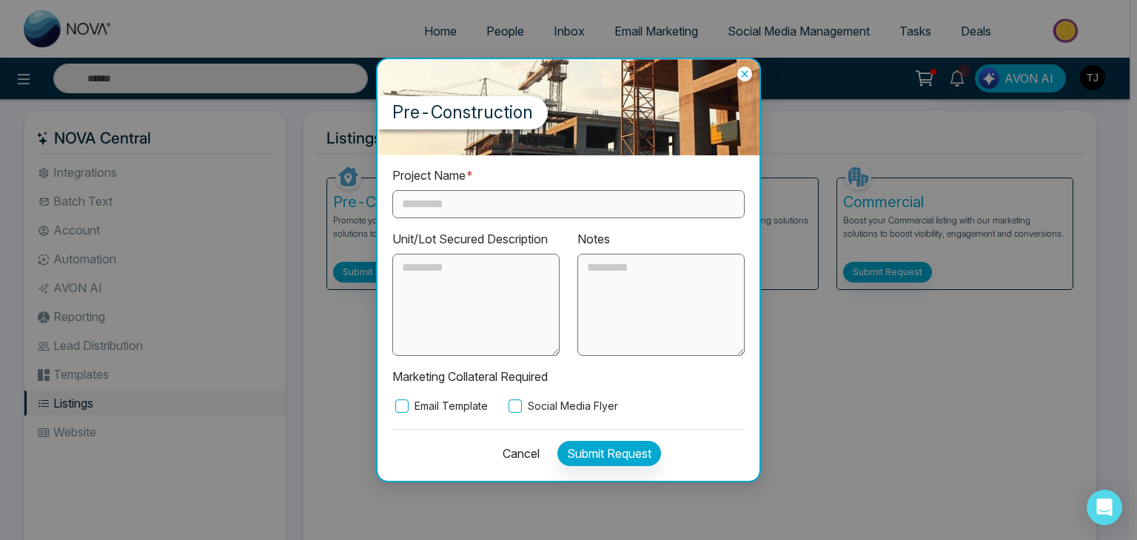
click at [739, 73] on icon at bounding box center [744, 74] width 15 height 15
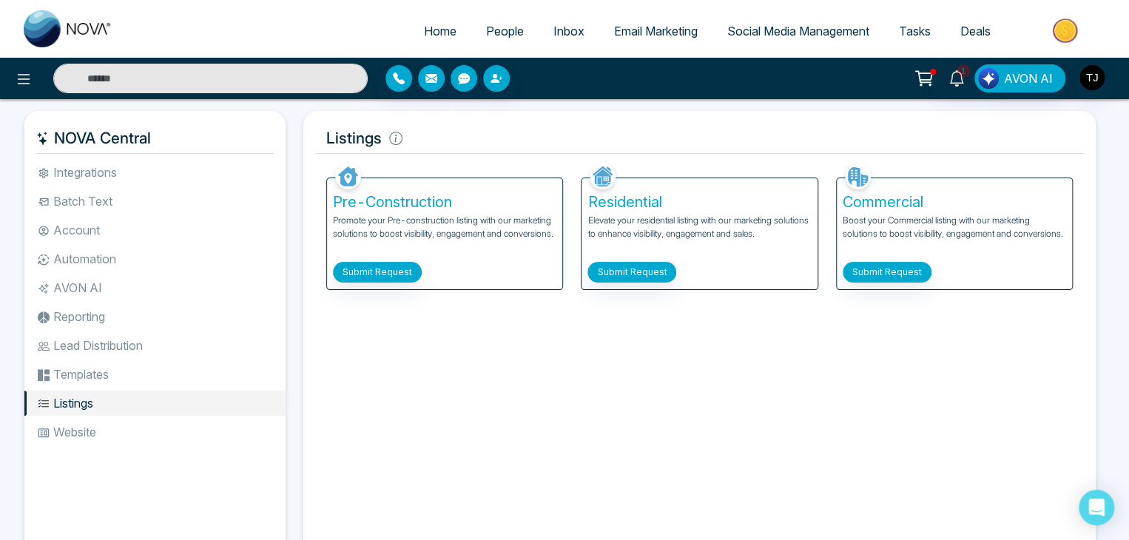
click at [439, 33] on span "Home" at bounding box center [440, 31] width 33 height 15
select select "*"
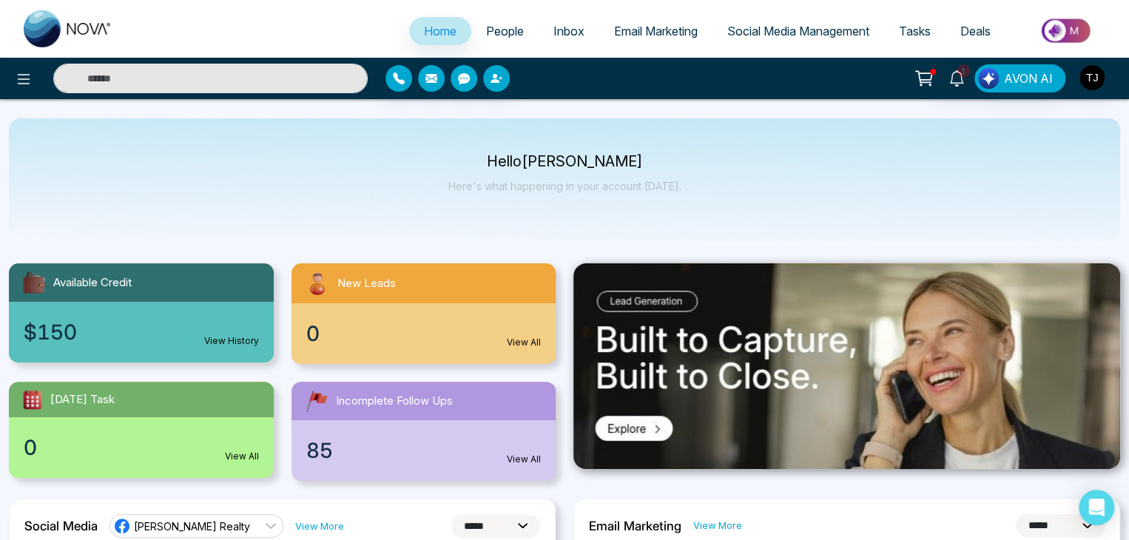
click at [547, 168] on p "Hello Tirston James" at bounding box center [564, 161] width 233 height 13
click at [508, 39] on link "People" at bounding box center [504, 31] width 67 height 28
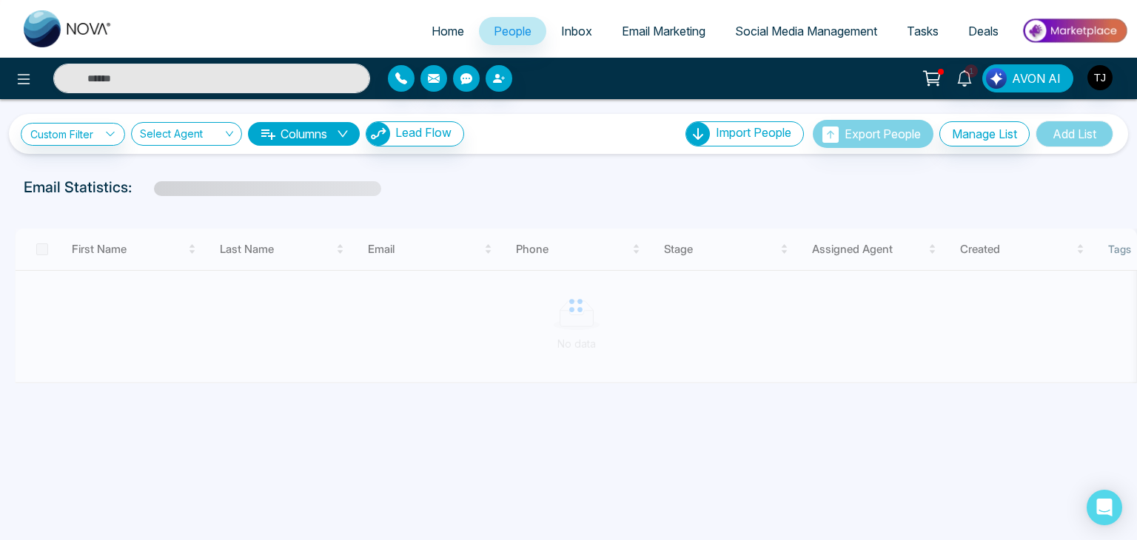
click at [583, 31] on link "Inbox" at bounding box center [576, 31] width 61 height 28
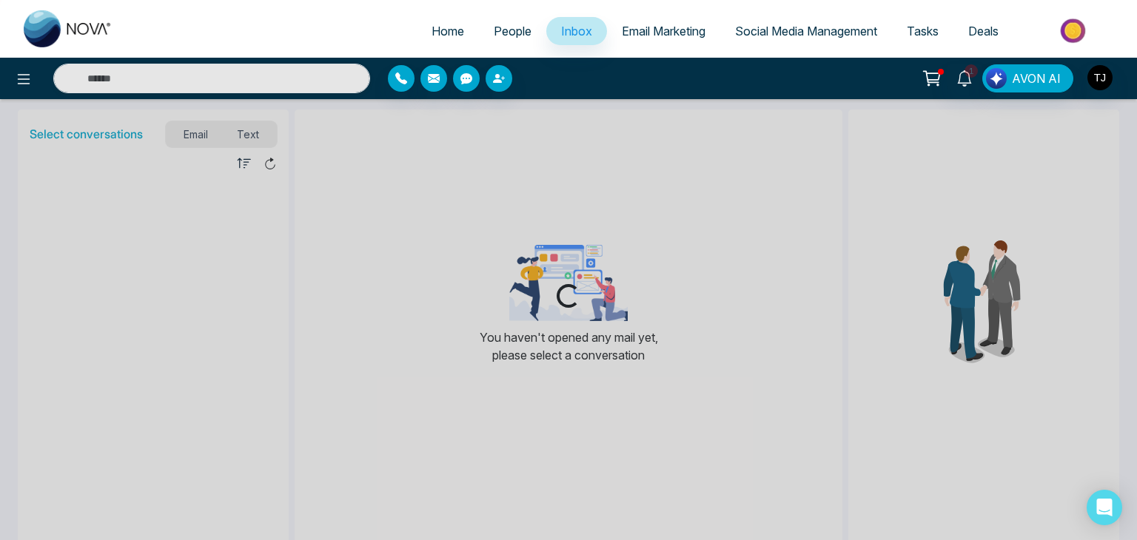
click at [637, 36] on span "Email Marketing" at bounding box center [664, 31] width 84 height 15
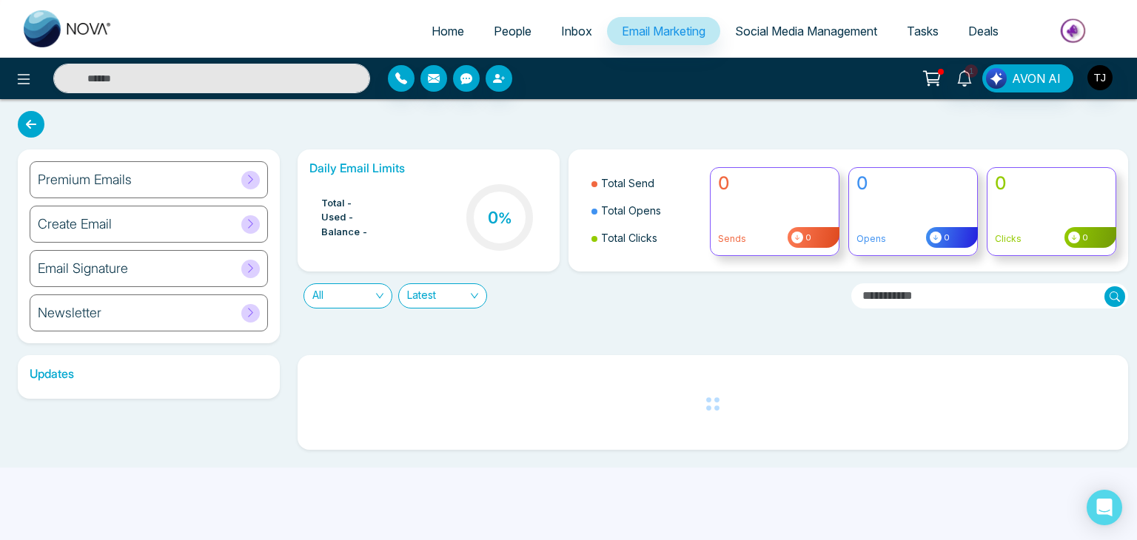
click at [443, 35] on span "Home" at bounding box center [447, 31] width 33 height 15
select select "*"
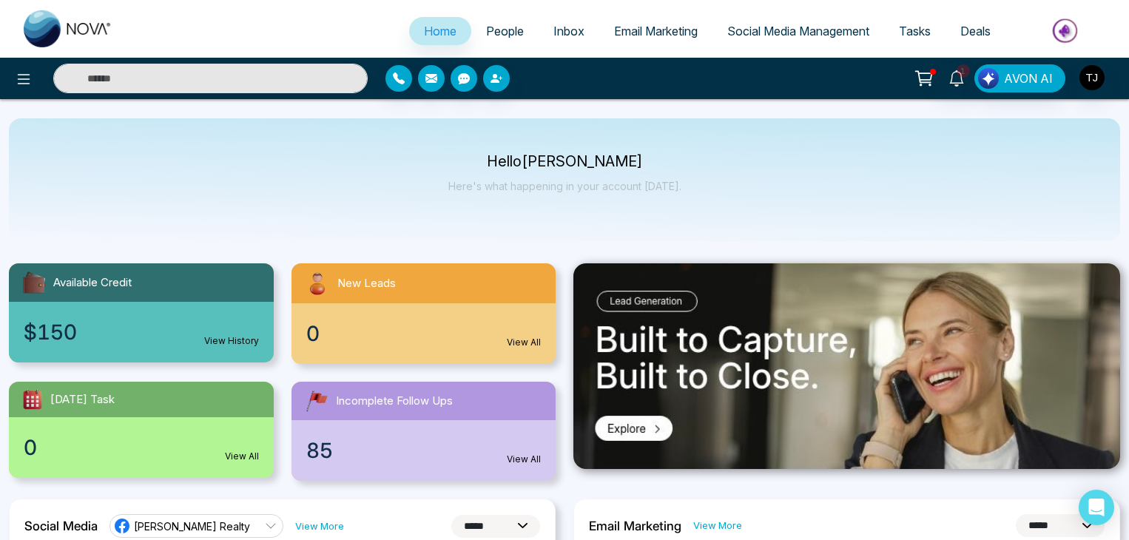
select select "*"
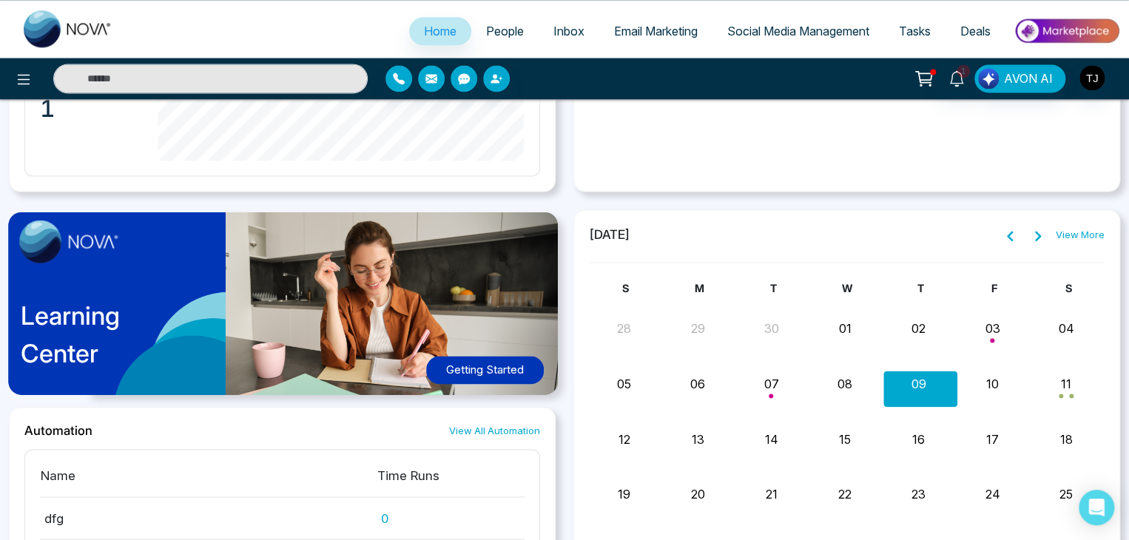
scroll to position [1002, 0]
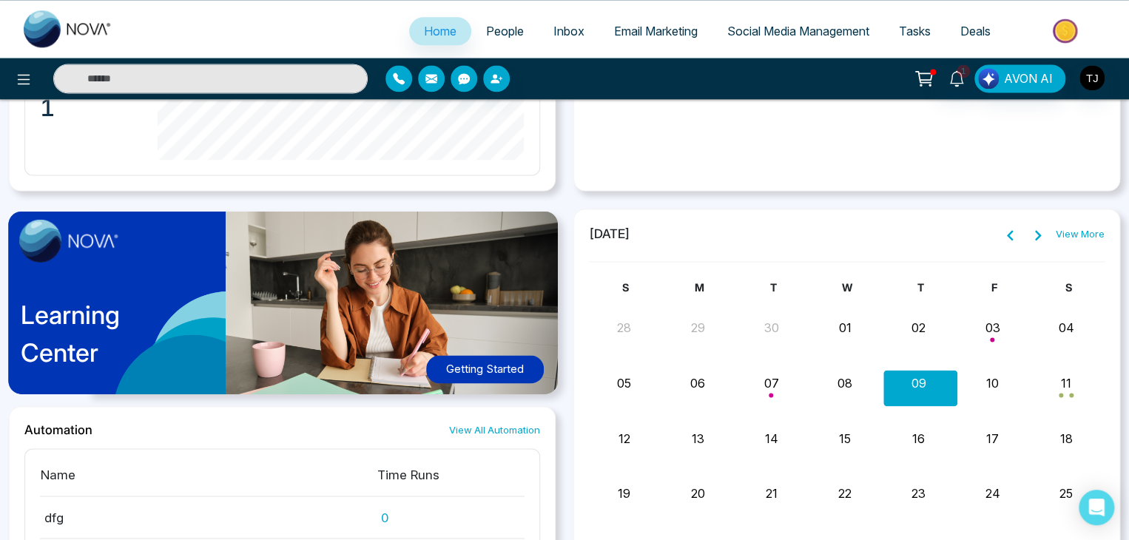
click at [479, 377] on button "Getting Started" at bounding box center [485, 369] width 118 height 29
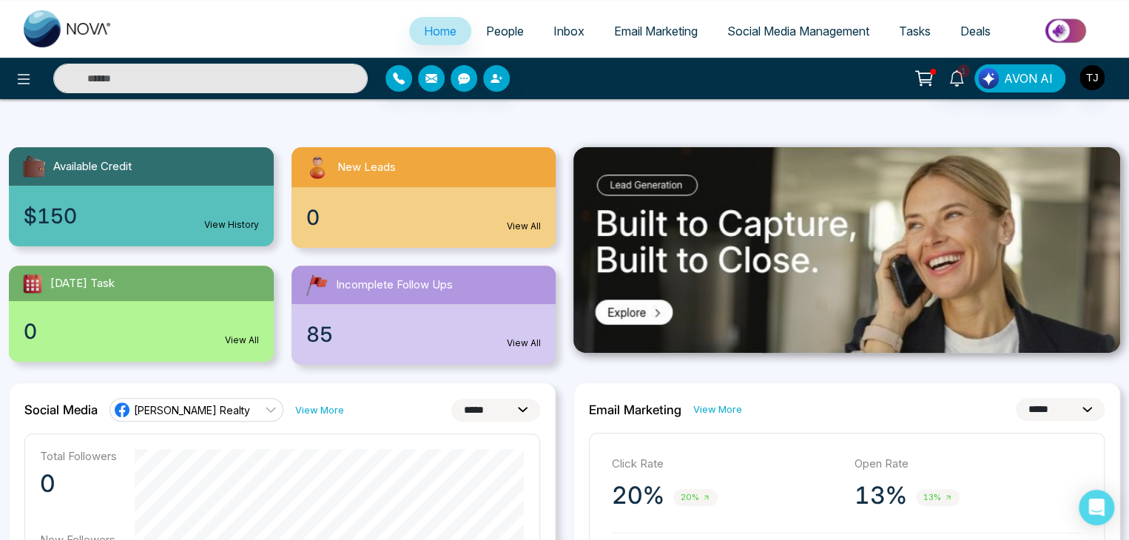
scroll to position [0, 0]
